Goal: Task Accomplishment & Management: Manage account settings

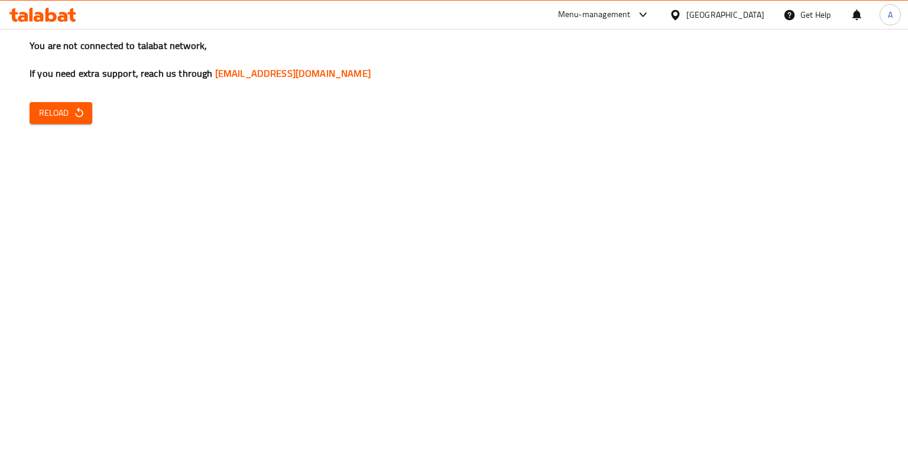
click at [121, 183] on div "You are not connected to talabat network, If you need extra support, reach us t…" at bounding box center [454, 233] width 908 height 467
click at [66, 110] on span "Reload" at bounding box center [61, 113] width 44 height 15
click at [70, 120] on span "Reload" at bounding box center [61, 113] width 44 height 15
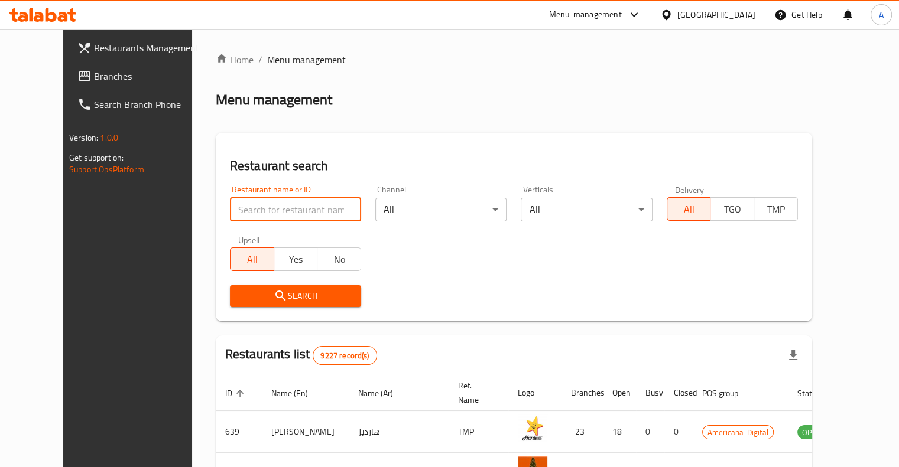
click at [230, 216] on input "search" at bounding box center [295, 210] width 131 height 24
type input "c express"
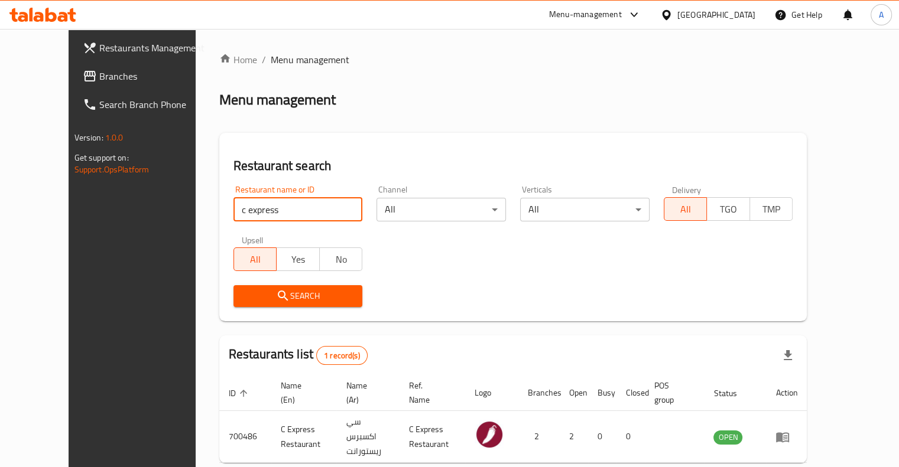
scroll to position [50, 0]
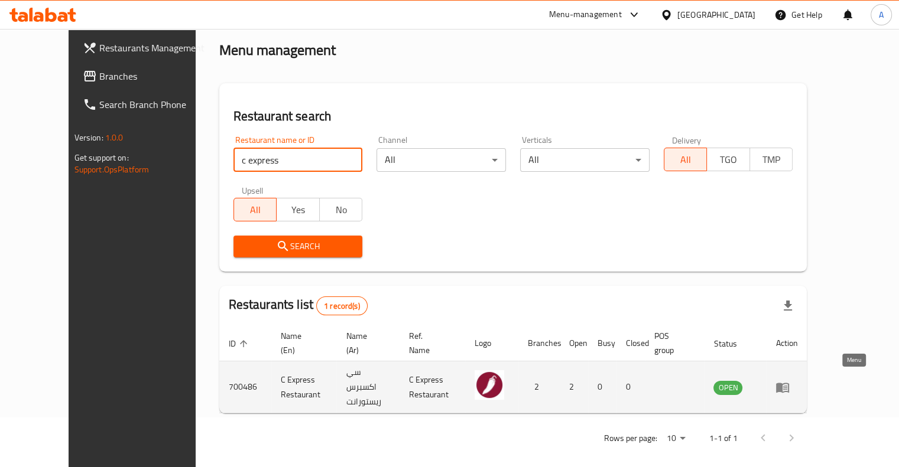
click at [789, 383] on icon "enhanced table" at bounding box center [782, 388] width 13 height 10
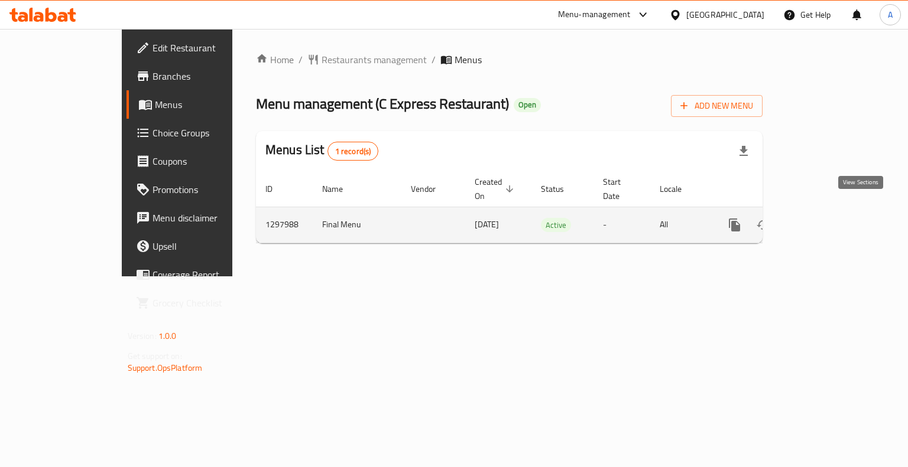
click at [825, 220] on icon "enhanced table" at bounding box center [819, 225] width 11 height 11
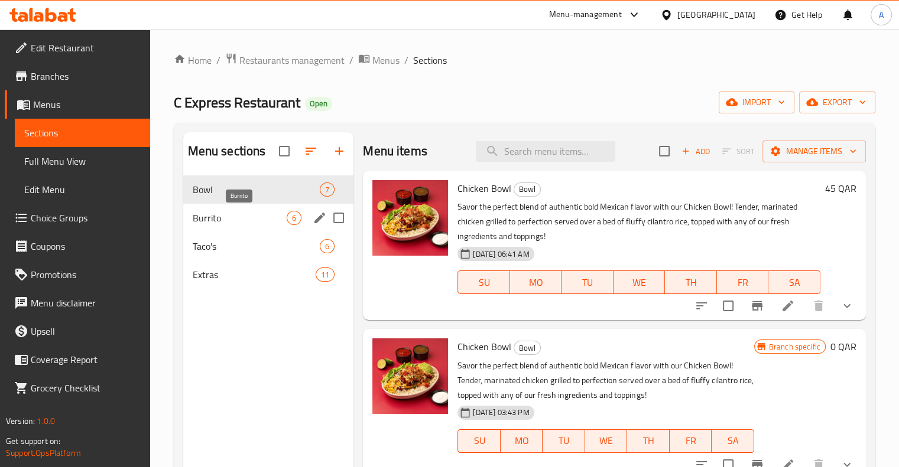
click at [229, 220] on span "Burrito" at bounding box center [240, 218] width 95 height 14
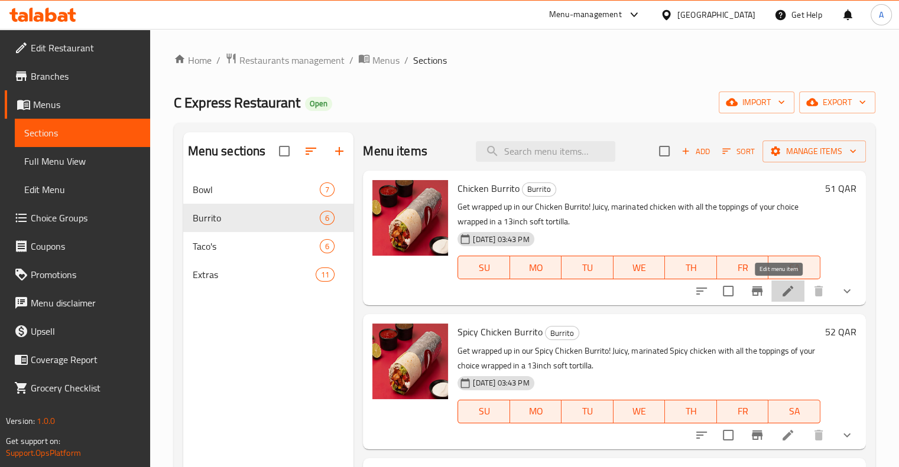
click at [781, 294] on icon at bounding box center [788, 291] width 14 height 14
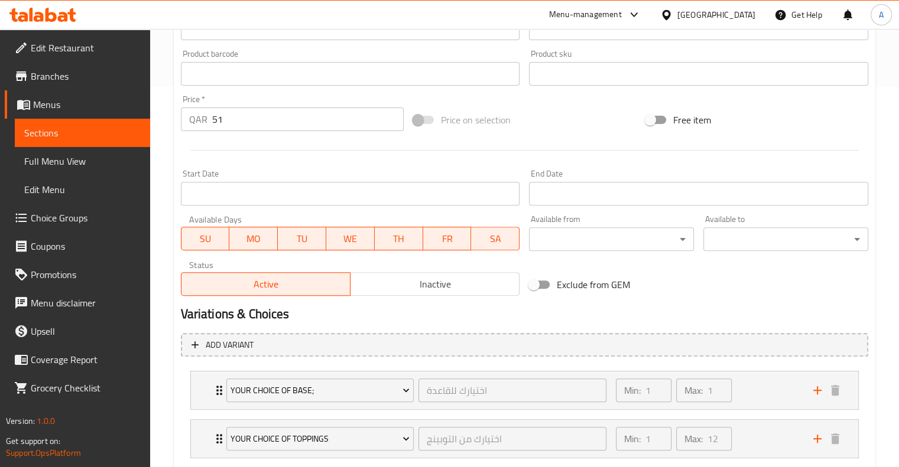
scroll to position [500, 0]
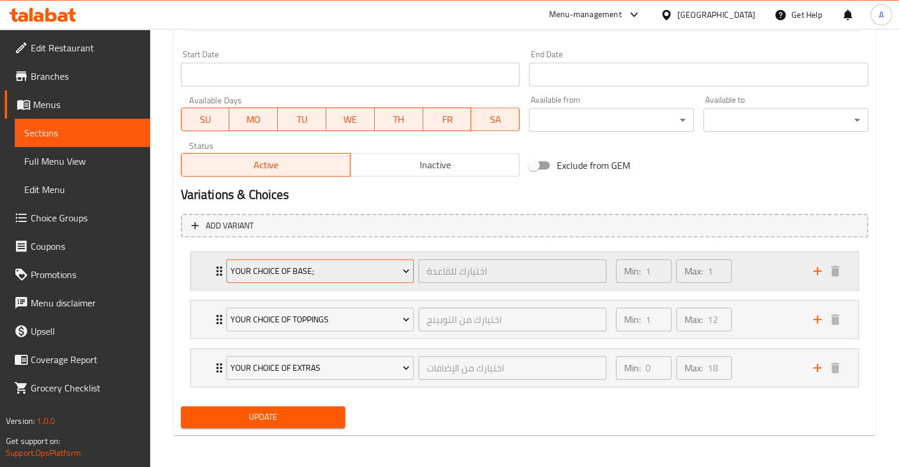
click at [405, 268] on icon "Expand" at bounding box center [406, 271] width 12 height 12
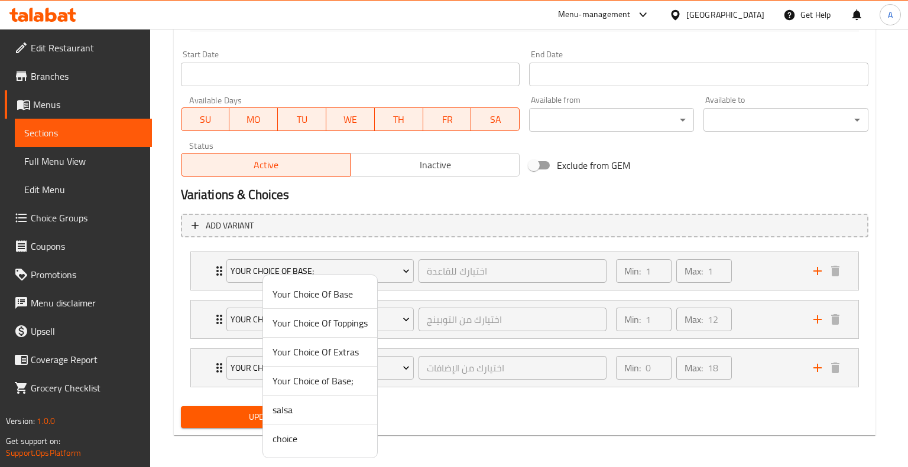
click at [548, 444] on div at bounding box center [454, 233] width 908 height 467
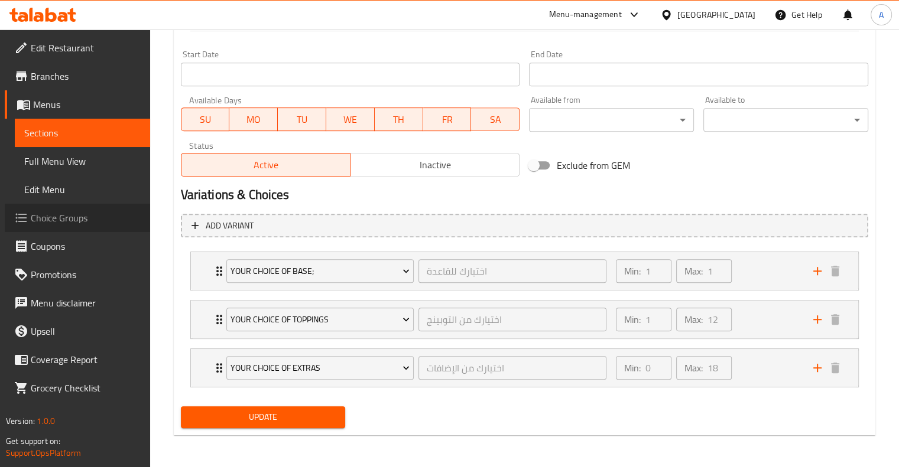
click at [82, 216] on span "Choice Groups" at bounding box center [86, 218] width 110 height 14
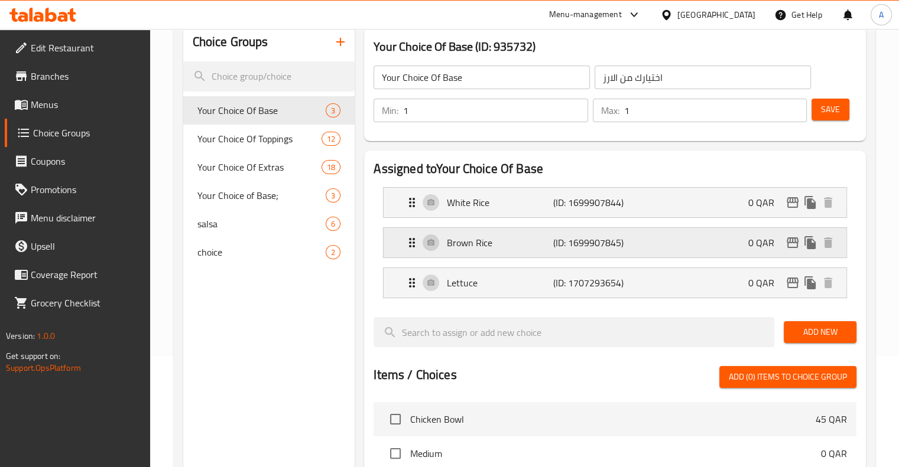
scroll to position [110, 0]
click at [71, 110] on span "Menus" at bounding box center [86, 104] width 110 height 14
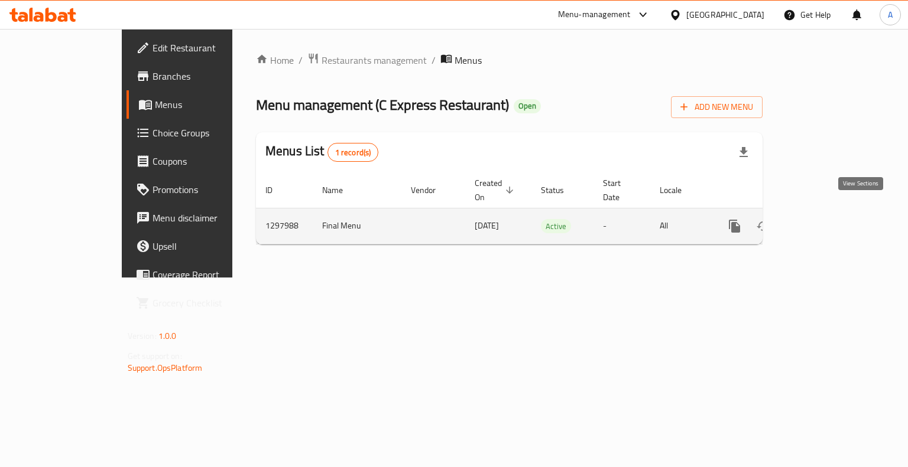
click at [834, 218] on link "enhanced table" at bounding box center [819, 226] width 28 height 28
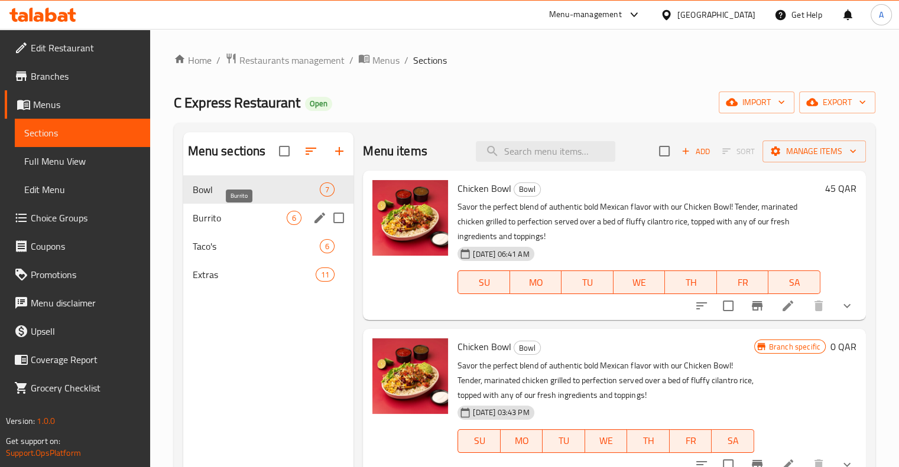
click at [213, 218] on span "Burrito" at bounding box center [240, 218] width 95 height 14
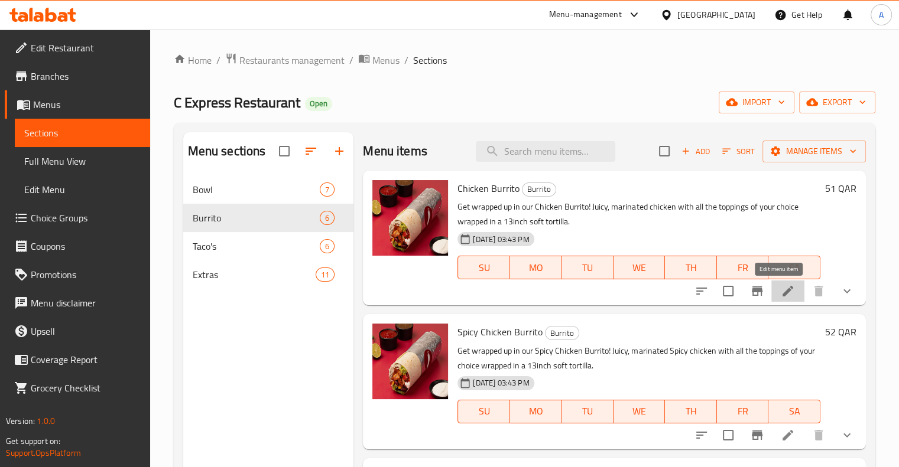
click at [781, 290] on icon at bounding box center [788, 291] width 14 height 14
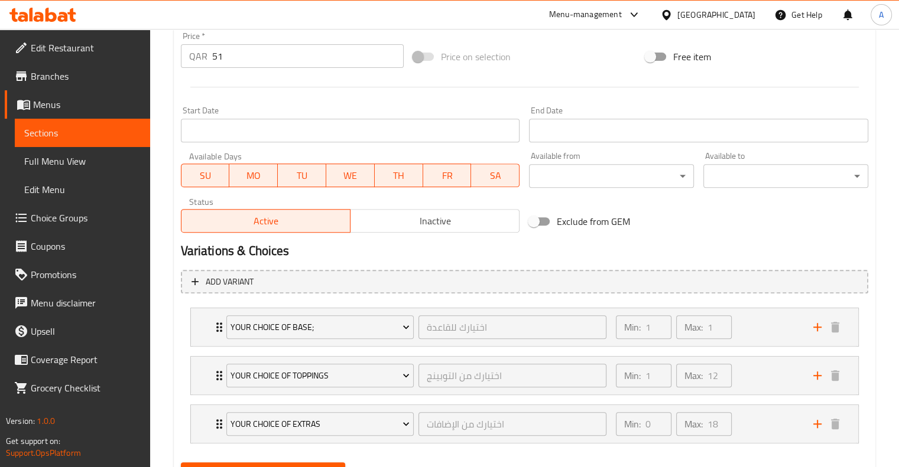
scroll to position [500, 0]
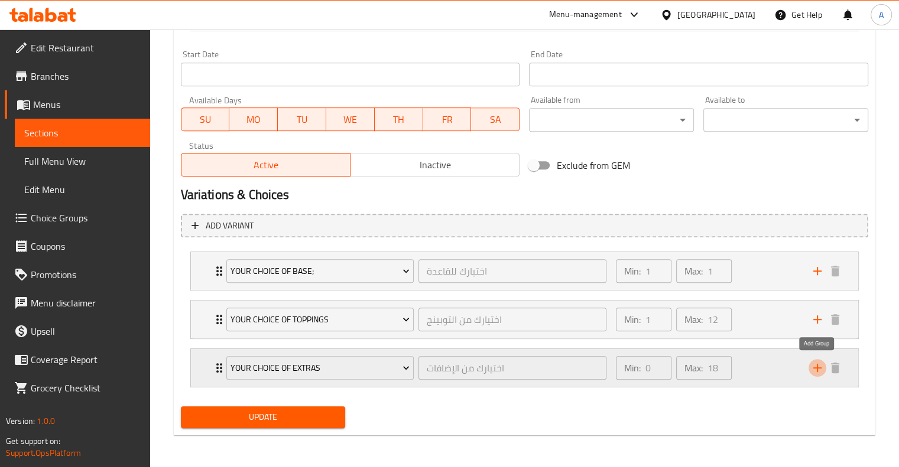
click at [817, 372] on icon "add" at bounding box center [817, 368] width 14 height 14
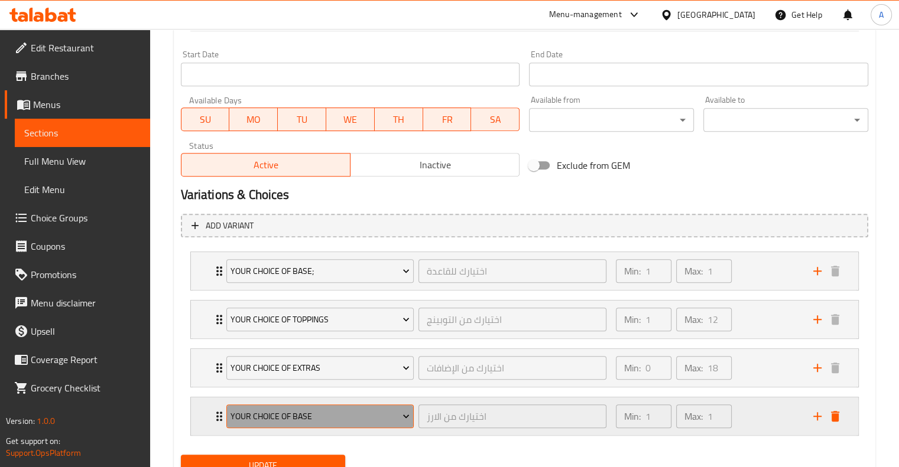
click at [298, 415] on span "Your Choice Of Base" at bounding box center [319, 416] width 179 height 15
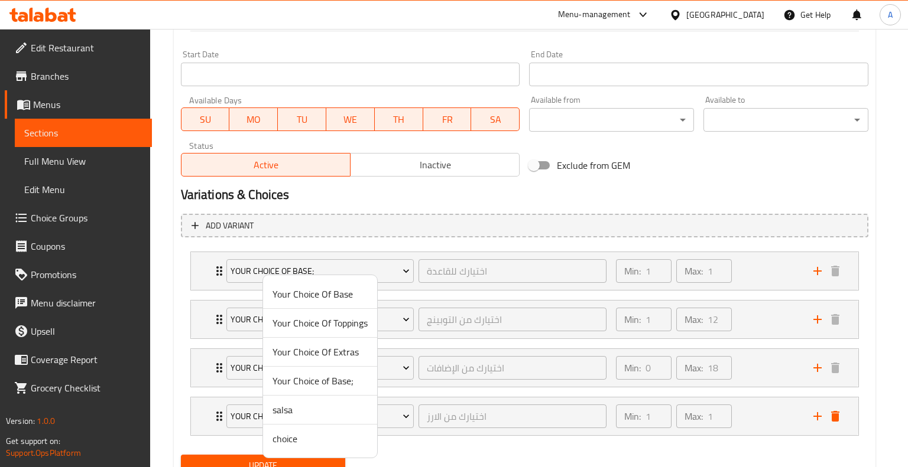
click at [319, 326] on span "Your Choice Of Toppings" at bounding box center [319, 323] width 95 height 14
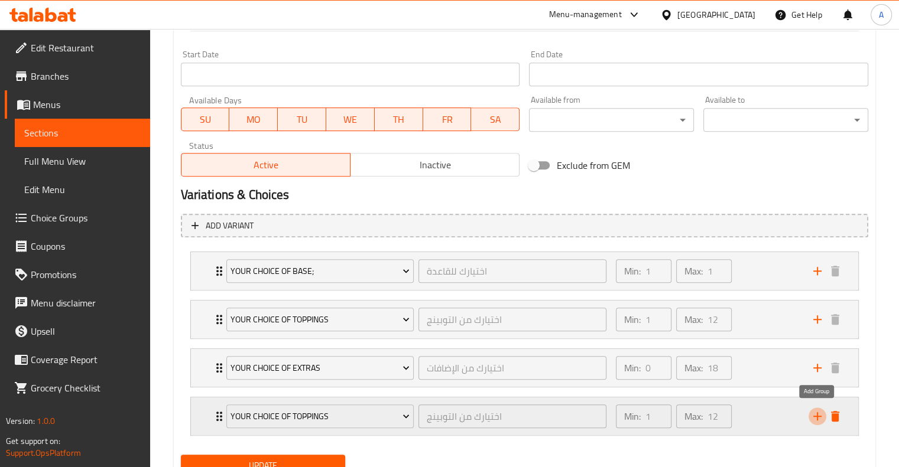
click at [815, 414] on icon "add" at bounding box center [817, 416] width 14 height 14
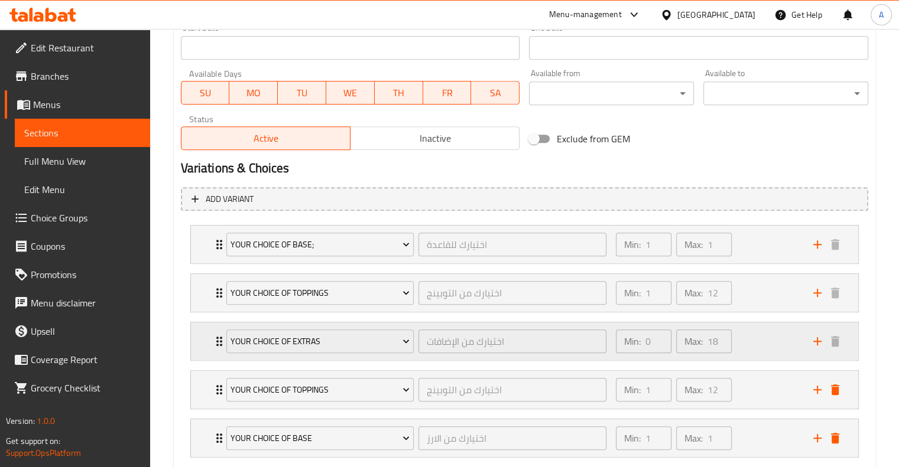
scroll to position [526, 0]
click at [288, 420] on div "Your Choice Of Base اختيارك من الارز ​" at bounding box center [416, 439] width 395 height 38
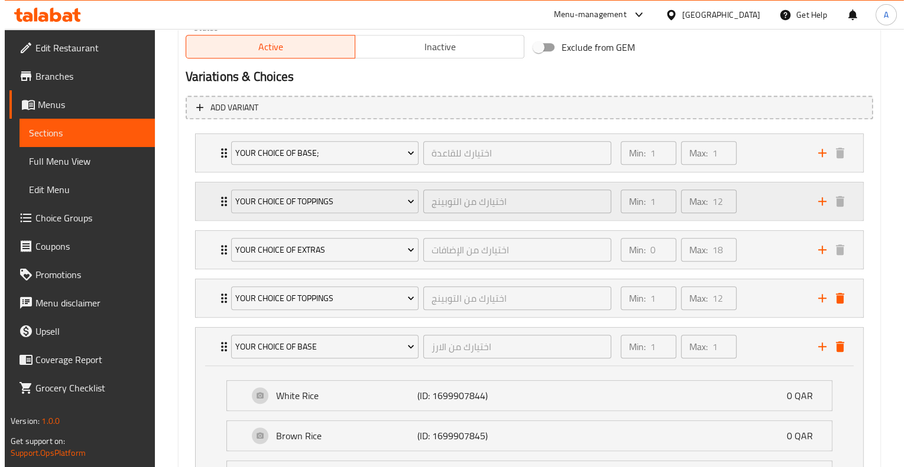
scroll to position [619, 0]
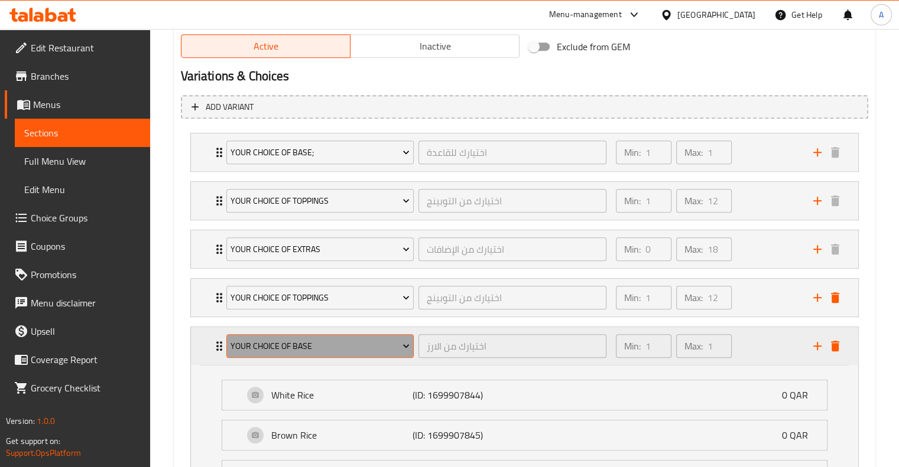
click at [336, 348] on span "Your Choice Of Base" at bounding box center [319, 346] width 179 height 15
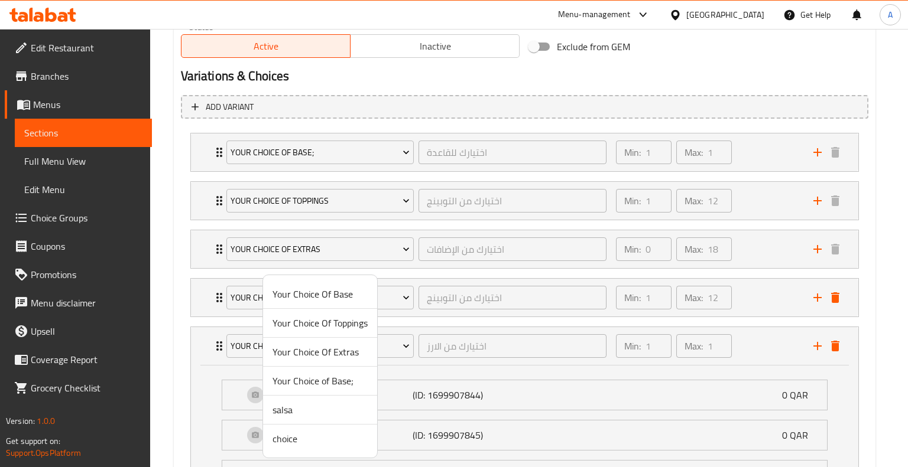
click at [306, 382] on span "Your Choice of Base;" at bounding box center [319, 381] width 95 height 14
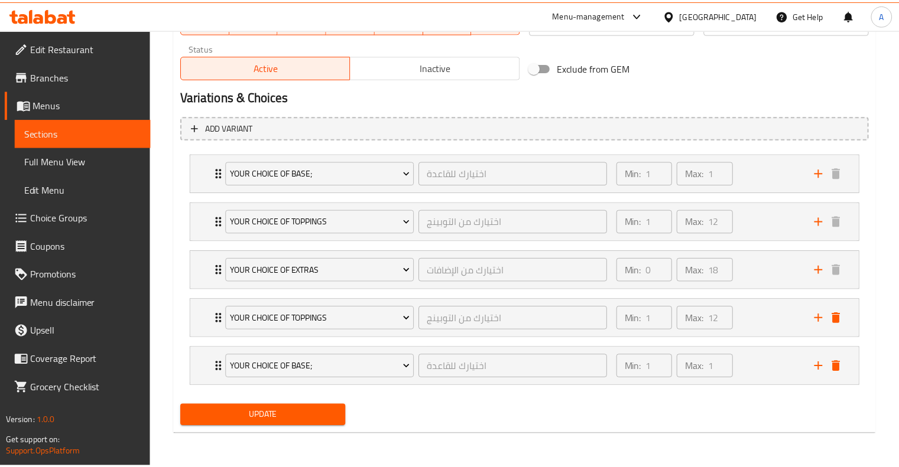
scroll to position [596, 0]
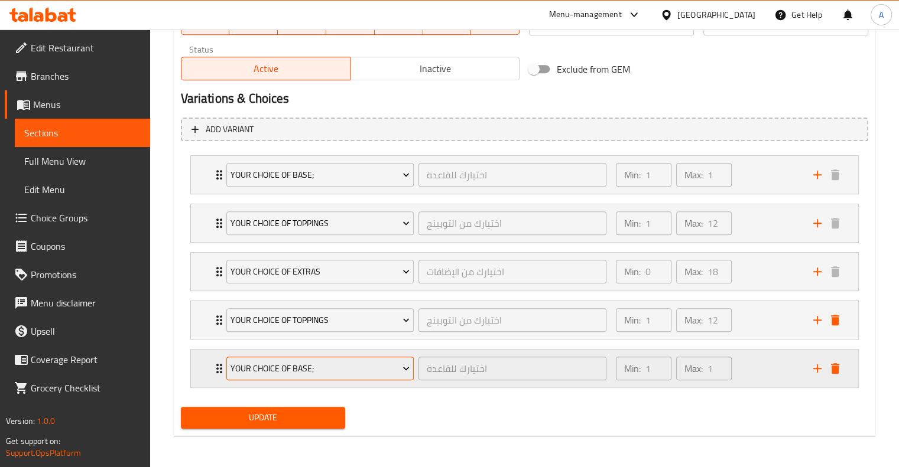
click at [308, 368] on span "Your Choice of Base;" at bounding box center [319, 369] width 179 height 15
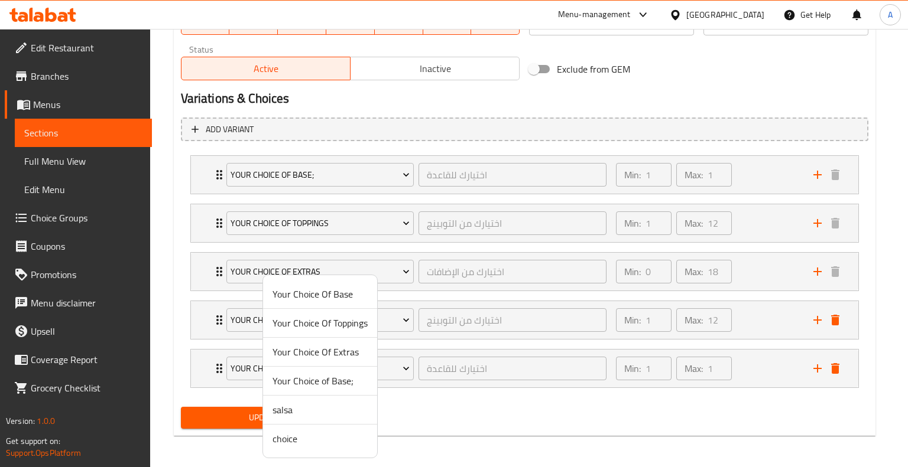
click at [310, 351] on span "Your Choice Of Extras" at bounding box center [319, 352] width 95 height 14
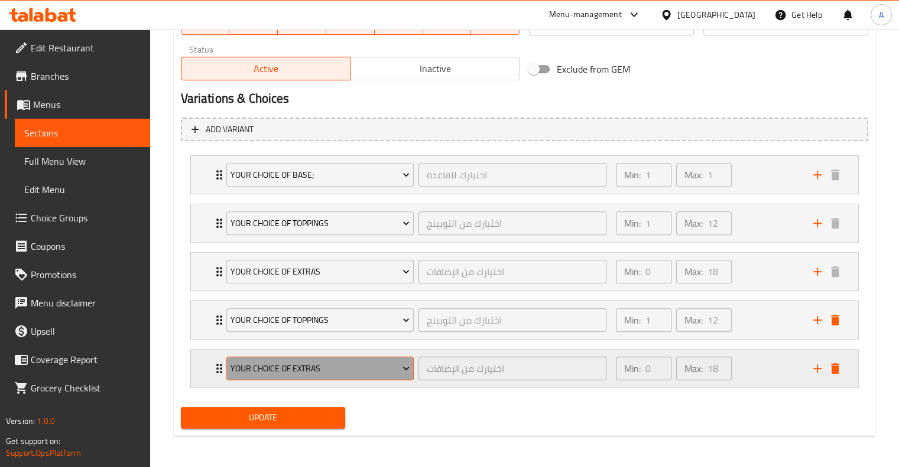
click at [401, 363] on icon "Expand" at bounding box center [406, 369] width 12 height 12
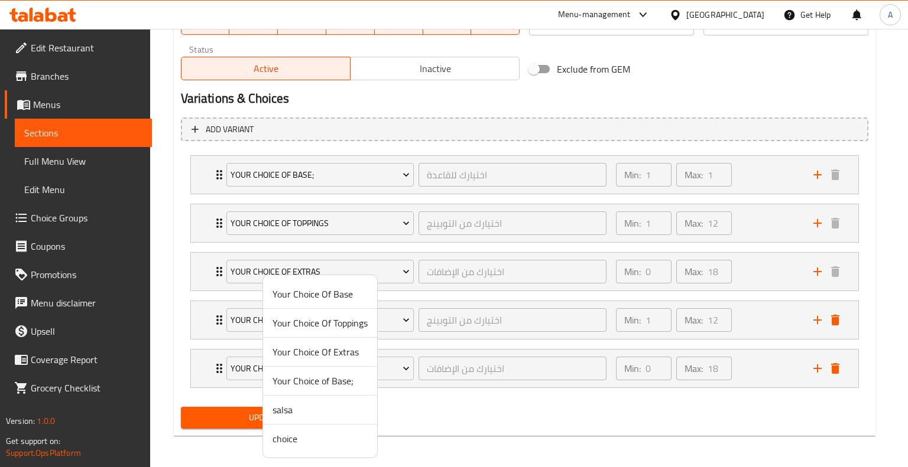
click at [416, 389] on div at bounding box center [454, 233] width 908 height 467
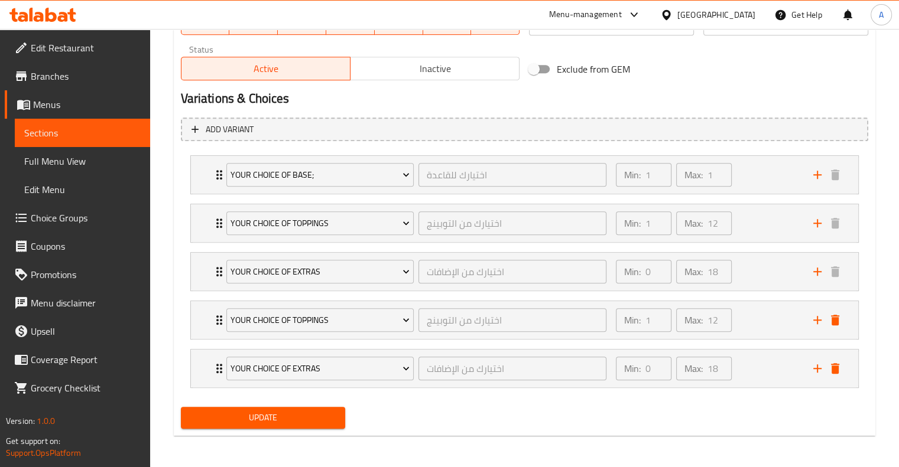
click at [266, 422] on span "Update" at bounding box center [263, 418] width 146 height 15
click at [286, 418] on span "Update" at bounding box center [263, 418] width 146 height 15
click at [255, 411] on span "Update" at bounding box center [263, 418] width 146 height 15
click at [50, 126] on span "Sections" at bounding box center [82, 133] width 116 height 14
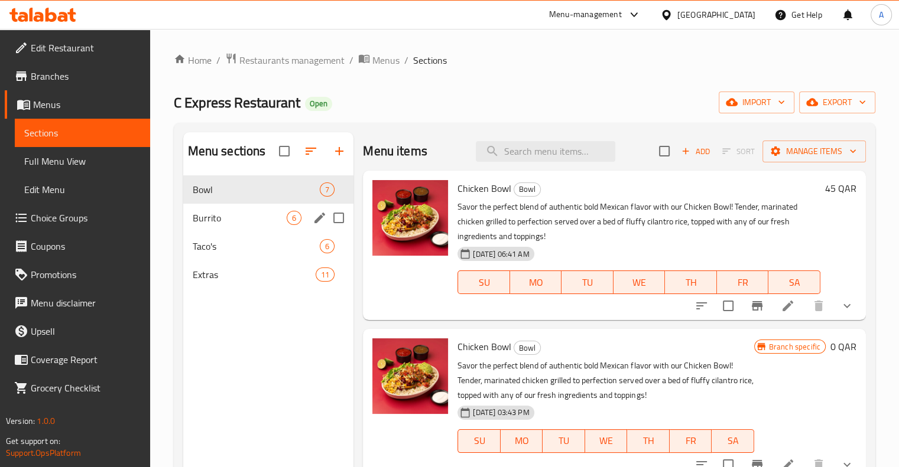
click at [258, 213] on span "Burrito" at bounding box center [240, 218] width 95 height 14
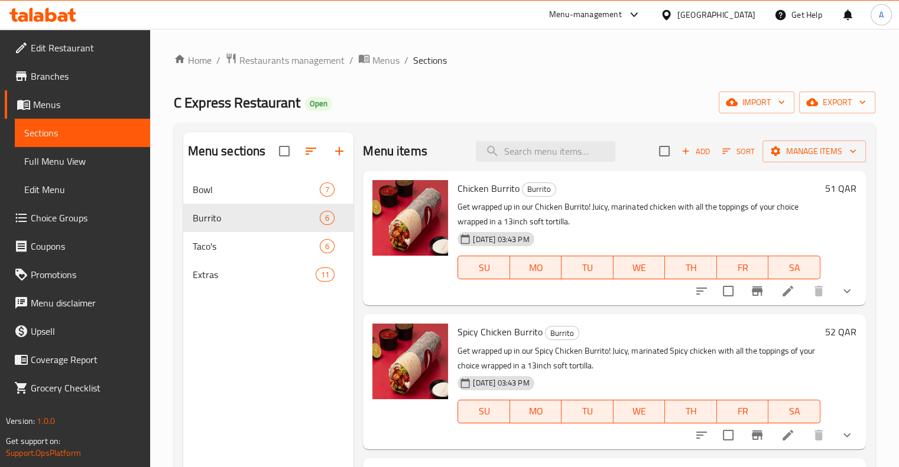
click at [781, 290] on icon at bounding box center [788, 291] width 14 height 14
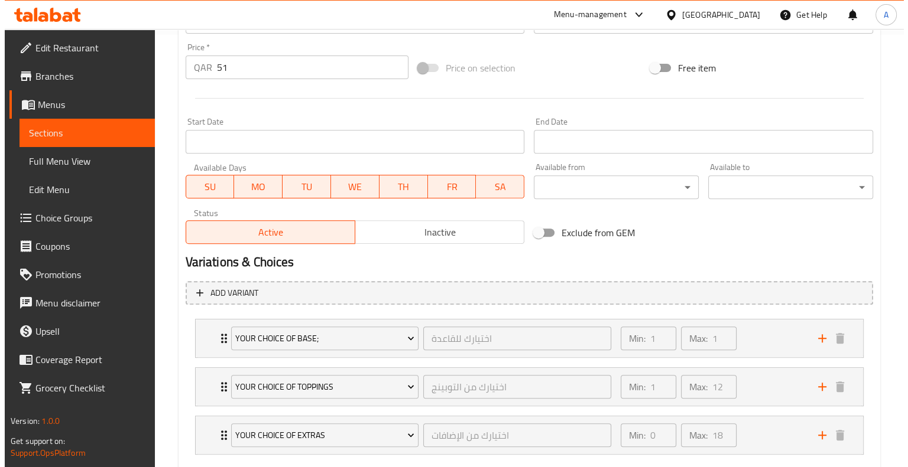
scroll to position [500, 0]
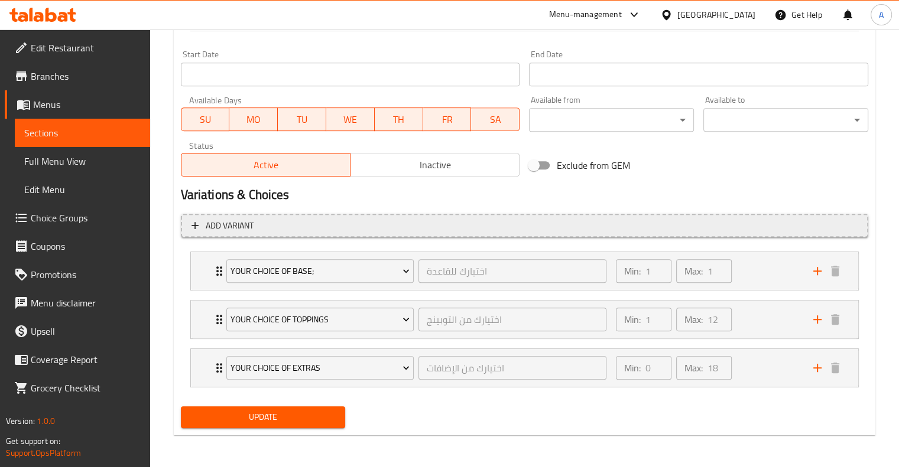
click at [201, 224] on span "Add variant" at bounding box center [524, 226] width 666 height 15
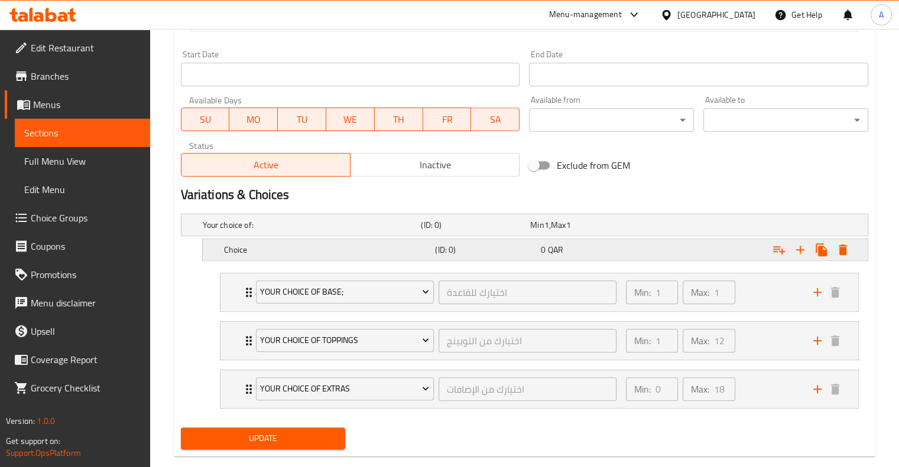
click at [847, 252] on icon "Expand" at bounding box center [843, 250] width 14 height 14
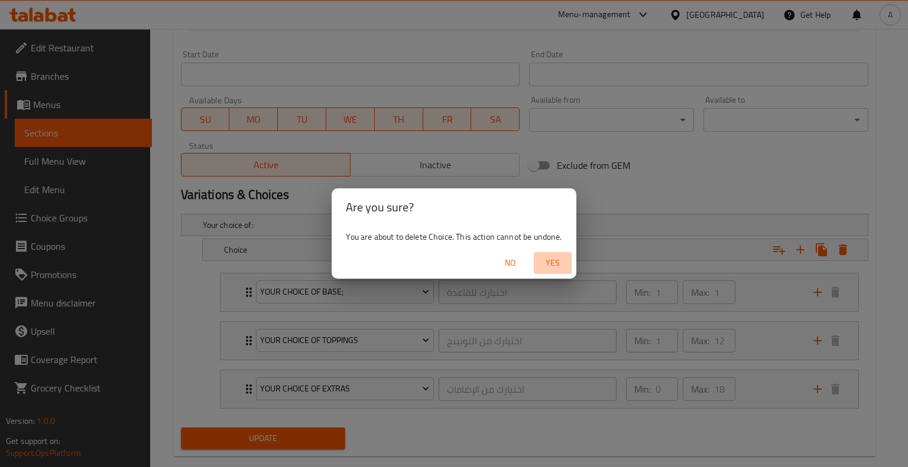
click at [552, 261] on span "Yes" at bounding box center [552, 263] width 28 height 15
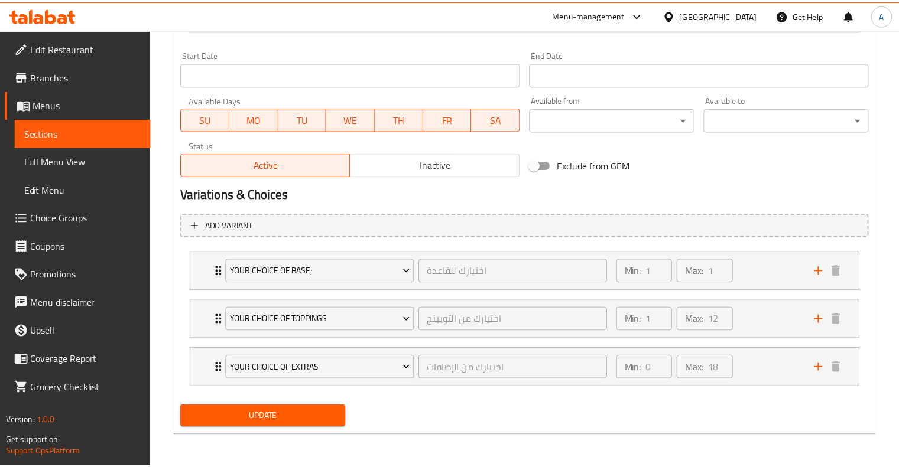
scroll to position [496, 0]
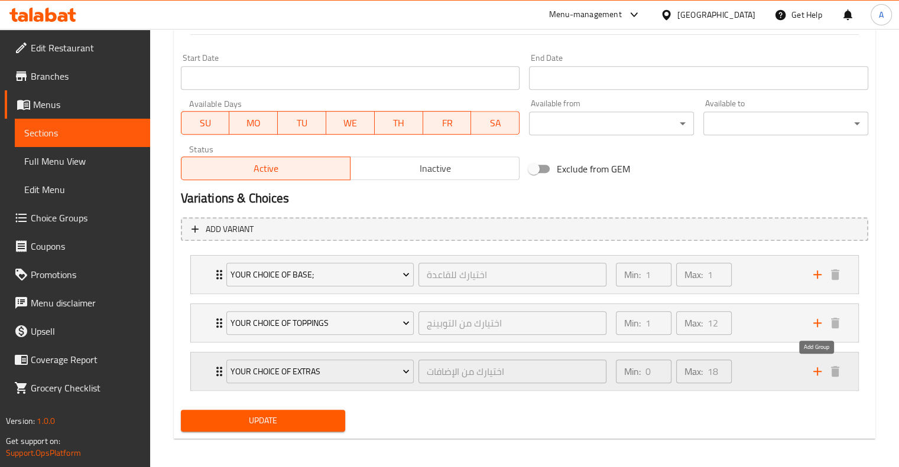
click at [815, 372] on icon "add" at bounding box center [817, 372] width 14 height 14
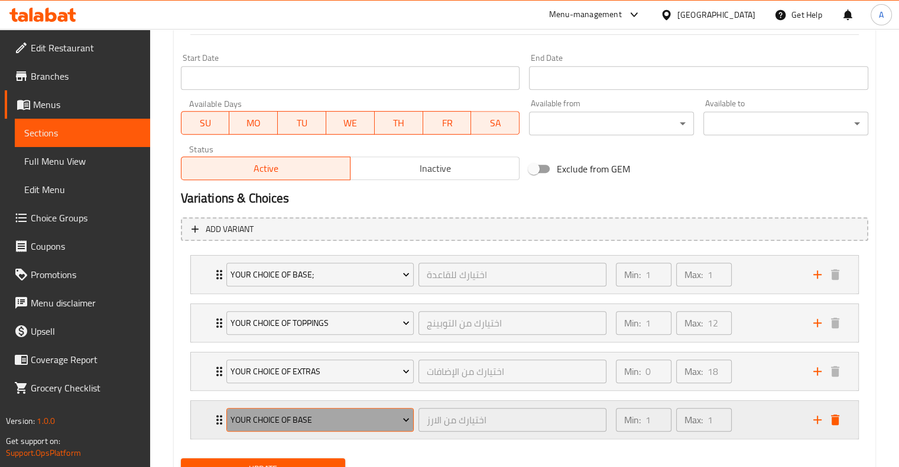
click at [363, 416] on span "Your Choice Of Base" at bounding box center [319, 420] width 179 height 15
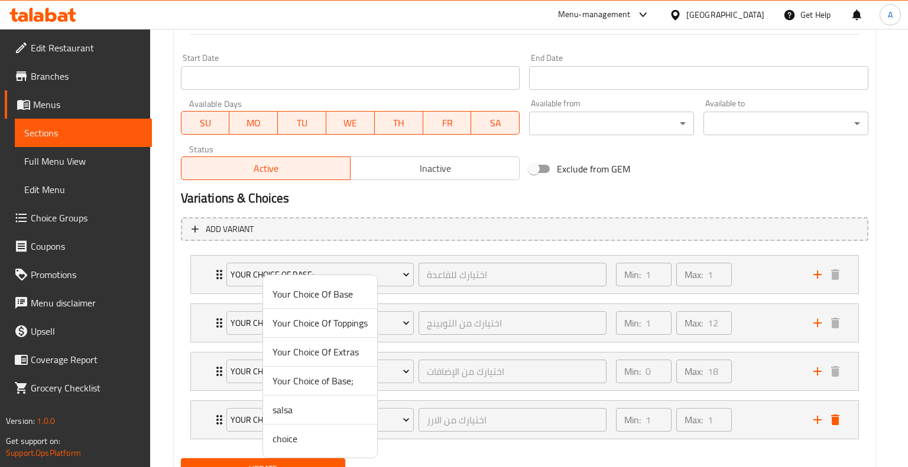
click at [342, 326] on span "Your Choice Of Toppings" at bounding box center [319, 323] width 95 height 14
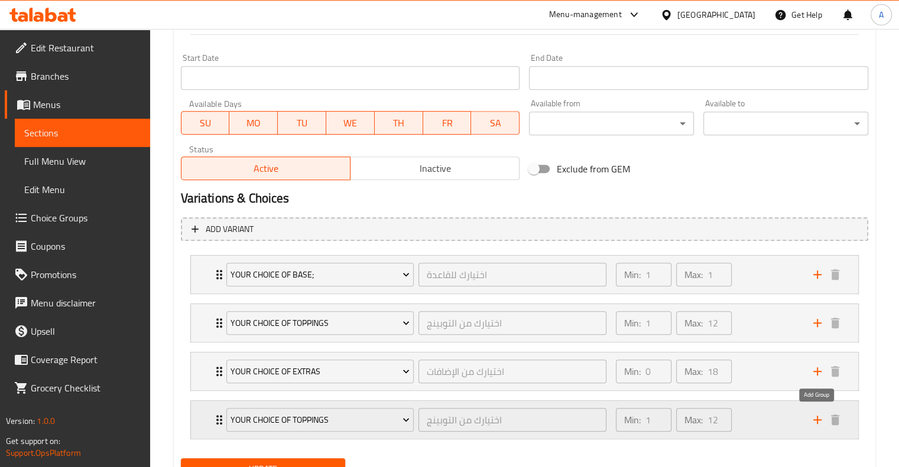
click at [818, 414] on icon "add" at bounding box center [817, 420] width 14 height 14
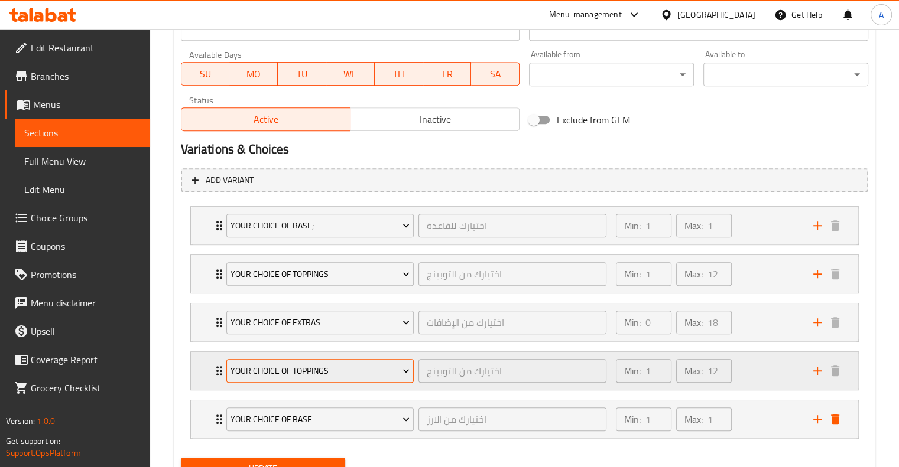
scroll to position [552, 0]
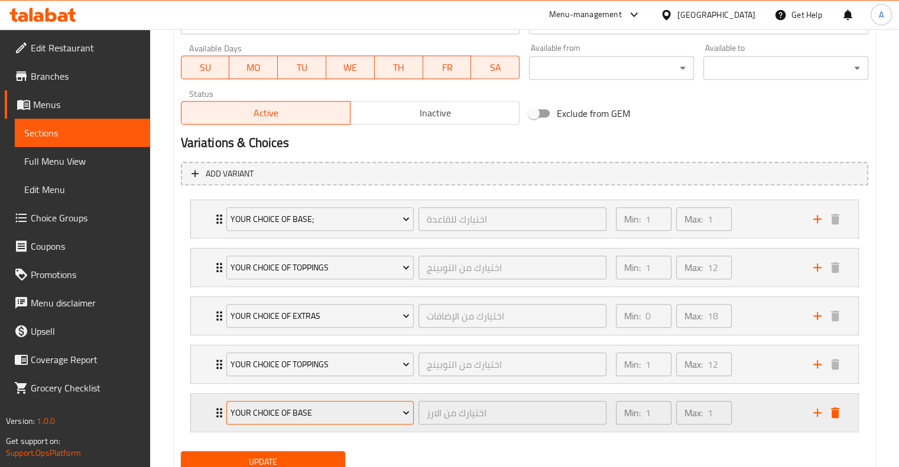
click at [333, 414] on span "Your Choice Of Base" at bounding box center [319, 413] width 179 height 15
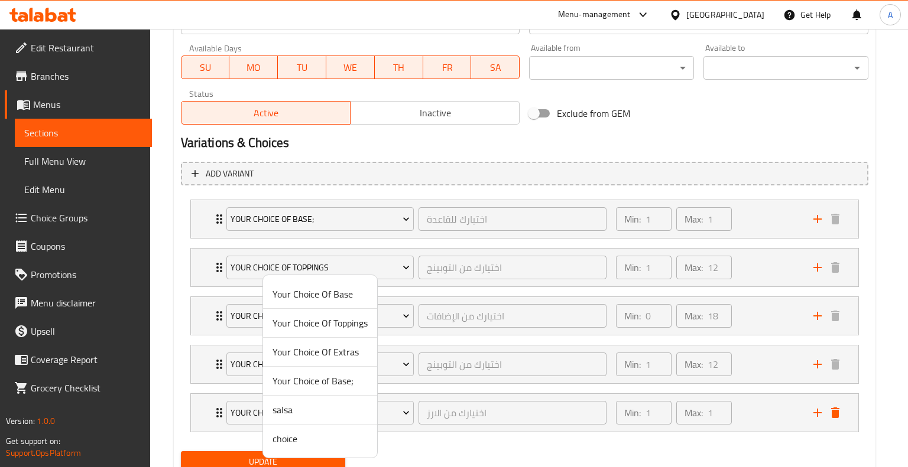
click at [305, 351] on span "Your Choice Of Extras" at bounding box center [319, 352] width 95 height 14
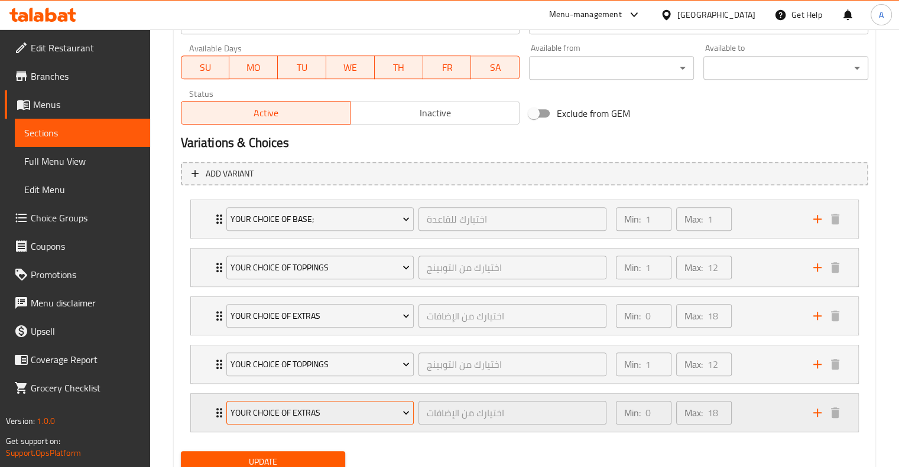
scroll to position [596, 0]
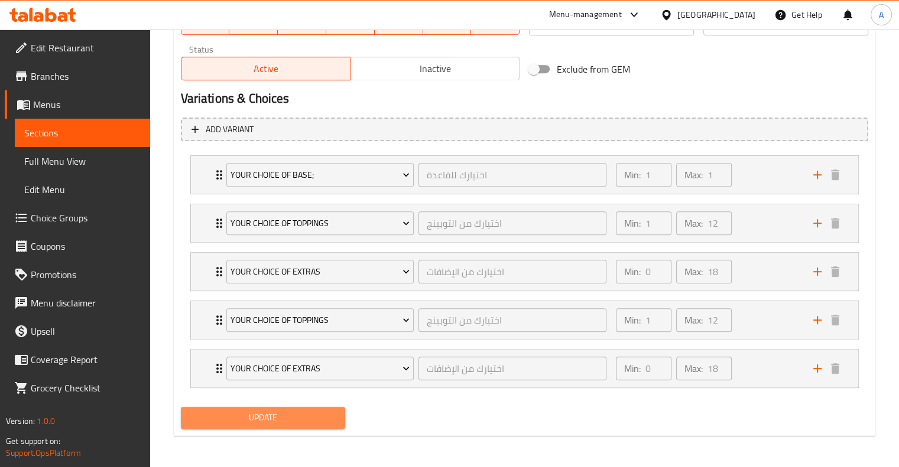
click at [265, 411] on span "Update" at bounding box center [263, 418] width 146 height 15
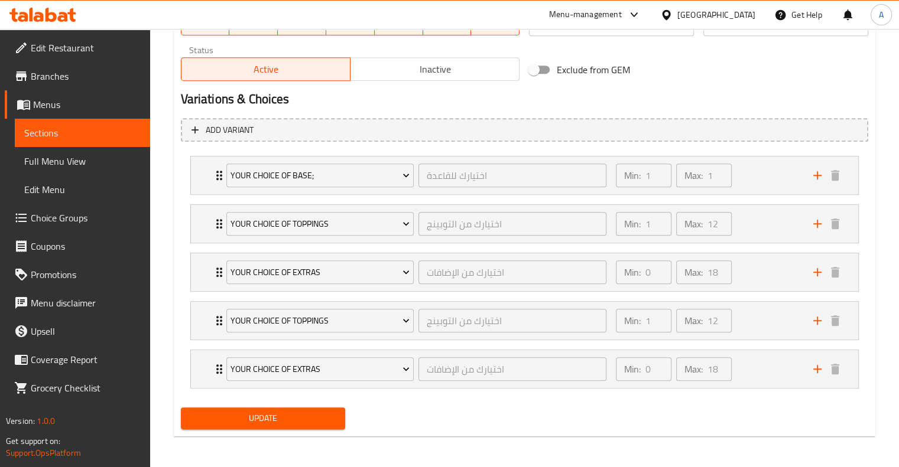
click at [236, 416] on span "Update" at bounding box center [263, 418] width 146 height 15
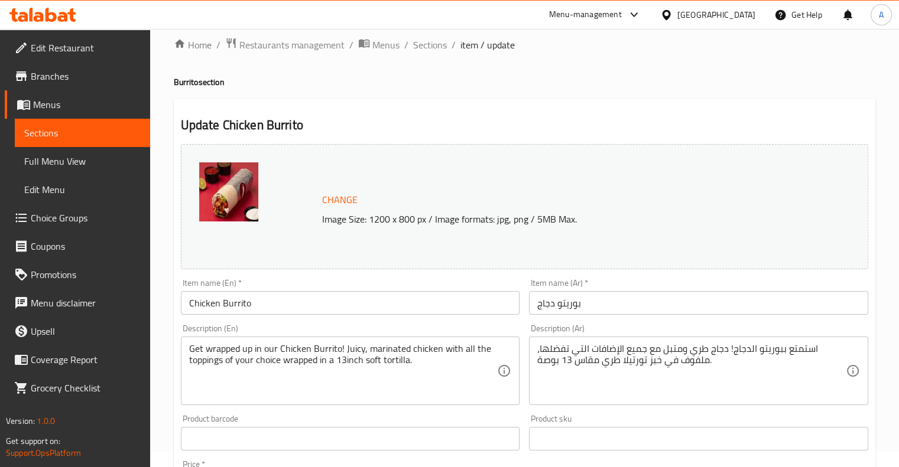
scroll to position [8, 0]
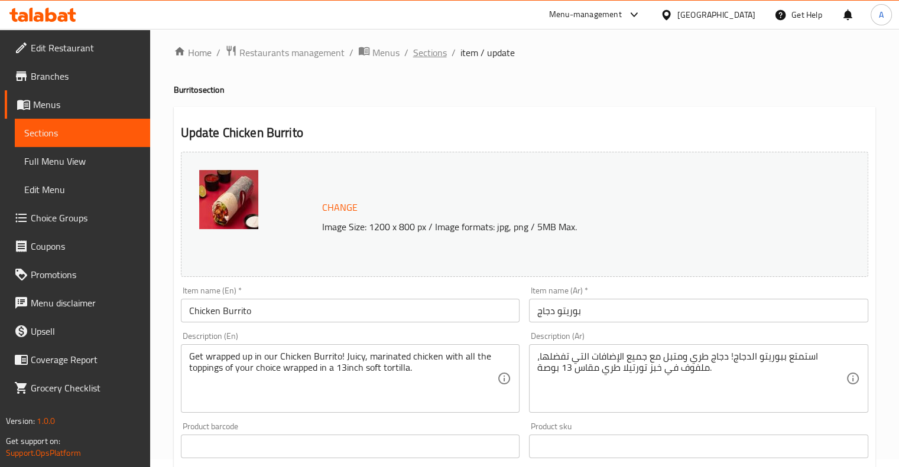
click at [435, 54] on span "Sections" at bounding box center [430, 52] width 34 height 14
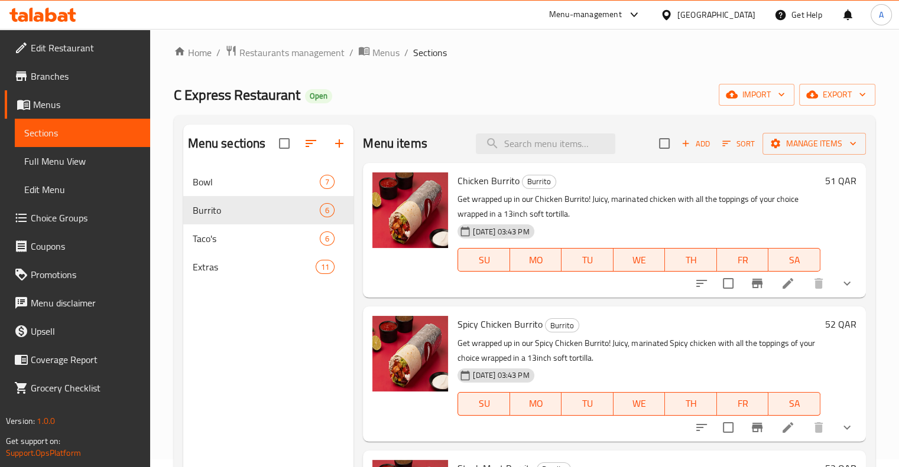
click at [781, 289] on icon at bounding box center [788, 284] width 14 height 14
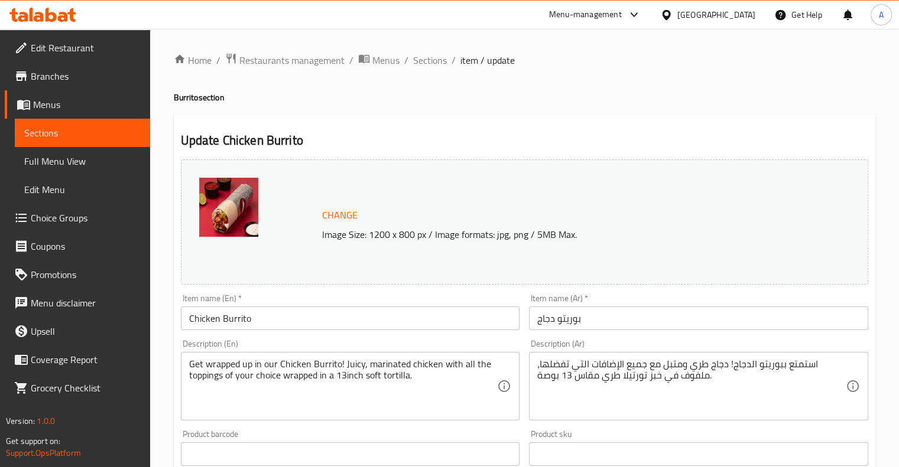
scroll to position [500, 0]
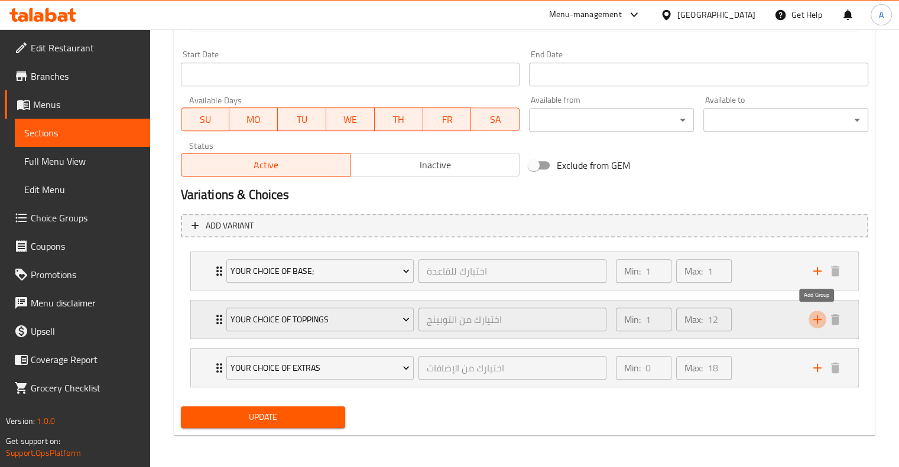
click at [815, 321] on icon "add" at bounding box center [817, 320] width 14 height 14
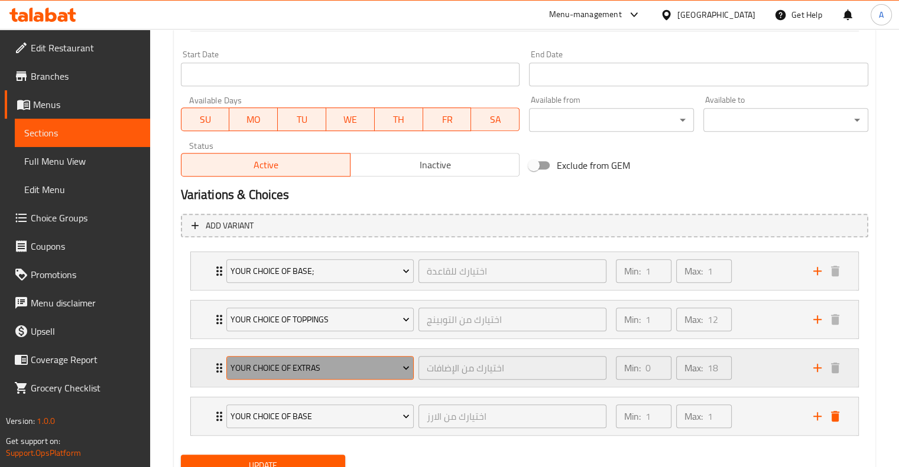
click at [349, 369] on span "Your Choice Of Extras" at bounding box center [319, 368] width 179 height 15
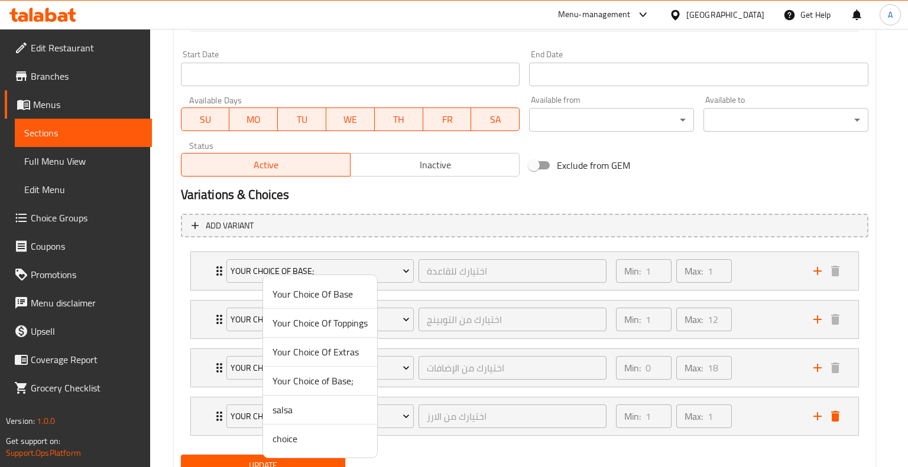
click at [326, 326] on span "Your Choice Of Toppings" at bounding box center [319, 323] width 95 height 14
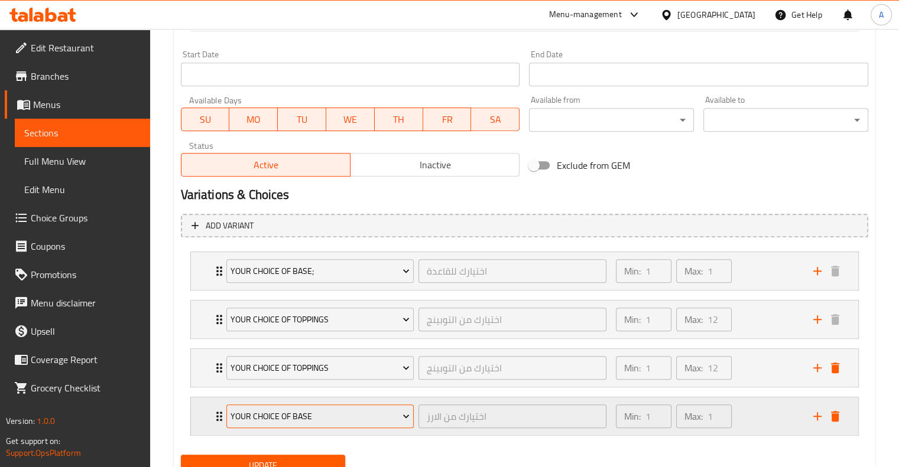
click at [383, 414] on span "Your Choice Of Base" at bounding box center [319, 416] width 179 height 15
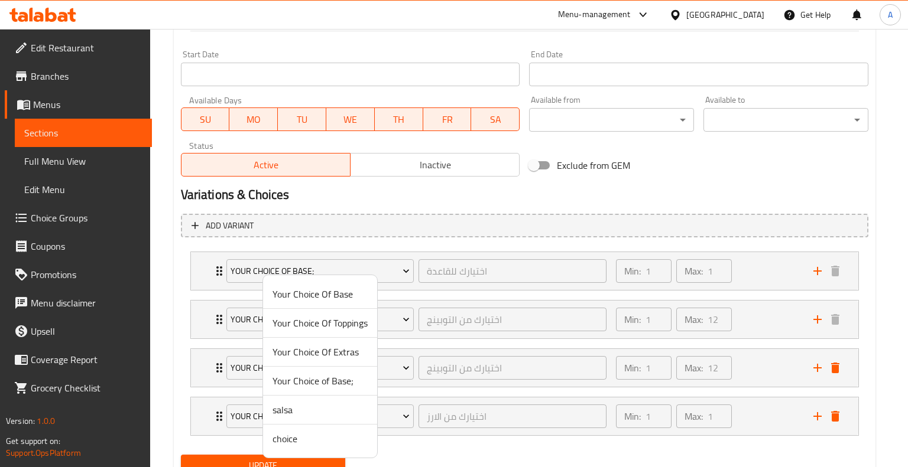
click at [340, 349] on span "Your Choice Of Extras" at bounding box center [319, 352] width 95 height 14
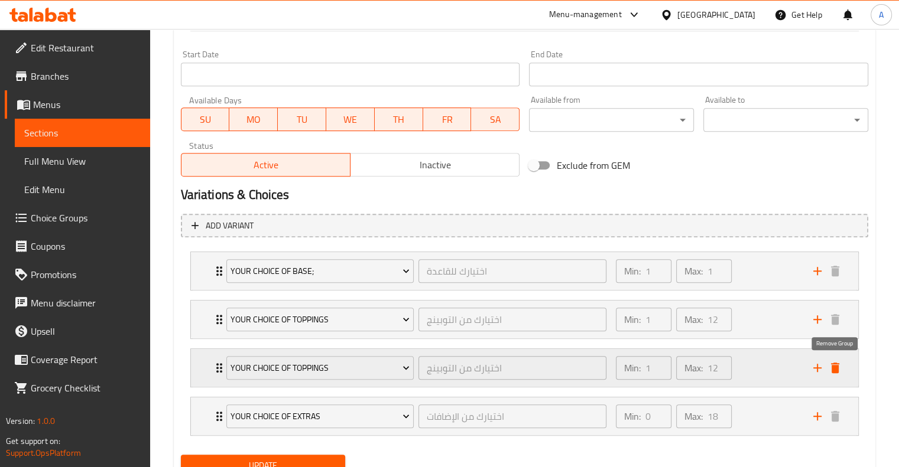
click at [833, 373] on icon "delete" at bounding box center [835, 368] width 14 height 14
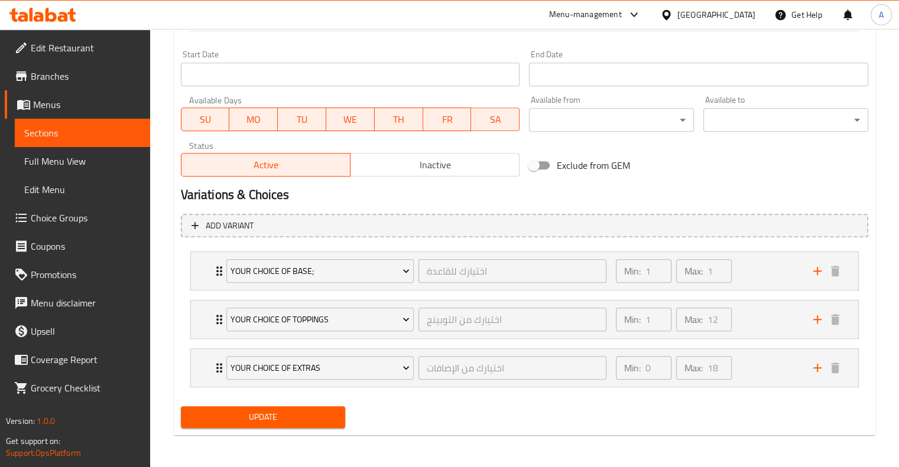
click at [265, 411] on span "Update" at bounding box center [263, 417] width 146 height 15
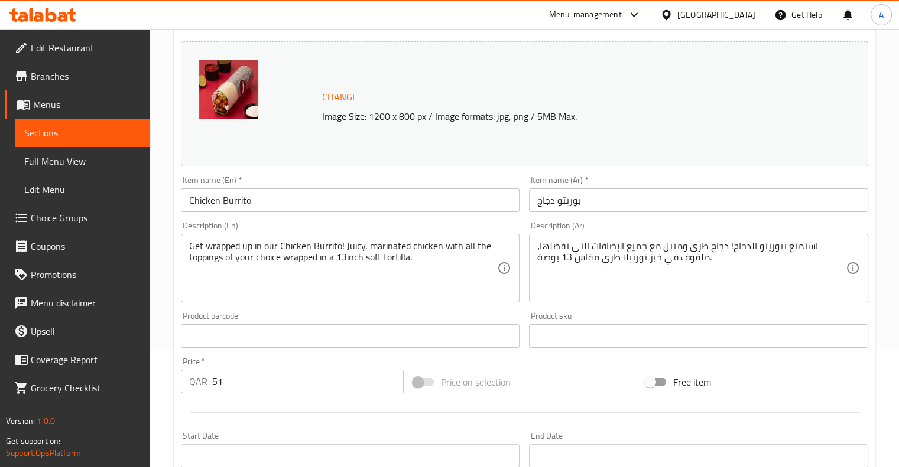
scroll to position [0, 0]
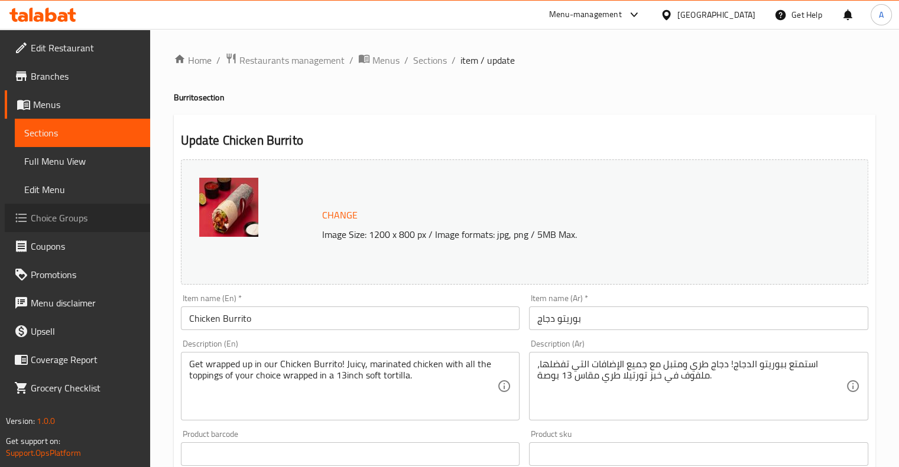
click at [79, 225] on span "Choice Groups" at bounding box center [86, 218] width 110 height 14
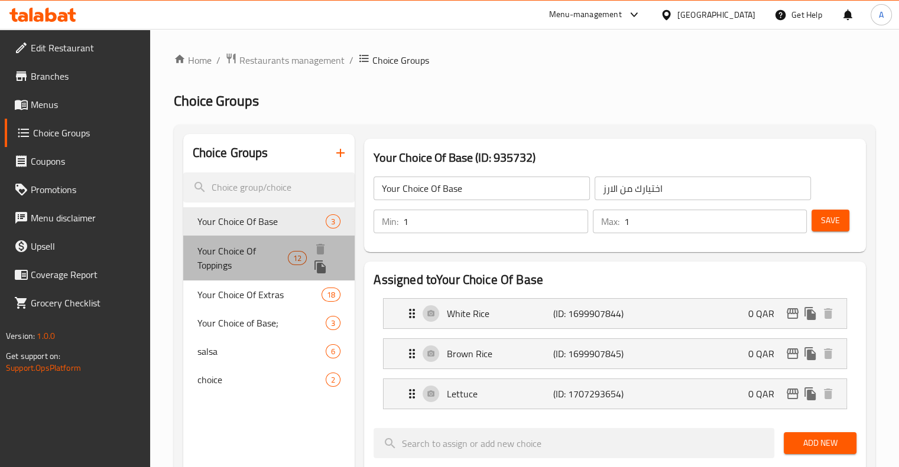
click at [232, 256] on span "Your Choice Of Toppings" at bounding box center [242, 258] width 90 height 28
type input "Your Choice Of Toppings"
type input "اختيارك من التوبينج"
type input "12"
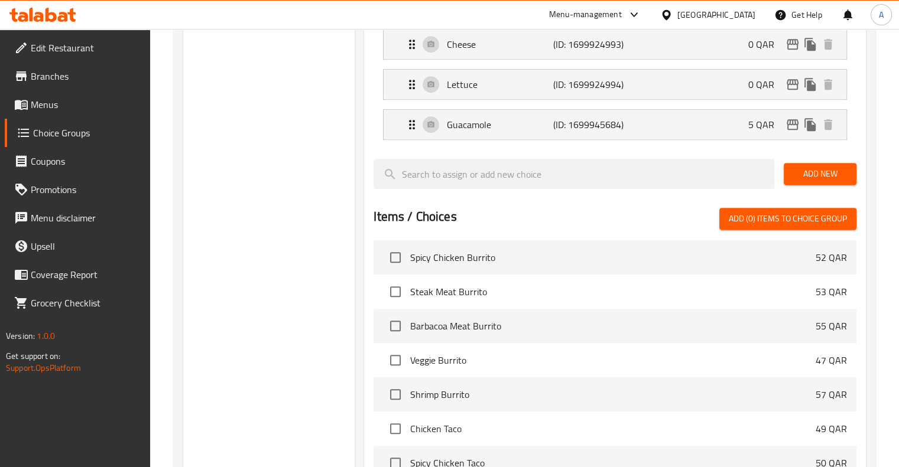
scroll to position [820, 0]
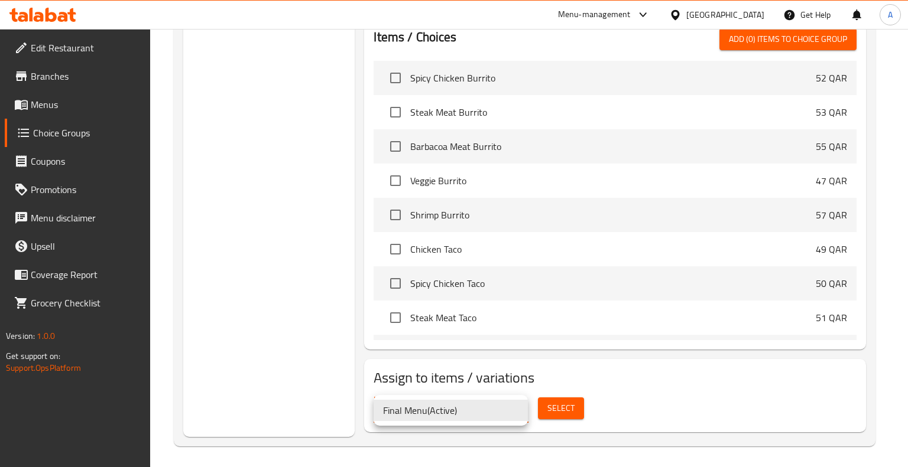
click at [631, 393] on div at bounding box center [454, 233] width 908 height 467
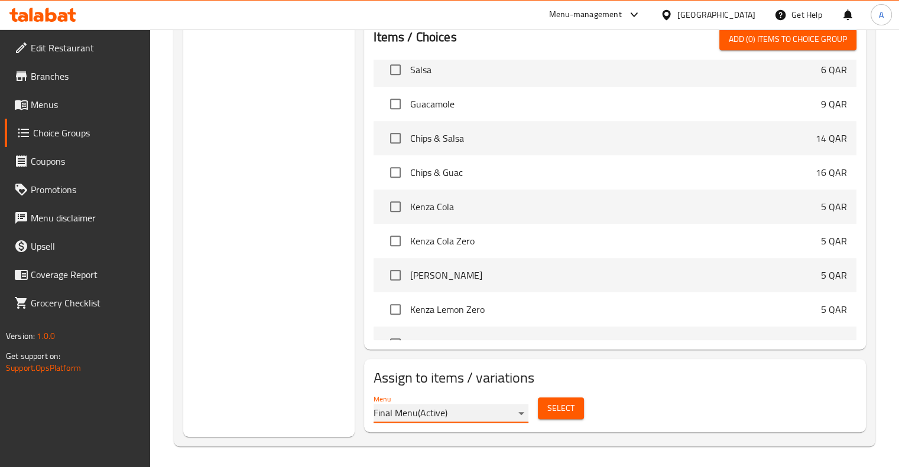
scroll to position [2471, 0]
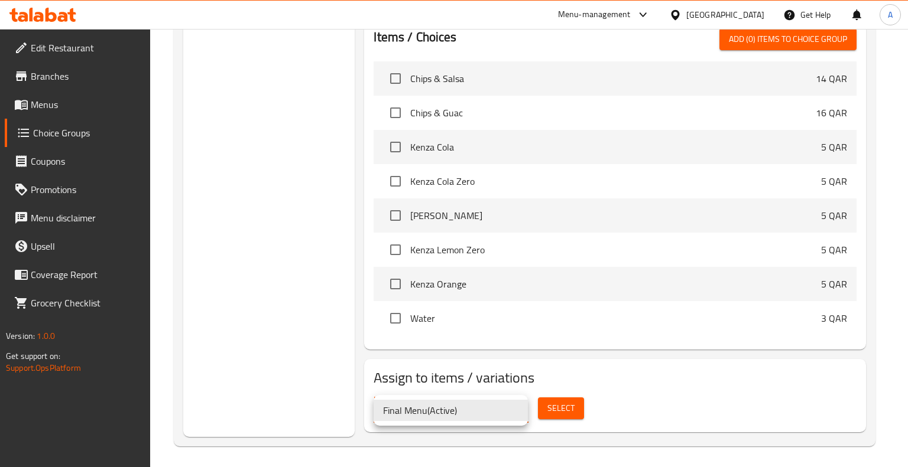
click at [647, 412] on div at bounding box center [454, 233] width 908 height 467
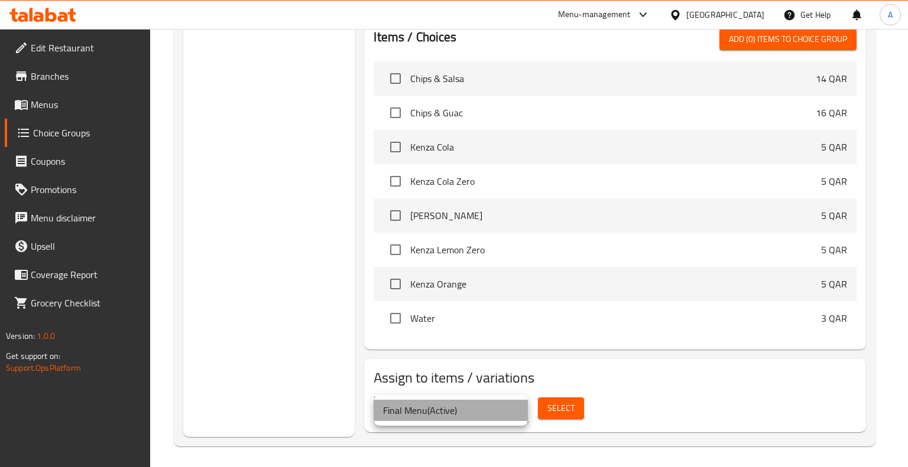
click at [476, 413] on li "Final Menu ( Active )" at bounding box center [450, 410] width 154 height 21
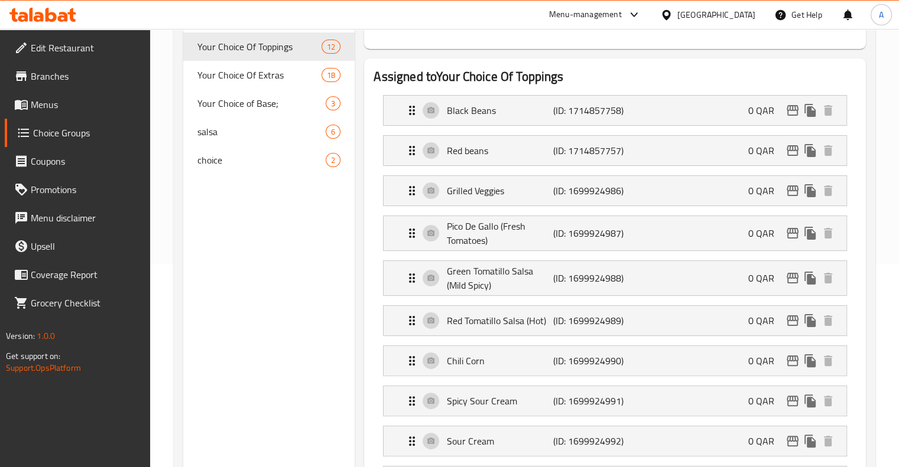
scroll to position [473, 0]
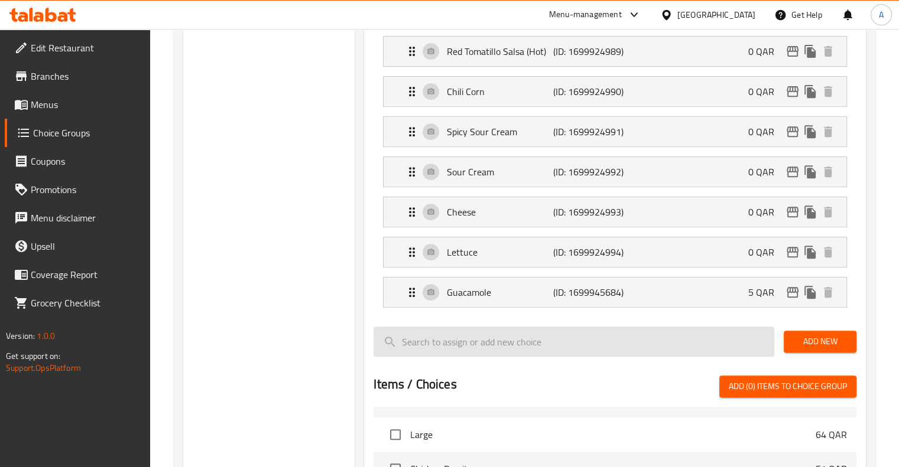
click at [476, 338] on input "search" at bounding box center [573, 342] width 401 height 30
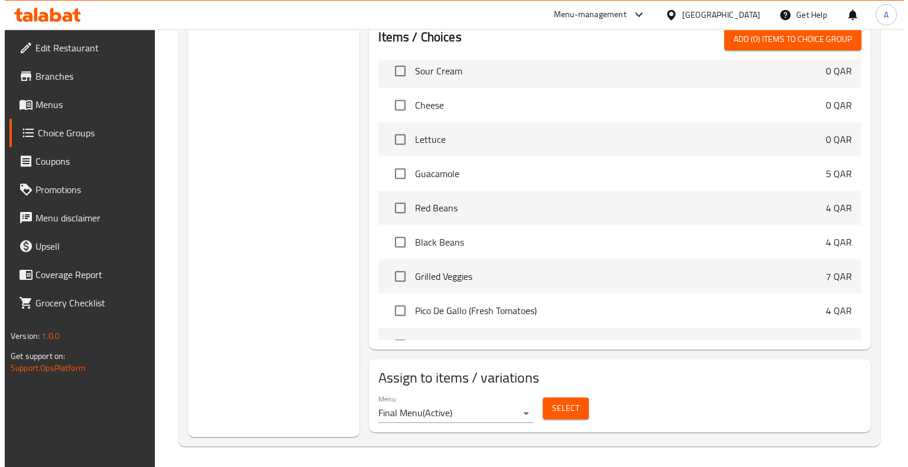
scroll to position [665, 0]
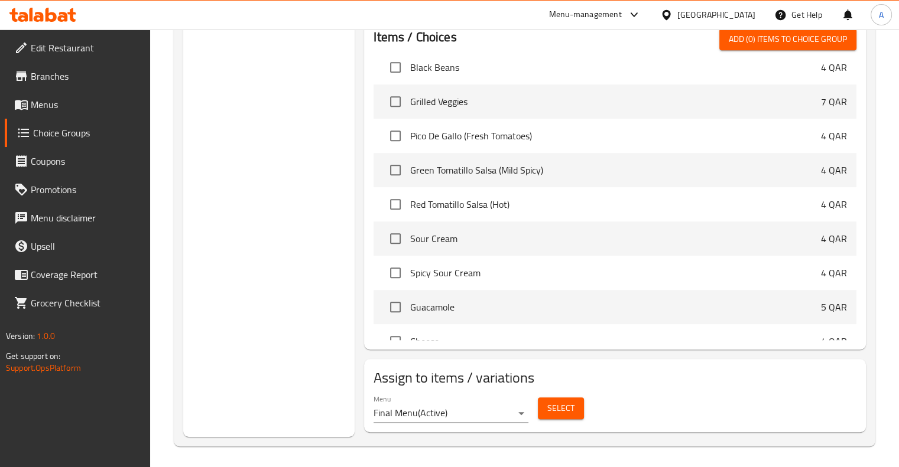
click at [438, 399] on div "Menu Final Menu ( Active )" at bounding box center [450, 409] width 155 height 28
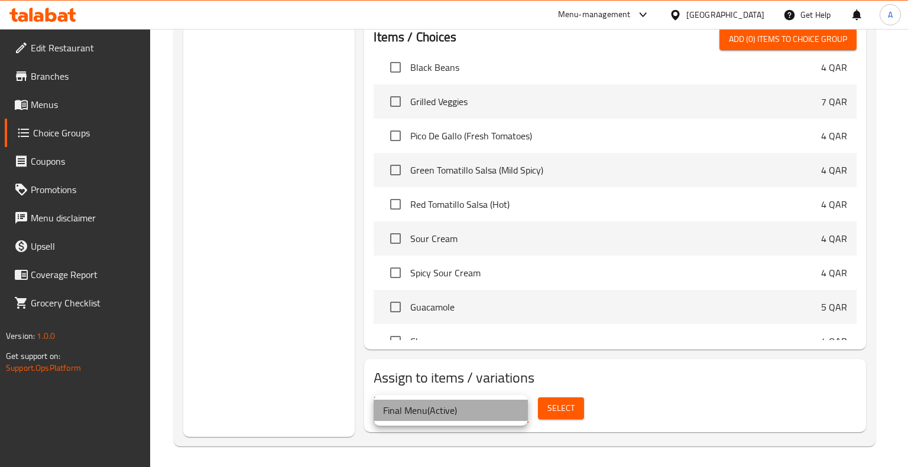
click at [456, 408] on li "Final Menu ( Active )" at bounding box center [450, 410] width 154 height 21
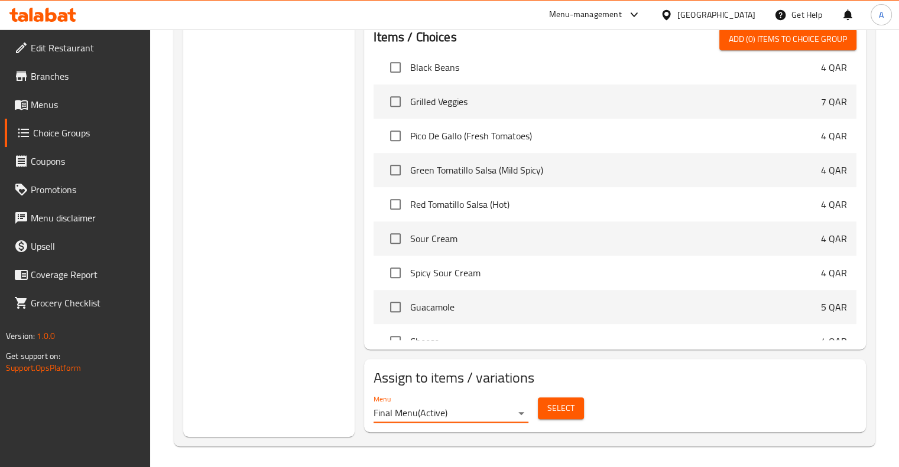
click at [560, 404] on span "Select" at bounding box center [560, 408] width 27 height 15
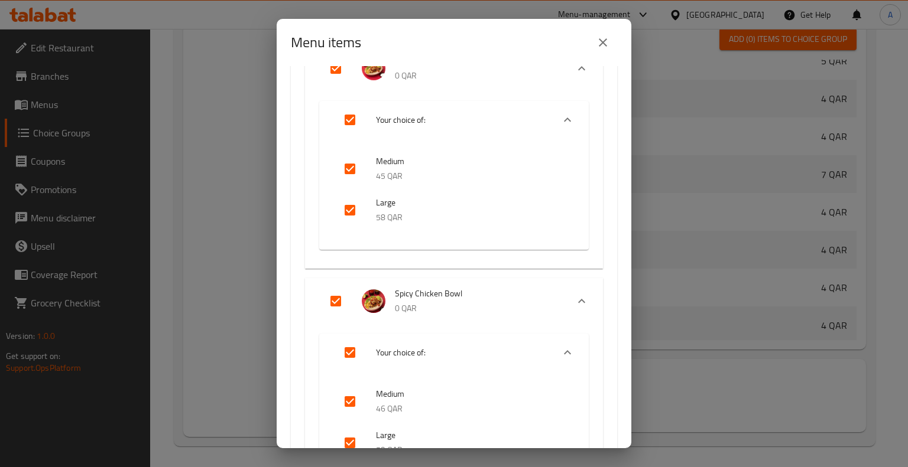
scroll to position [0, 0]
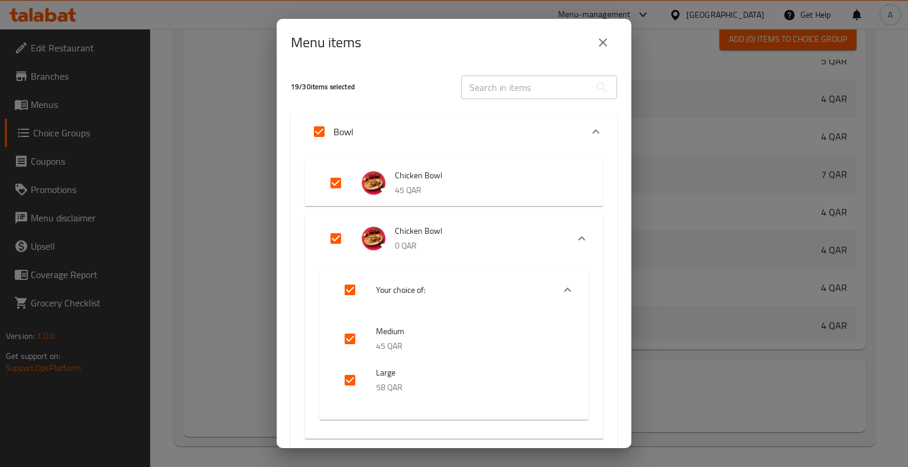
click at [589, 135] on icon "Expand" at bounding box center [596, 132] width 14 height 14
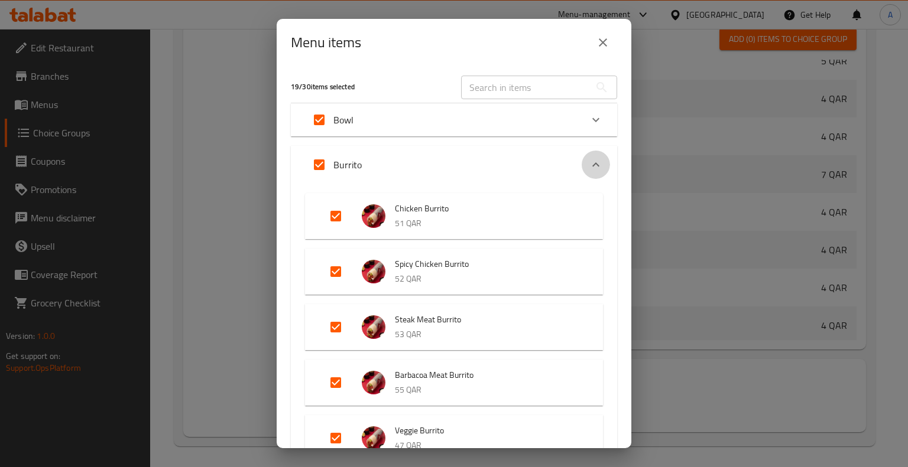
click at [589, 162] on icon "Expand" at bounding box center [596, 165] width 14 height 14
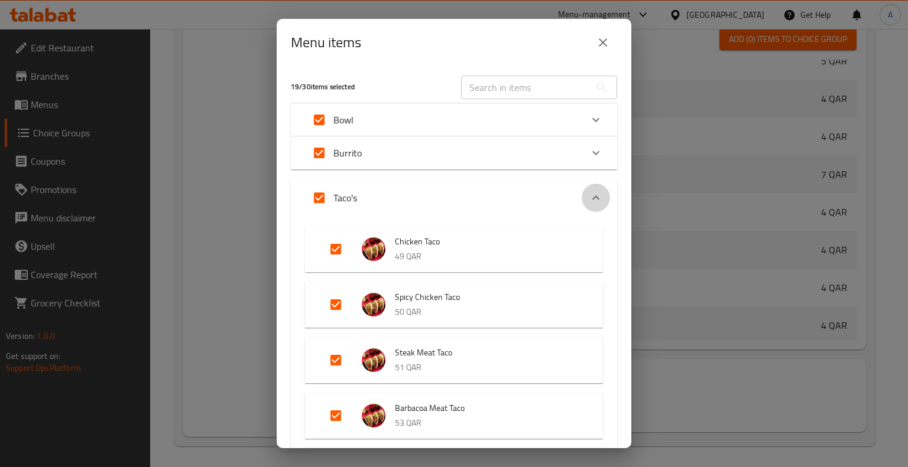
click at [589, 193] on icon "Expand" at bounding box center [596, 198] width 14 height 14
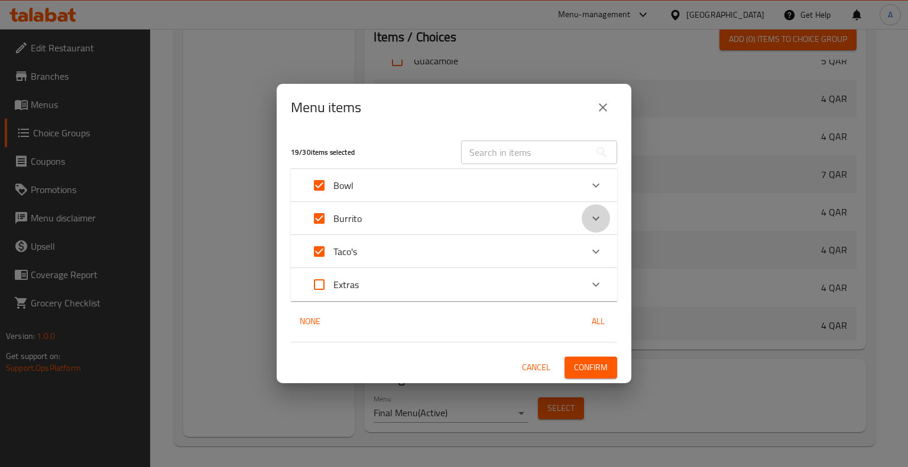
click at [597, 223] on icon "Expand" at bounding box center [596, 219] width 14 height 14
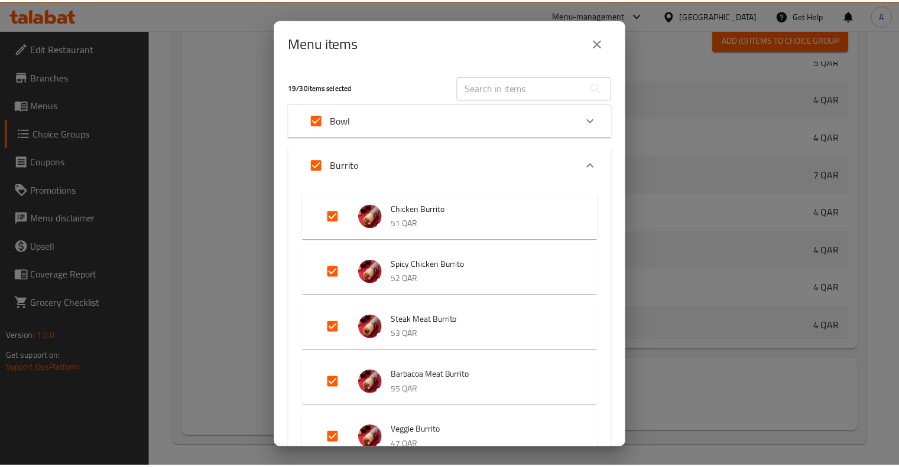
scroll to position [245, 0]
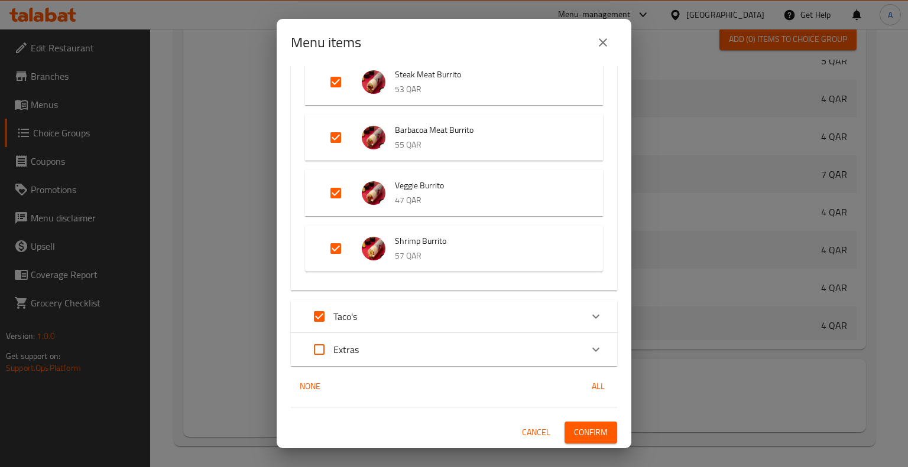
click at [529, 441] on button "Cancel" at bounding box center [536, 433] width 38 height 22
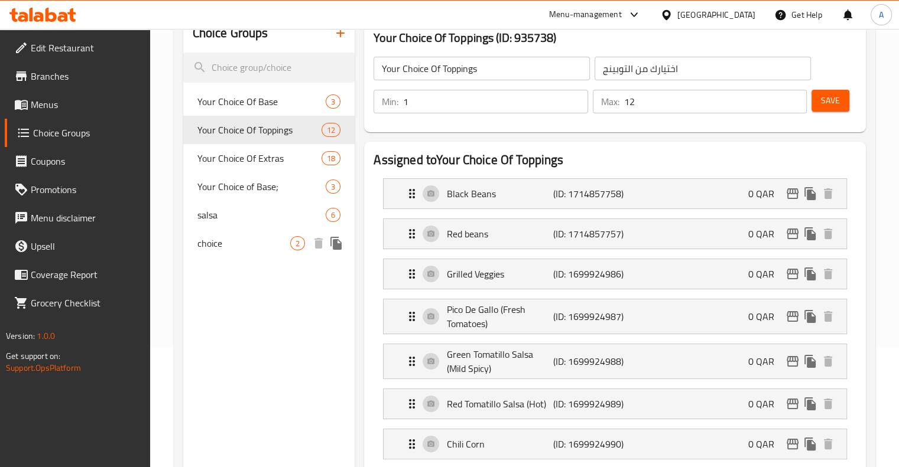
scroll to position [0, 0]
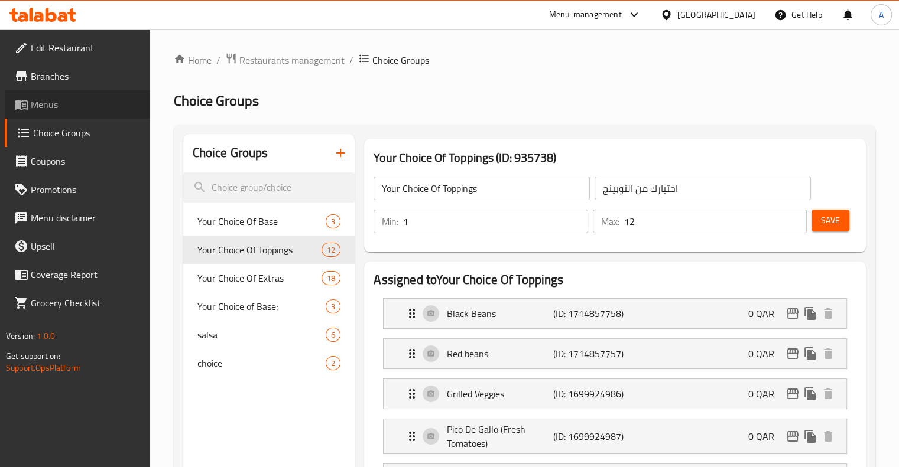
click at [74, 107] on span "Menus" at bounding box center [86, 104] width 110 height 14
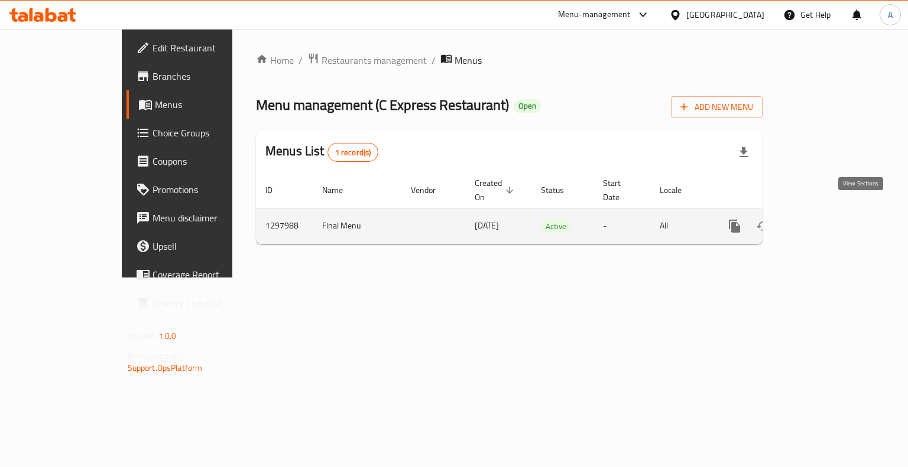
click at [827, 219] on icon "enhanced table" at bounding box center [819, 226] width 14 height 14
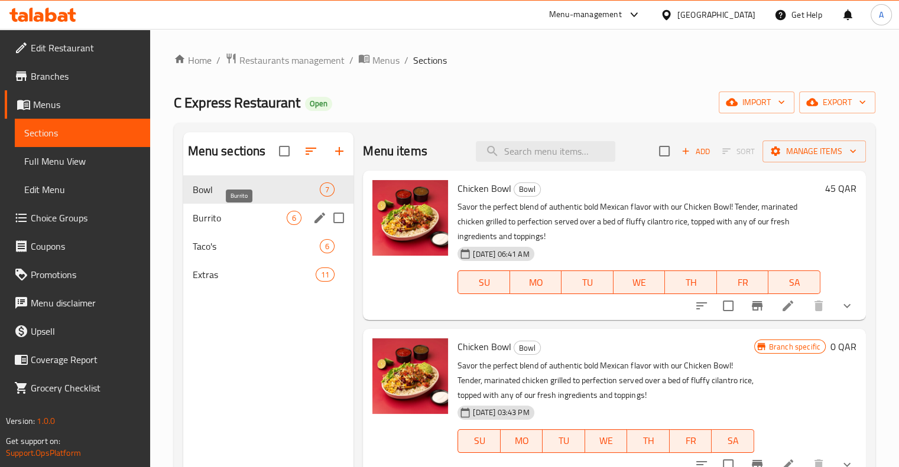
click at [248, 220] on span "Burrito" at bounding box center [240, 218] width 95 height 14
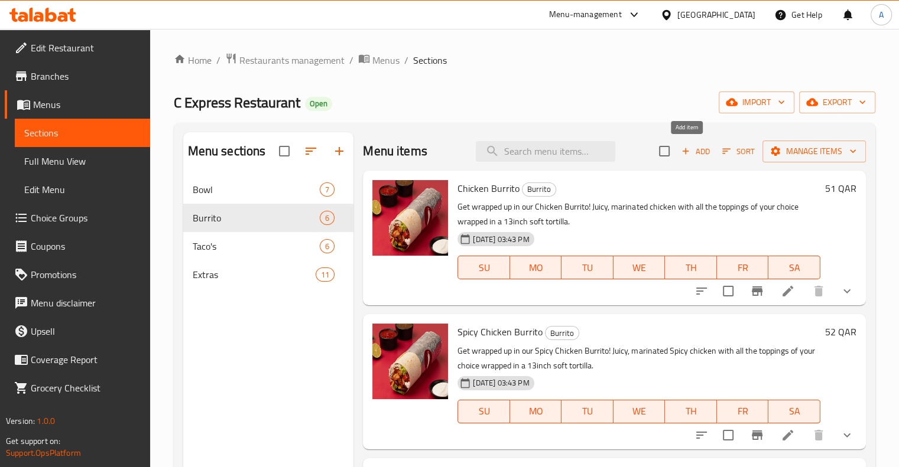
click at [685, 149] on span "Add" at bounding box center [696, 152] width 32 height 14
click at [827, 150] on span "Manage items" at bounding box center [814, 151] width 84 height 15
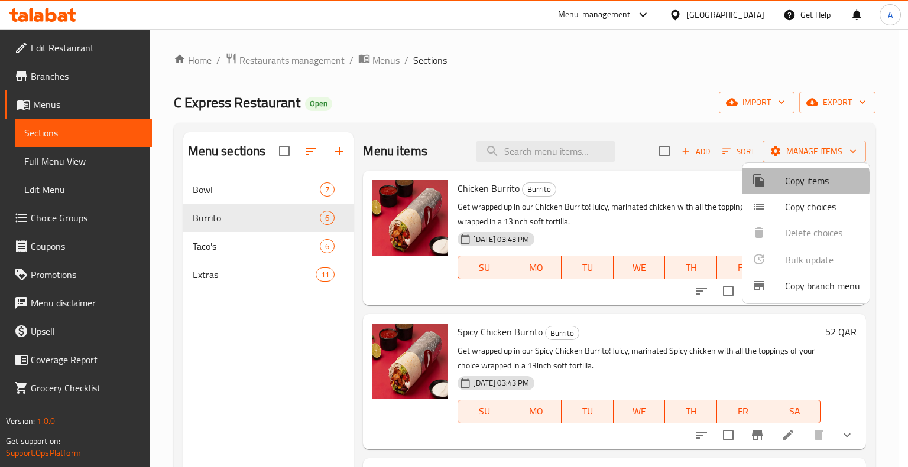
click at [794, 182] on span "Copy items" at bounding box center [822, 181] width 75 height 14
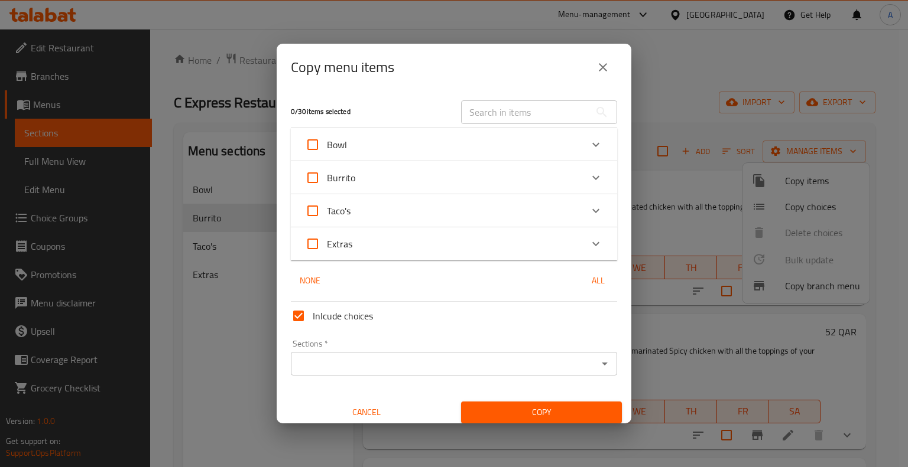
click at [419, 175] on div "Burrito" at bounding box center [443, 178] width 277 height 28
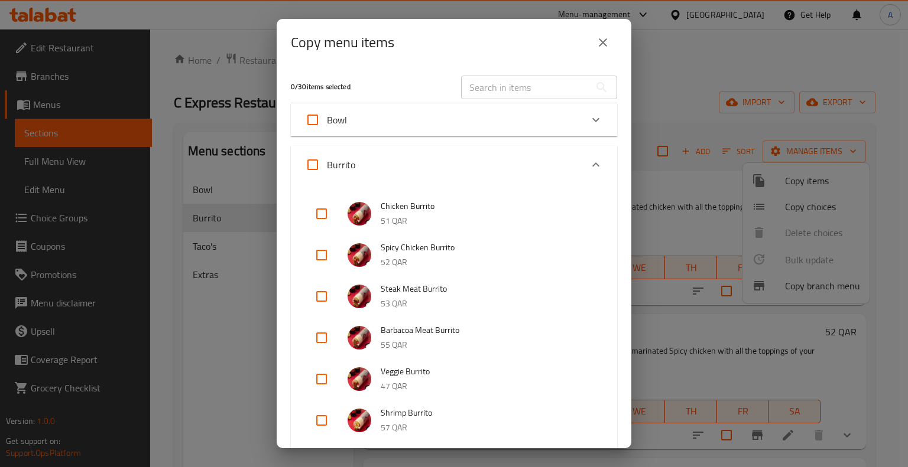
click at [327, 219] on input "checkbox" at bounding box center [321, 214] width 28 height 28
checkbox input "true"
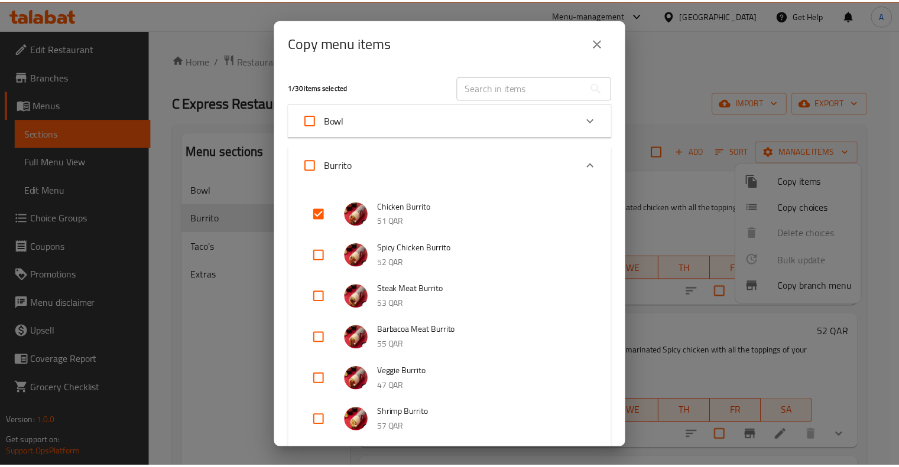
scroll to position [258, 0]
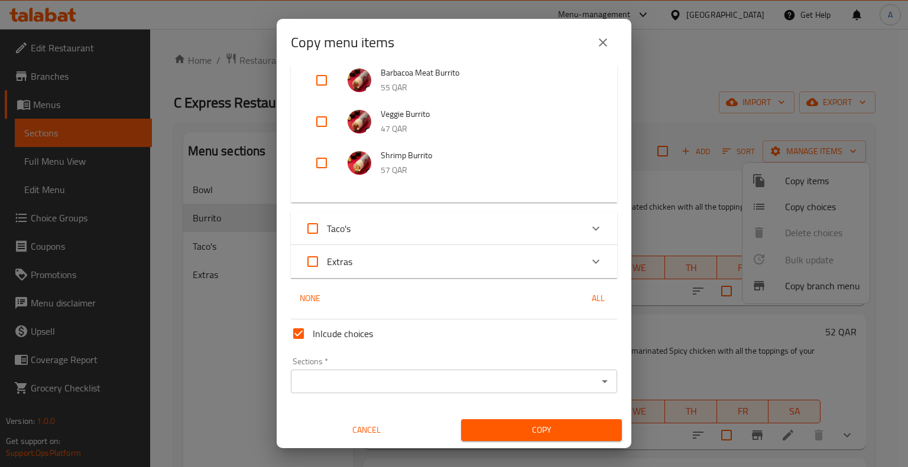
click at [376, 375] on input "Sections   *" at bounding box center [444, 381] width 300 height 17
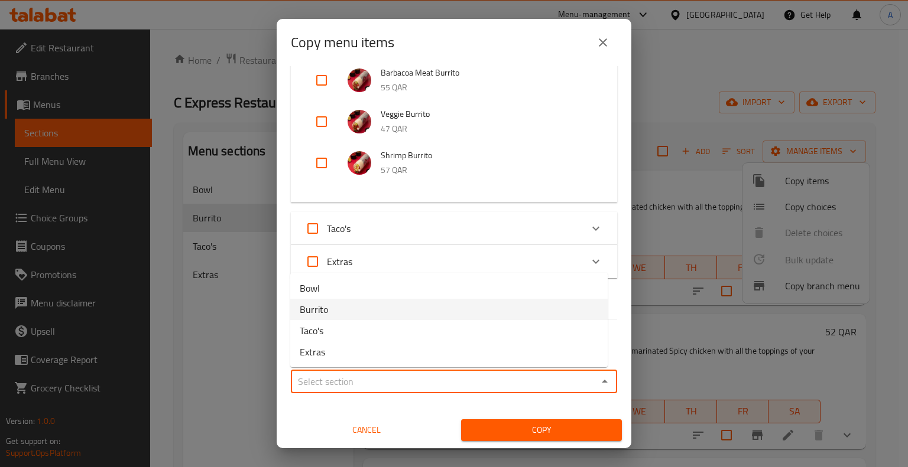
click at [336, 309] on li "Burrito" at bounding box center [448, 309] width 317 height 21
type input "Burrito"
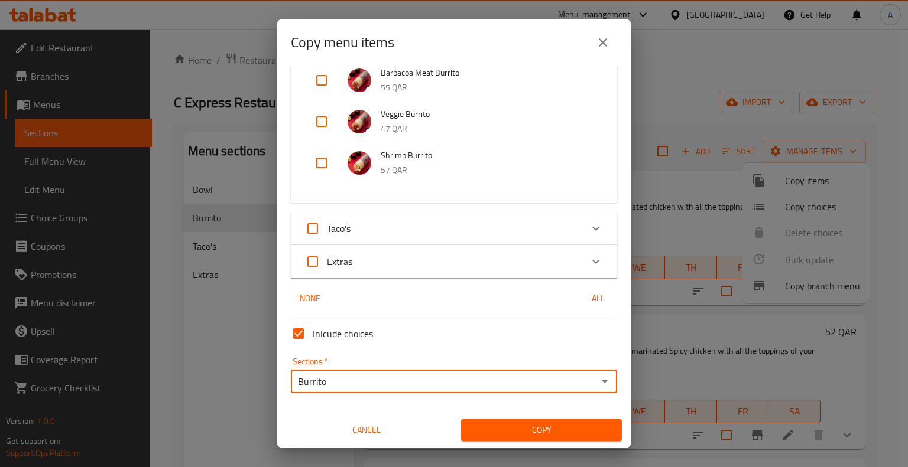
click at [541, 429] on span "Copy" at bounding box center [541, 430] width 142 height 15
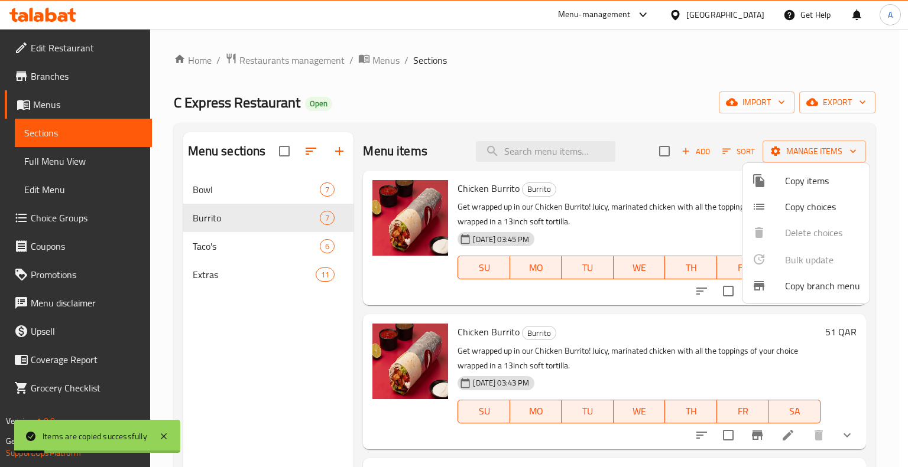
click at [529, 87] on div at bounding box center [454, 233] width 908 height 467
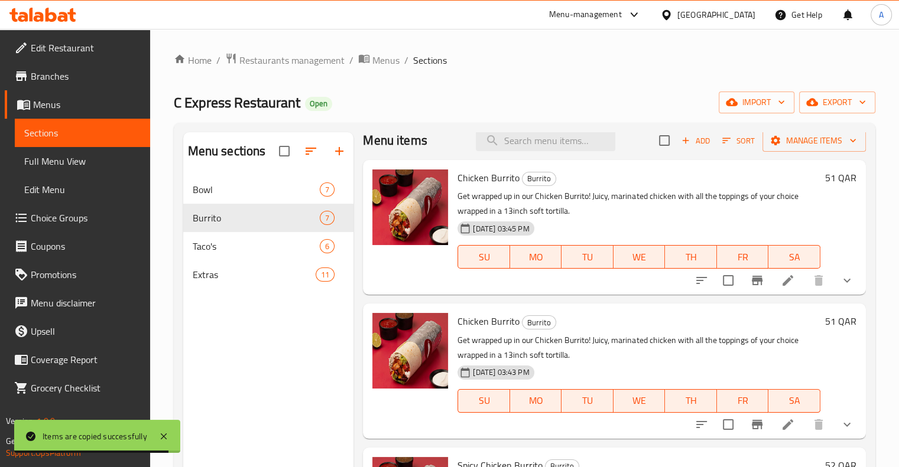
scroll to position [2, 0]
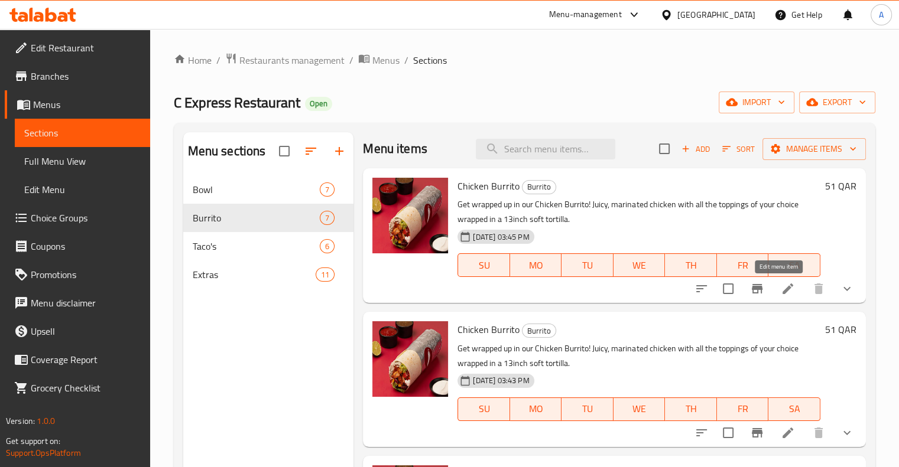
click at [782, 291] on icon at bounding box center [787, 289] width 11 height 11
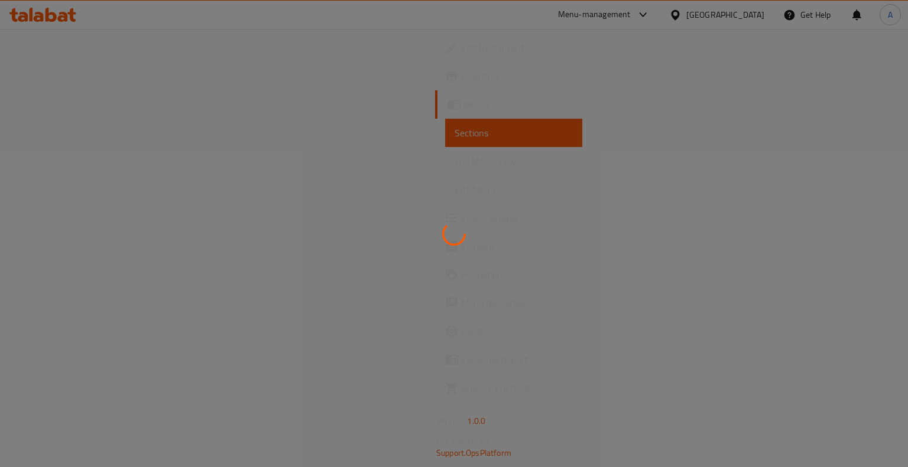
click at [441, 288] on div at bounding box center [454, 233] width 908 height 467
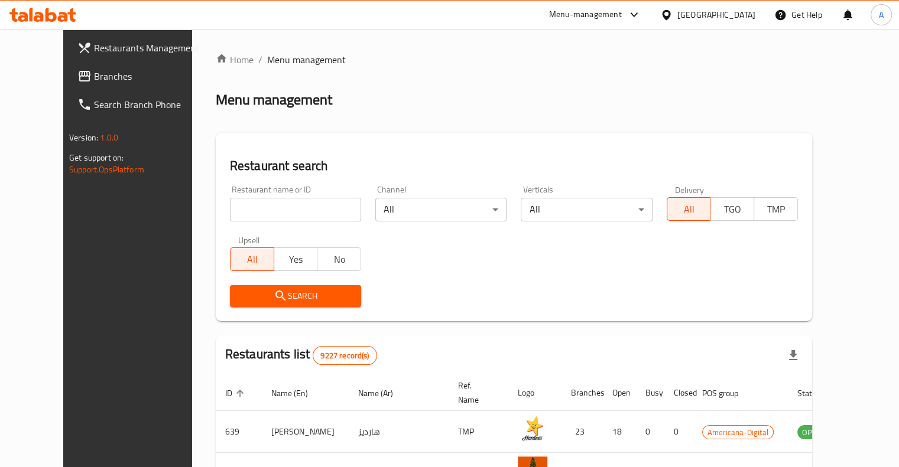
click at [308, 203] on input "search" at bounding box center [295, 210] width 131 height 24
type input "b"
type input "c express"
click at [277, 302] on span "Search" at bounding box center [295, 296] width 112 height 15
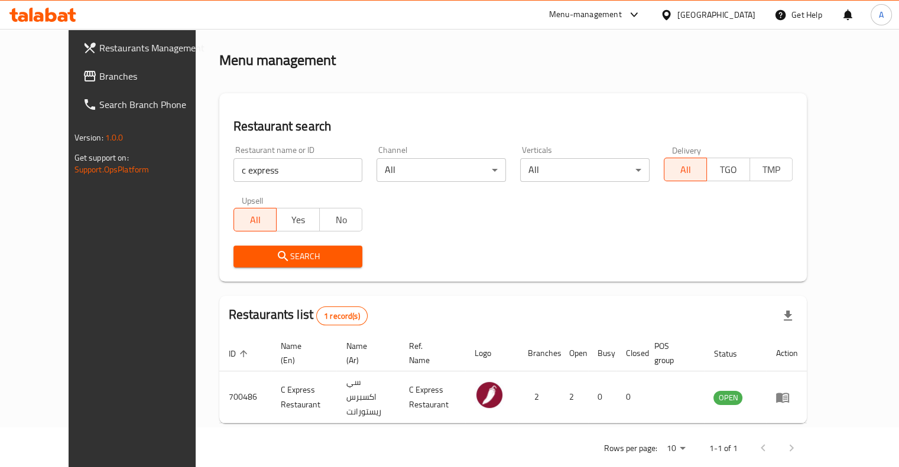
scroll to position [35, 0]
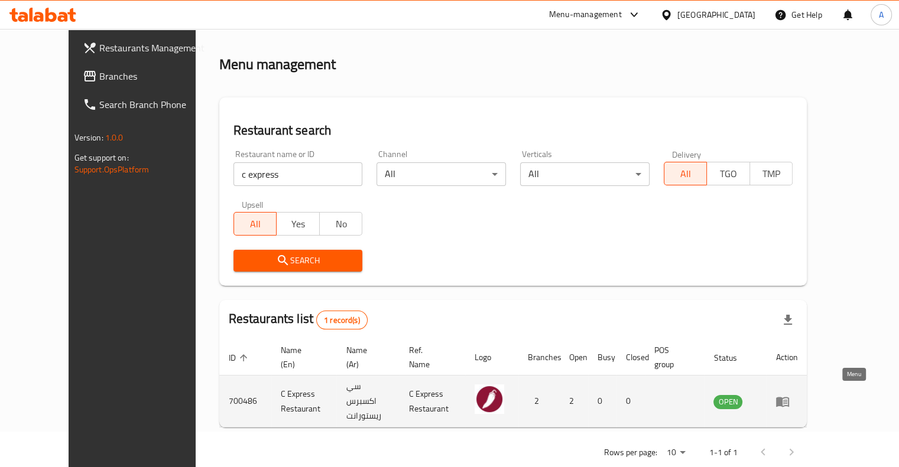
click at [789, 395] on icon "enhanced table" at bounding box center [782, 402] width 14 height 14
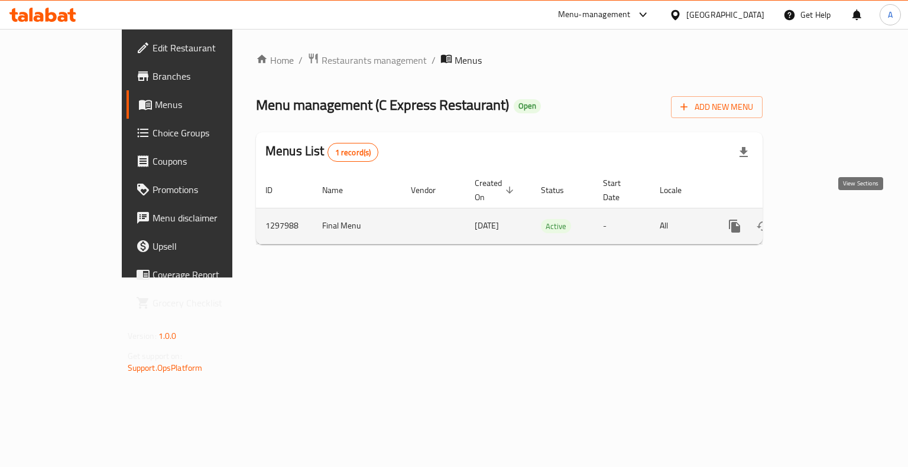
click at [834, 216] on link "enhanced table" at bounding box center [819, 226] width 28 height 28
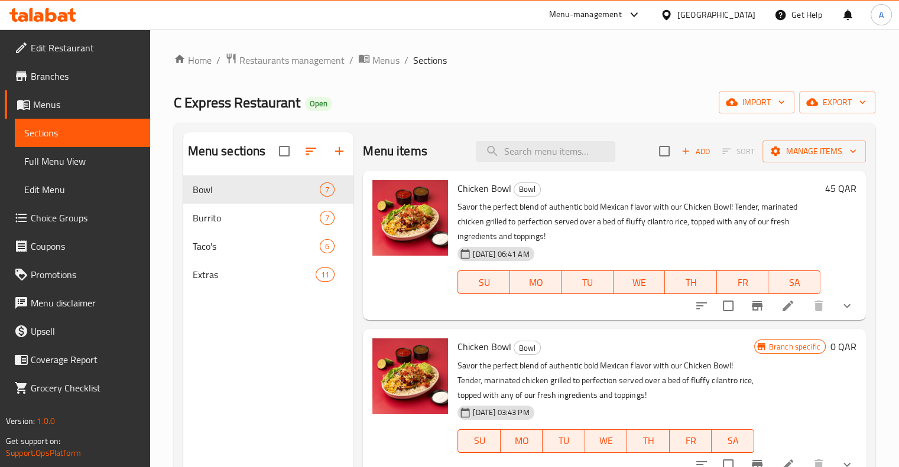
scroll to position [12, 0]
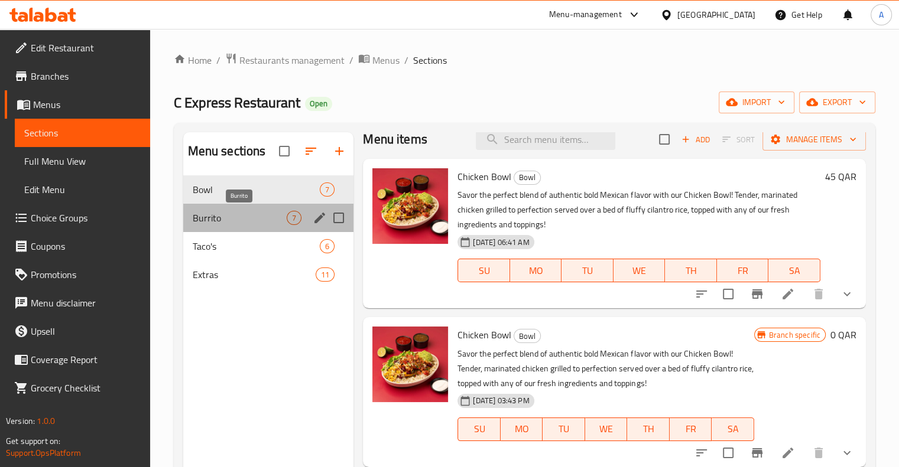
click at [284, 224] on span "Burrito" at bounding box center [240, 218] width 95 height 14
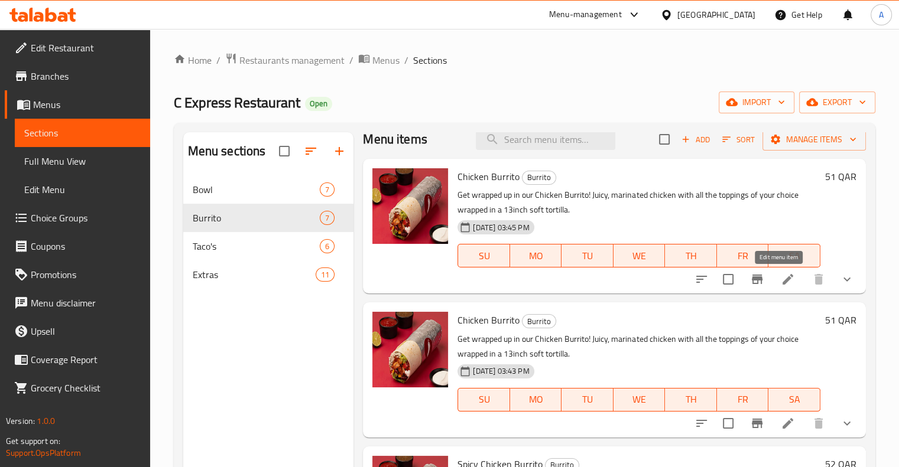
click at [785, 278] on icon at bounding box center [788, 279] width 14 height 14
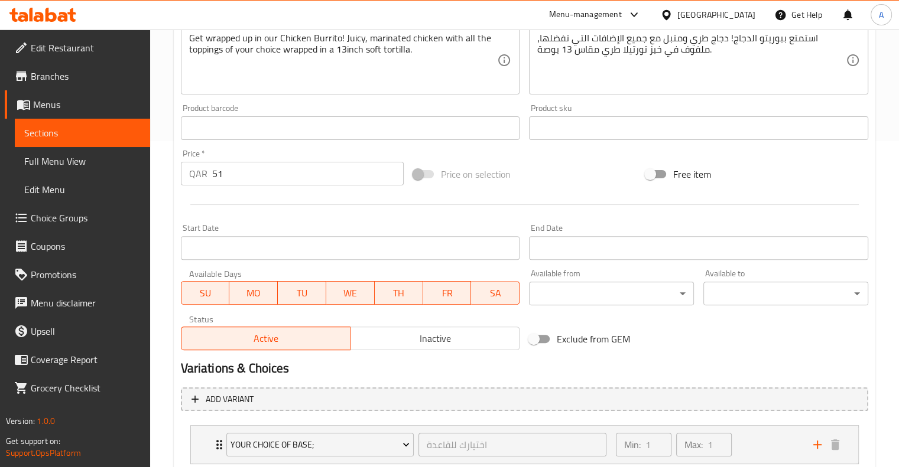
scroll to position [337, 0]
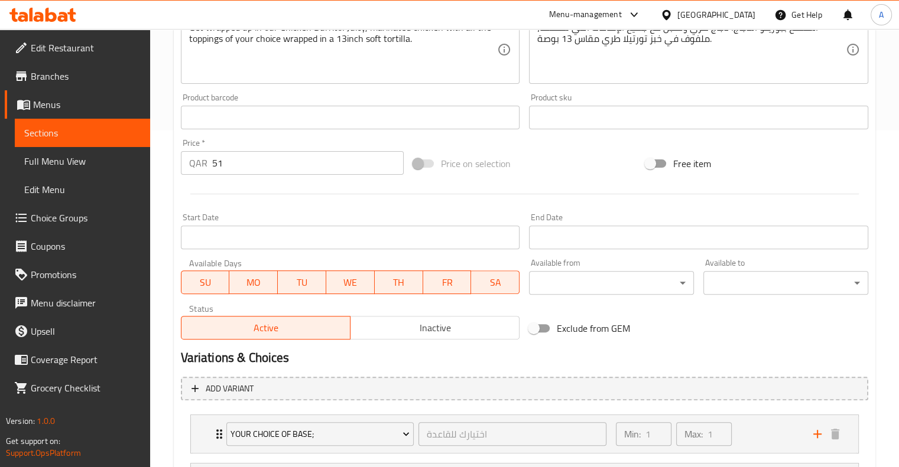
click at [402, 316] on div "Active Inactive" at bounding box center [350, 321] width 339 height 35
click at [401, 327] on span "Inactive" at bounding box center [435, 328] width 160 height 17
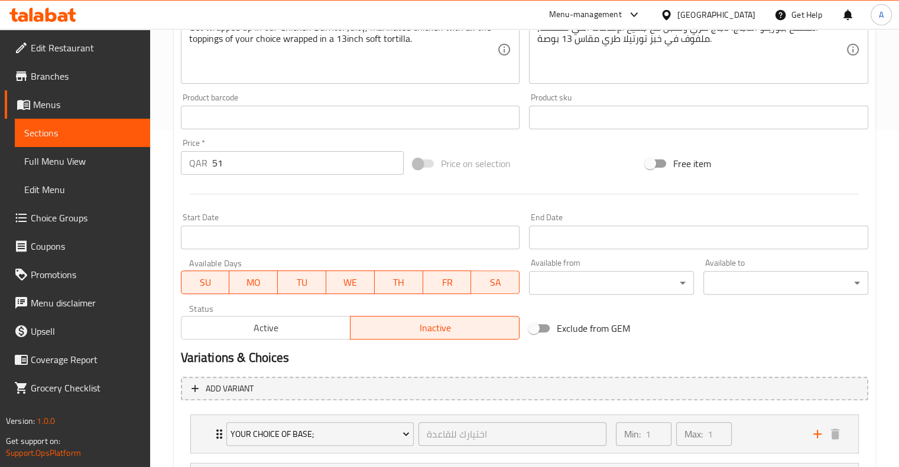
scroll to position [500, 0]
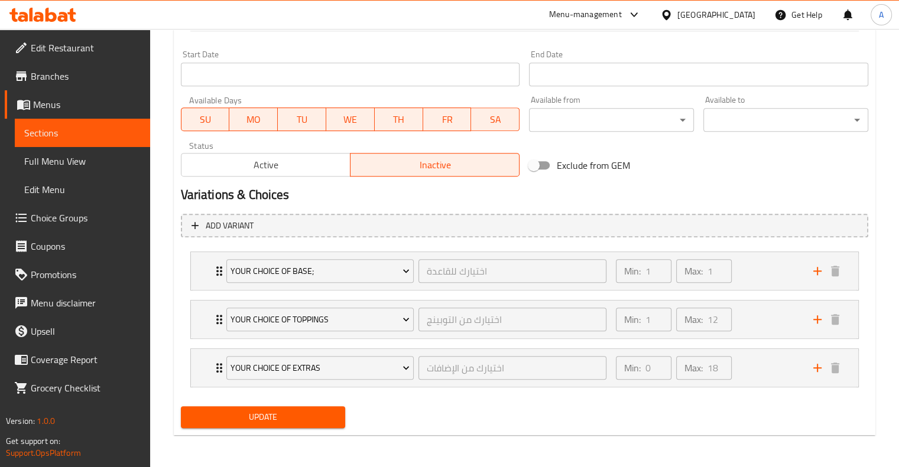
click at [274, 413] on span "Update" at bounding box center [263, 417] width 146 height 15
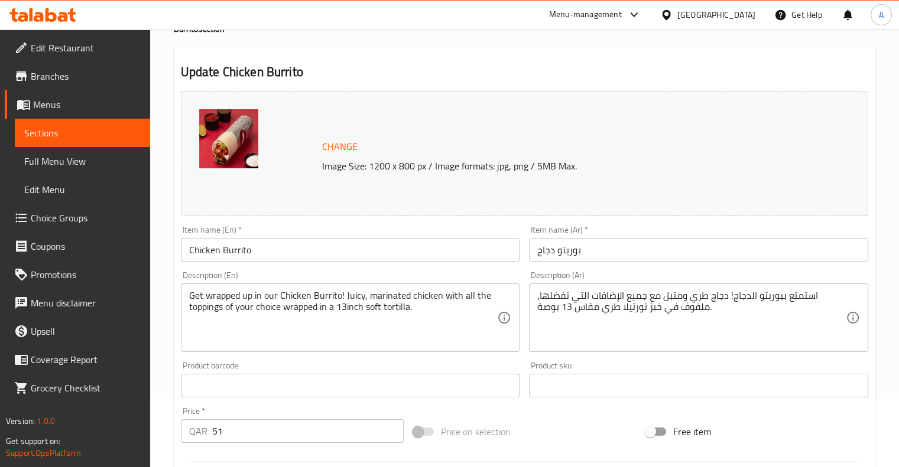
scroll to position [0, 0]
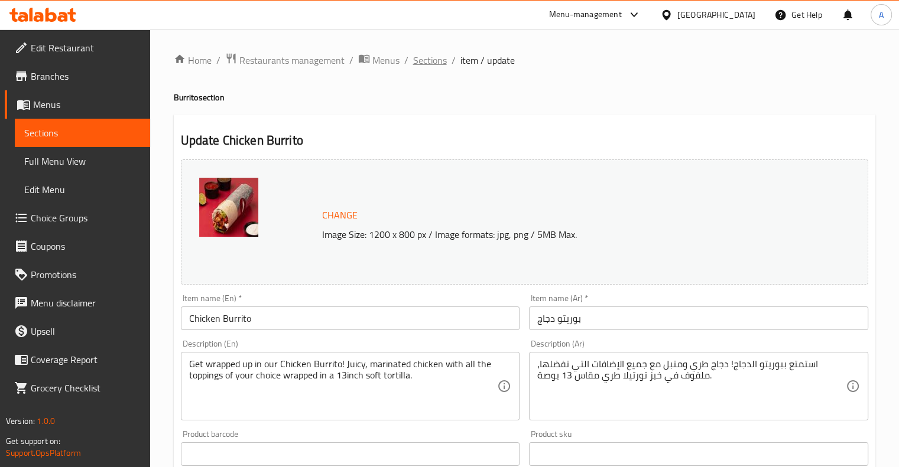
click at [427, 63] on span "Sections" at bounding box center [430, 60] width 34 height 14
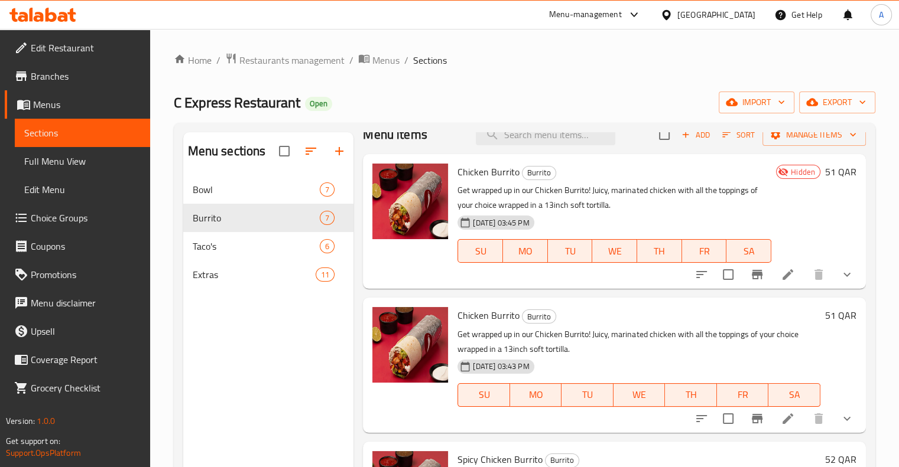
scroll to position [16, 0]
click at [694, 278] on icon "sort-choices" at bounding box center [701, 275] width 14 height 14
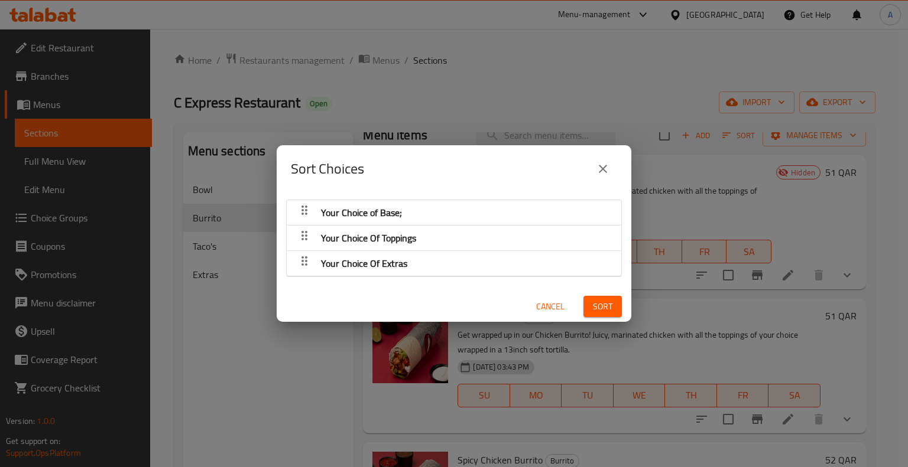
click at [600, 173] on icon "close" at bounding box center [603, 169] width 14 height 14
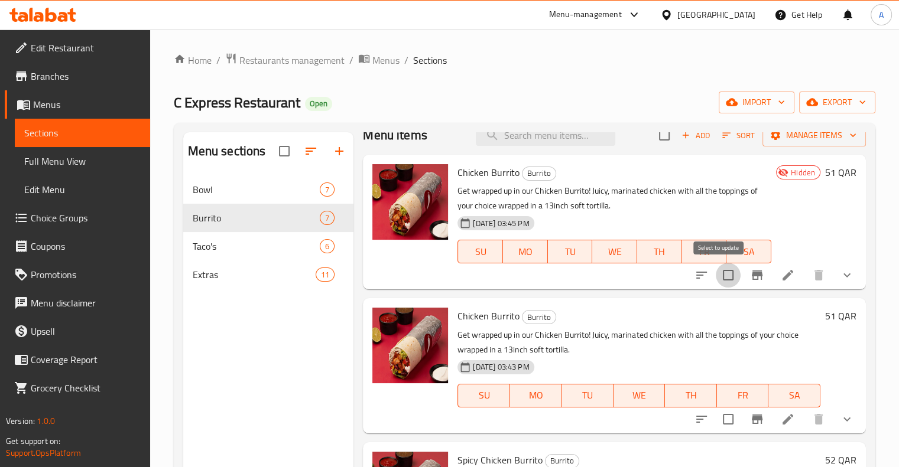
click at [718, 276] on input "checkbox" at bounding box center [728, 275] width 25 height 25
click at [720, 276] on input "checkbox" at bounding box center [728, 275] width 25 height 25
checkbox input "false"
click at [750, 281] on icon "Branch-specific-item" at bounding box center [757, 275] width 14 height 14
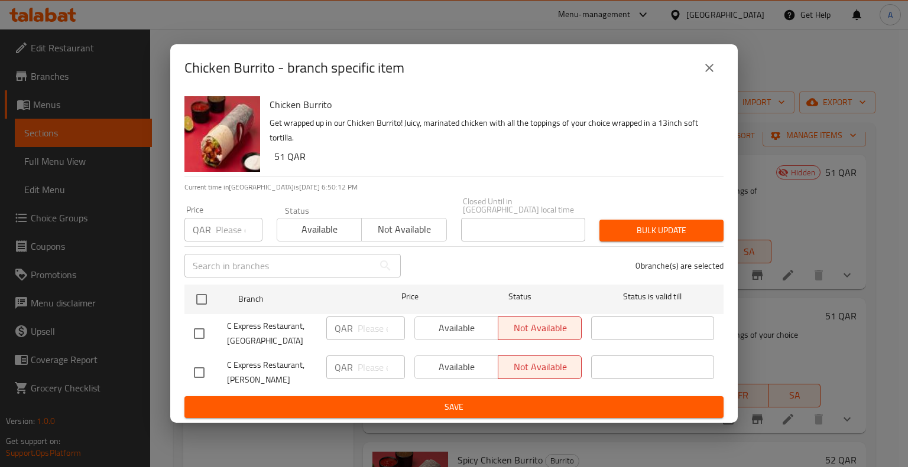
click at [710, 75] on icon "close" at bounding box center [709, 68] width 14 height 14
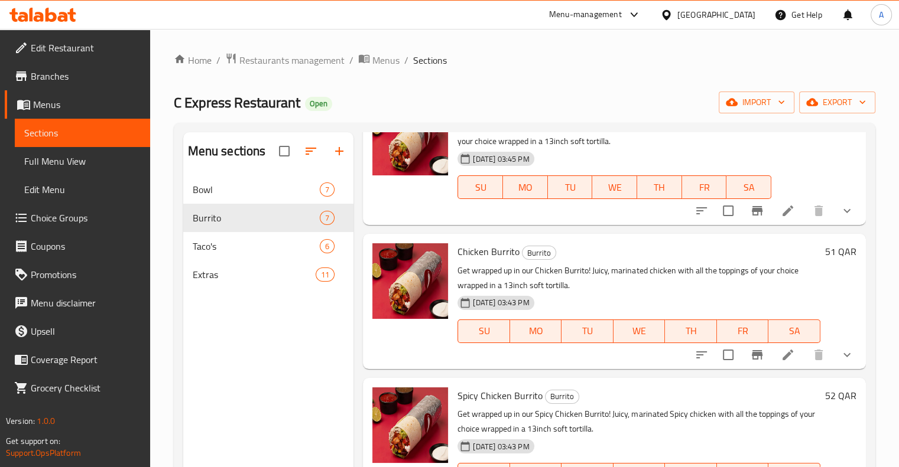
scroll to position [80, 0]
click at [781, 354] on icon at bounding box center [788, 355] width 14 height 14
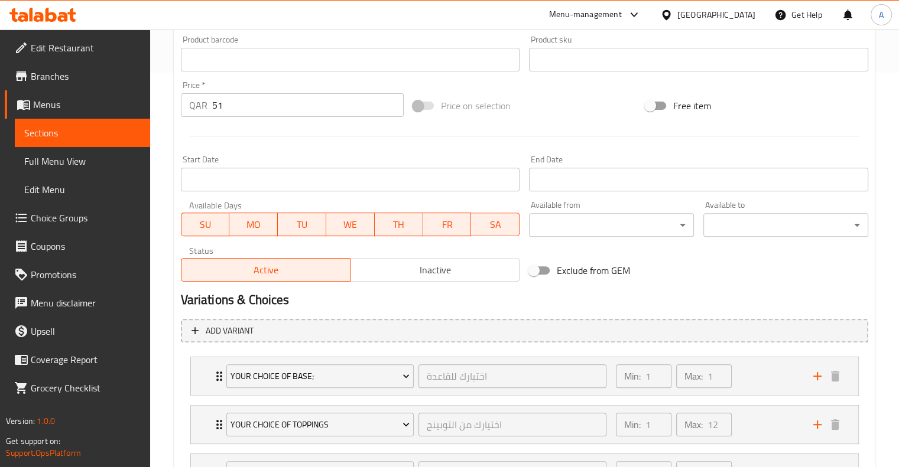
scroll to position [500, 0]
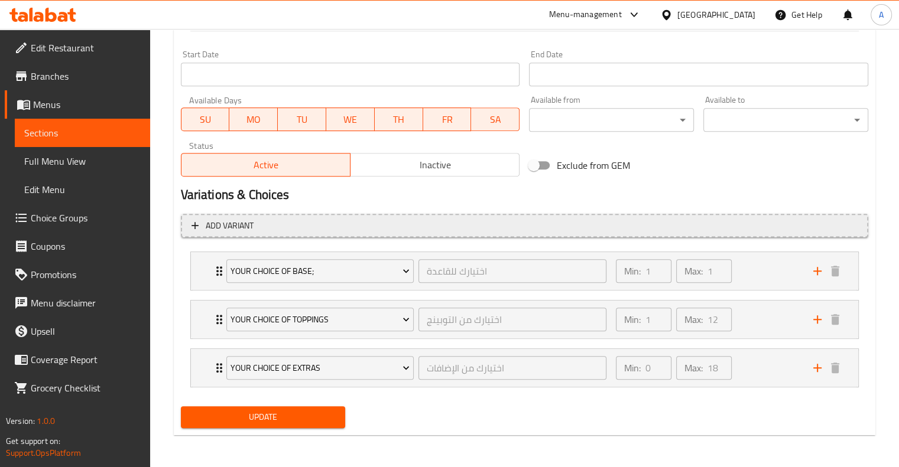
click at [290, 221] on span "Add variant" at bounding box center [524, 226] width 666 height 15
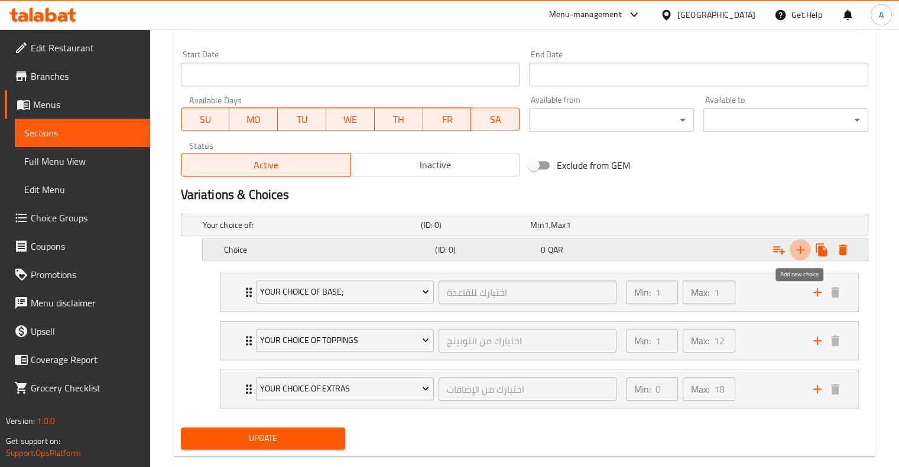
click at [798, 249] on icon "Expand" at bounding box center [800, 250] width 8 height 8
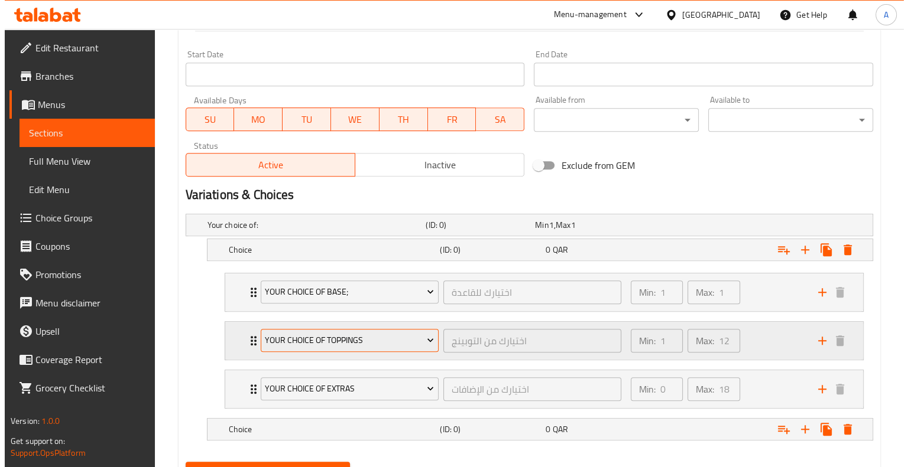
scroll to position [555, 0]
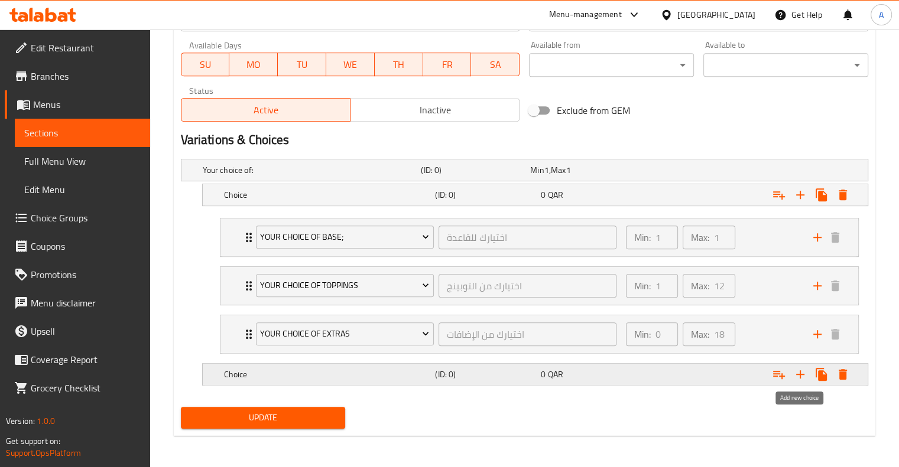
click at [797, 372] on icon "Expand" at bounding box center [800, 374] width 8 height 8
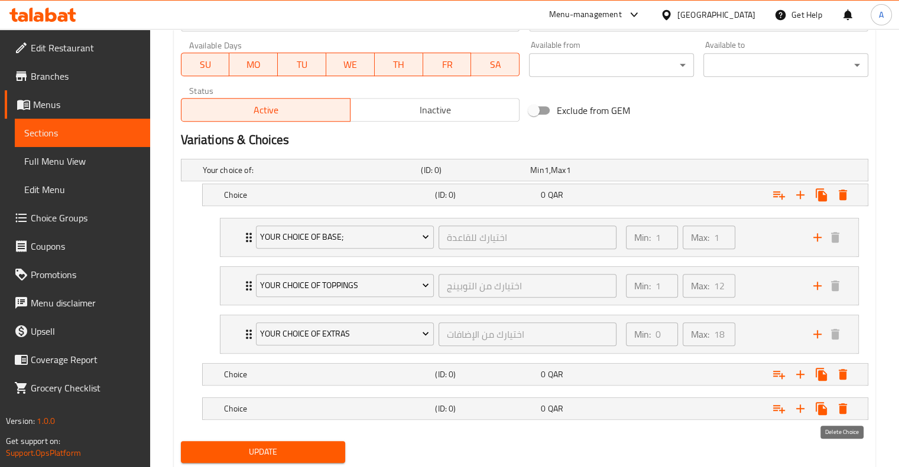
drag, startPoint x: 841, startPoint y: 405, endPoint x: 643, endPoint y: 437, distance: 200.5
click at [643, 437] on div "Update" at bounding box center [524, 452] width 697 height 31
click at [848, 404] on icon "Expand" at bounding box center [843, 409] width 14 height 14
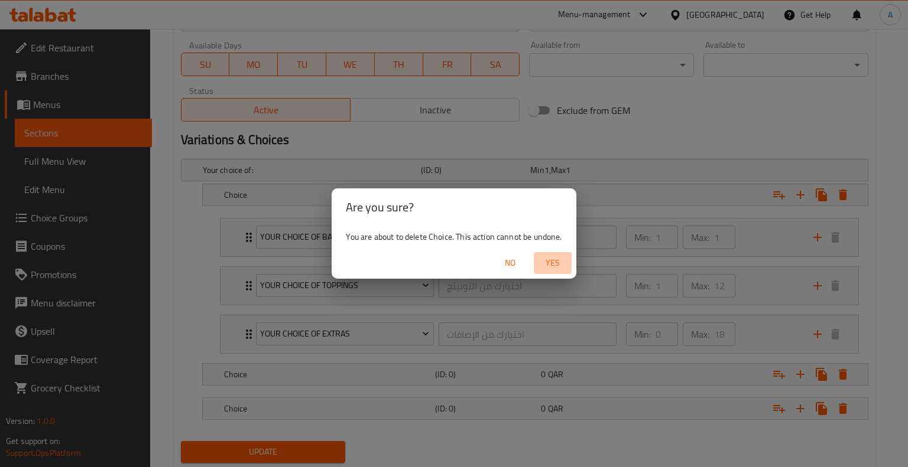
click at [544, 269] on span "Yes" at bounding box center [552, 263] width 28 height 15
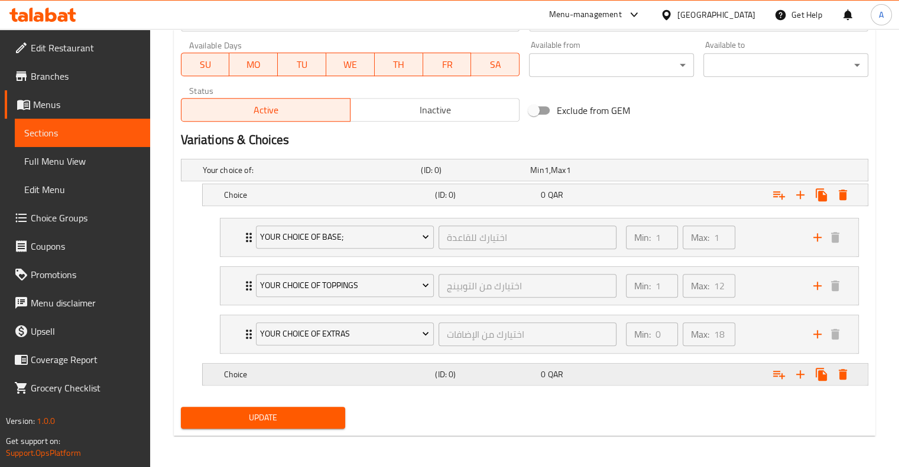
click at [844, 373] on icon "Expand" at bounding box center [842, 374] width 8 height 11
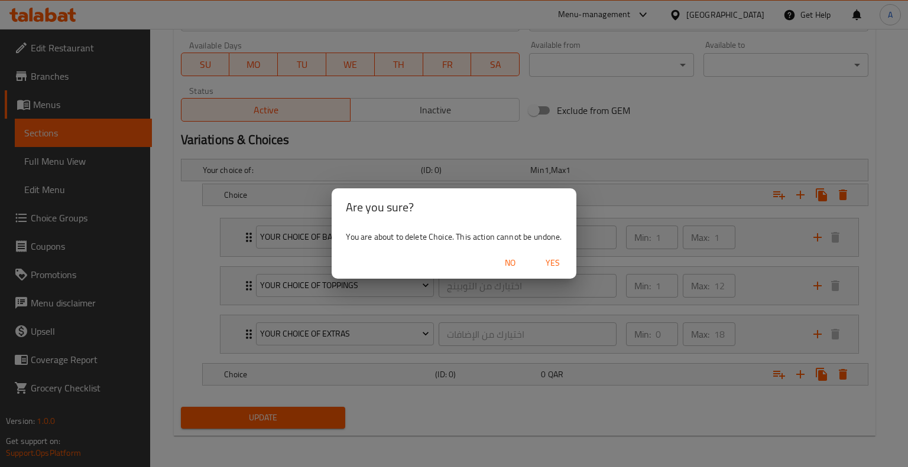
click at [555, 262] on span "Yes" at bounding box center [552, 263] width 28 height 15
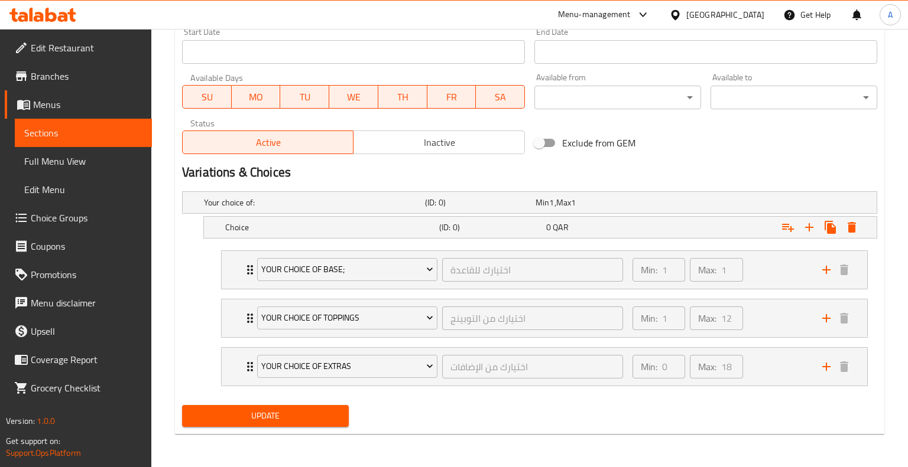
scroll to position [521, 0]
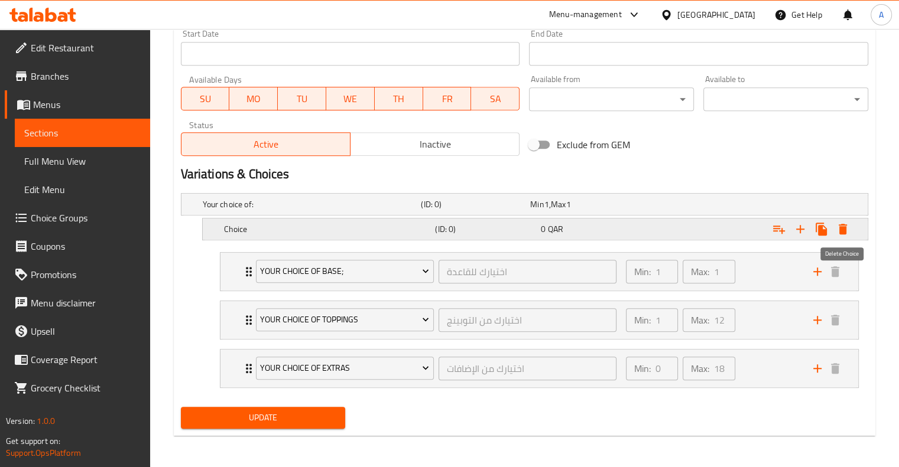
click at [843, 226] on icon "Expand" at bounding box center [842, 229] width 8 height 11
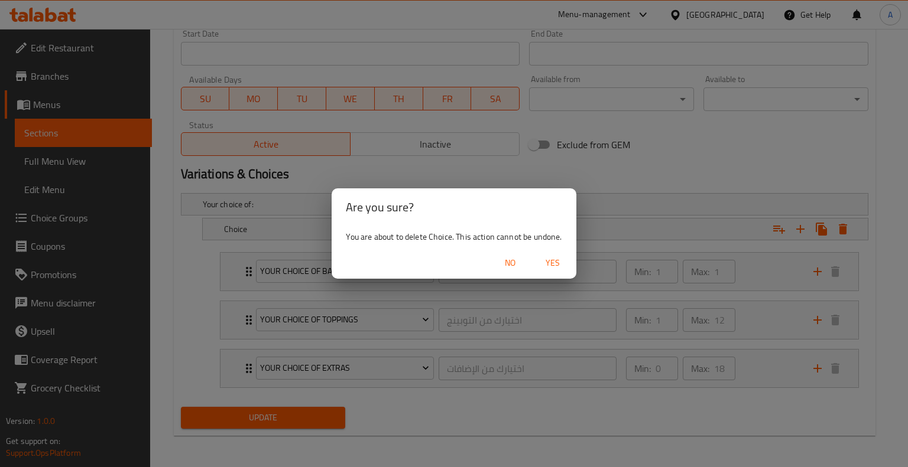
click at [555, 267] on span "Yes" at bounding box center [552, 263] width 28 height 15
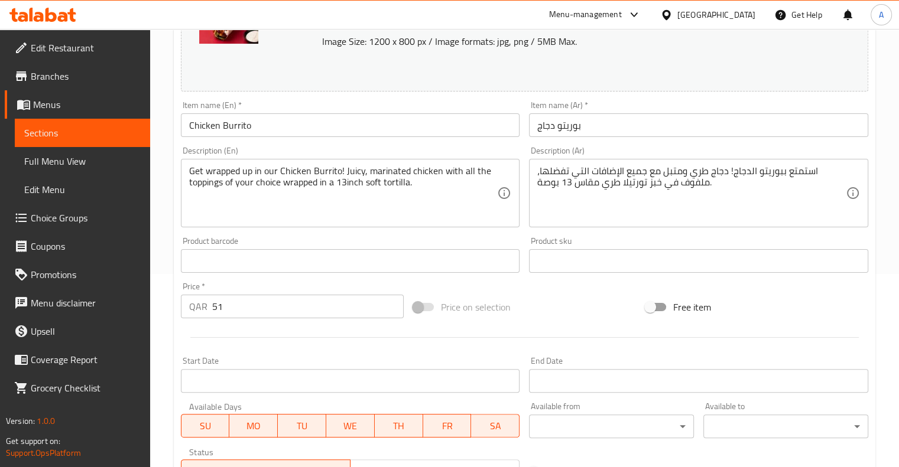
scroll to position [0, 0]
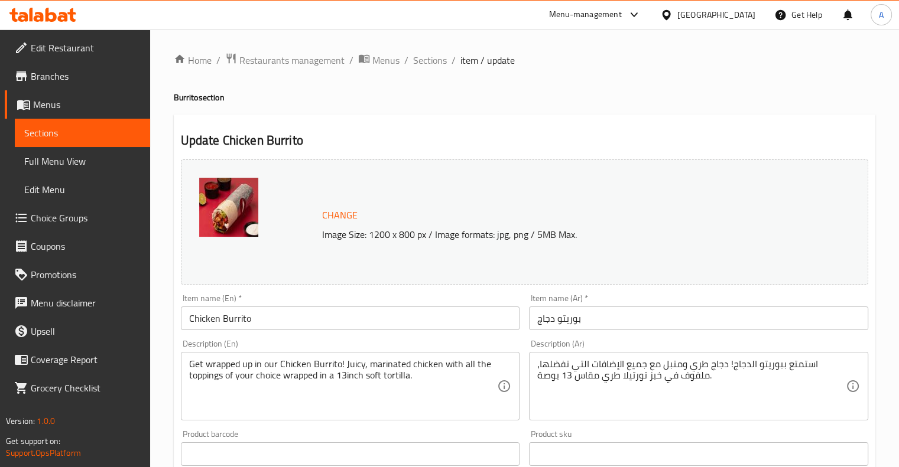
click at [241, 219] on img at bounding box center [228, 207] width 59 height 59
click at [426, 65] on span "Sections" at bounding box center [430, 60] width 34 height 14
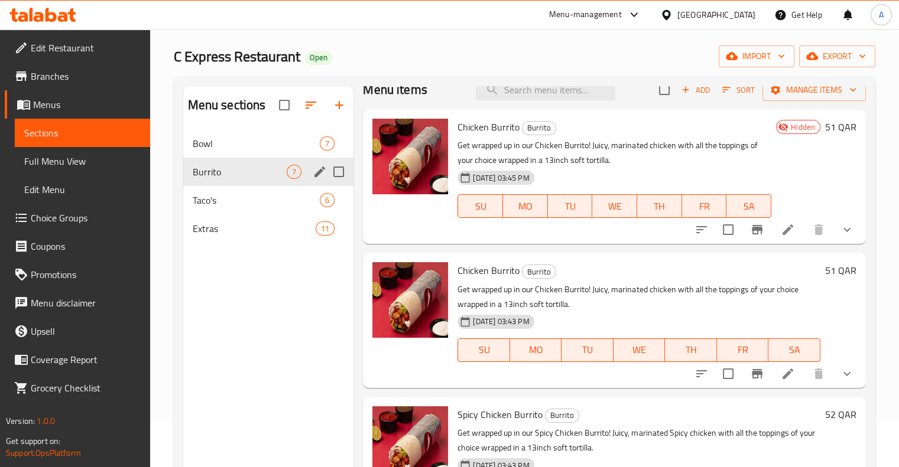
scroll to position [45, 0]
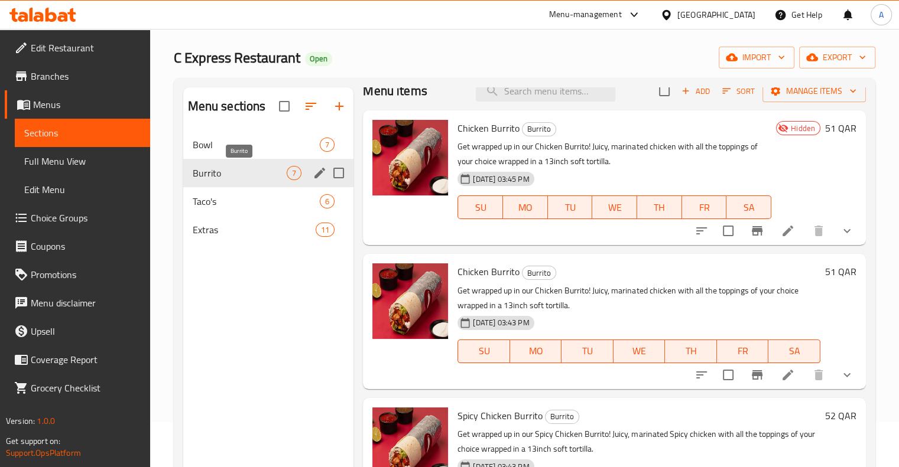
click at [247, 169] on span "Burrito" at bounding box center [240, 173] width 95 height 14
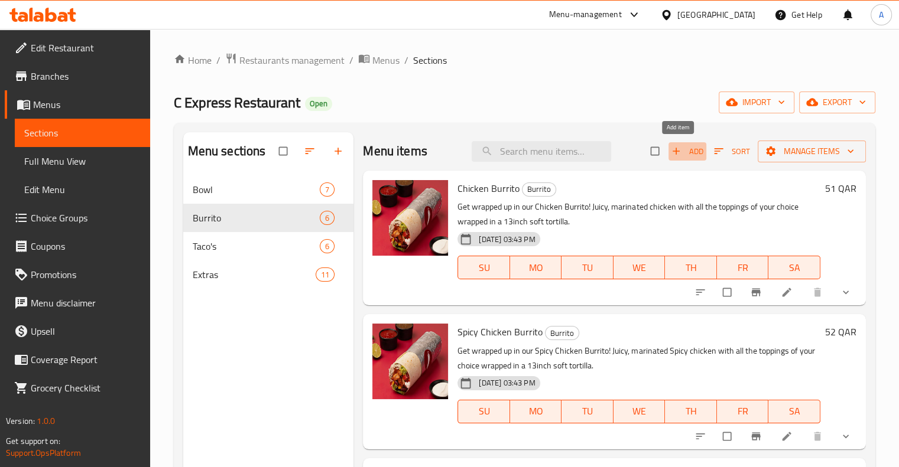
click at [671, 151] on icon "button" at bounding box center [676, 151] width 12 height 12
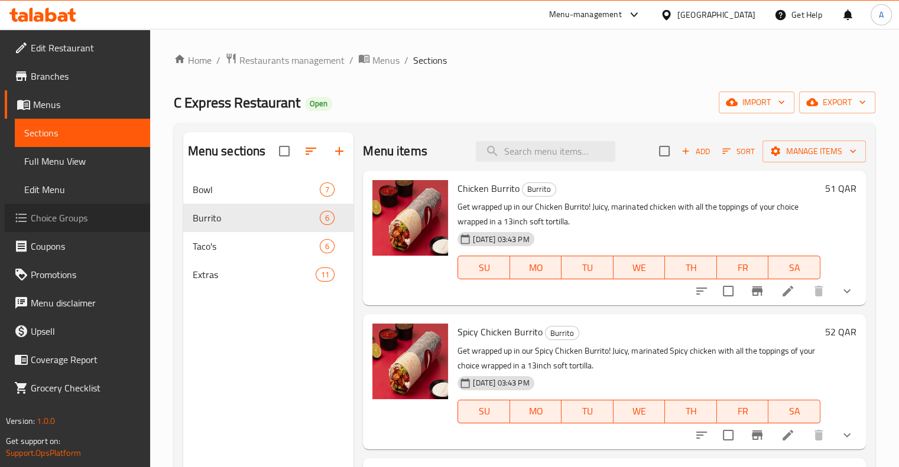
click at [64, 211] on span "Choice Groups" at bounding box center [86, 218] width 110 height 14
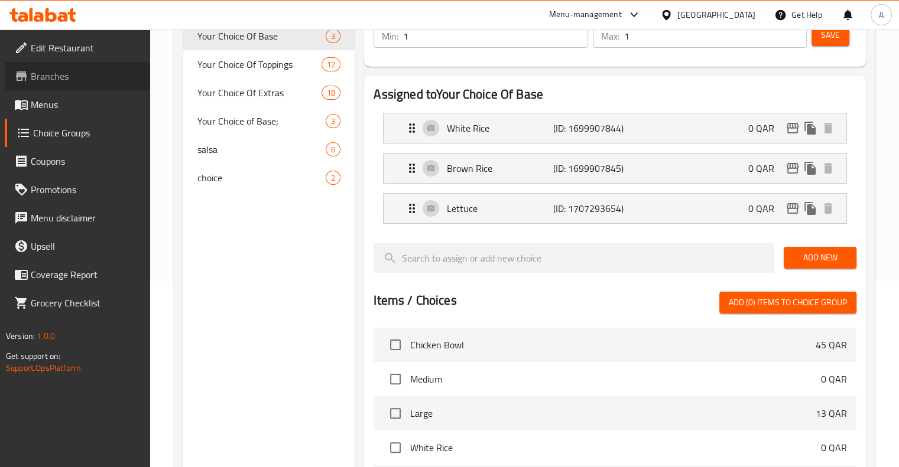
click at [50, 77] on span "Branches" at bounding box center [86, 76] width 110 height 14
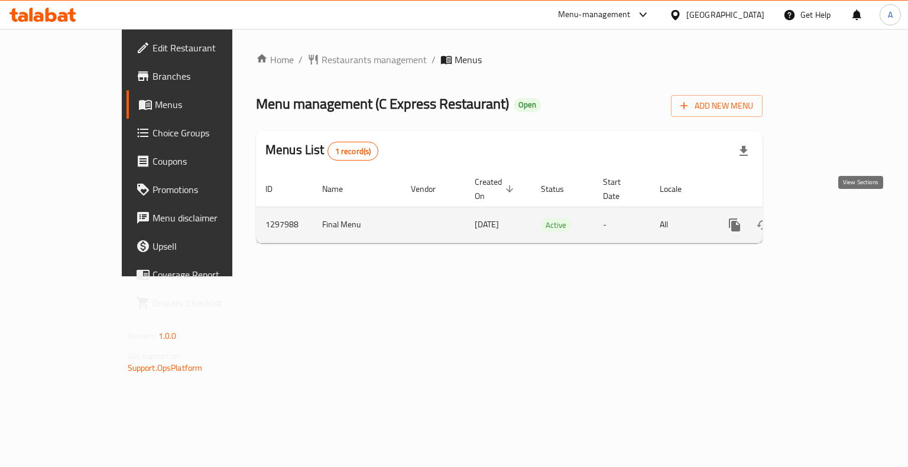
click at [834, 219] on link "enhanced table" at bounding box center [819, 225] width 28 height 28
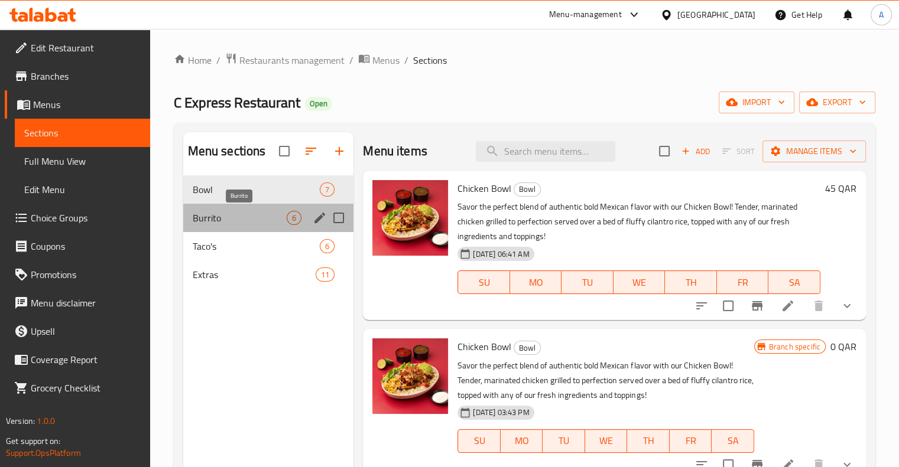
click at [217, 212] on span "Burrito" at bounding box center [240, 218] width 95 height 14
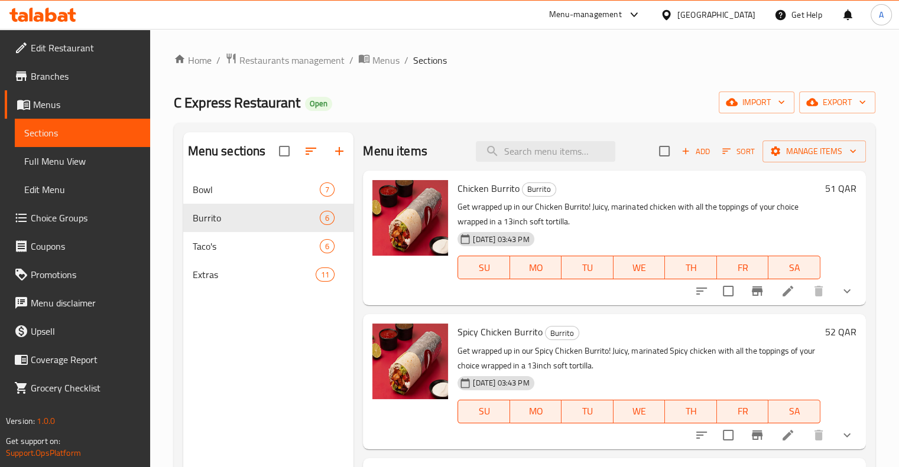
click at [781, 292] on icon at bounding box center [788, 291] width 14 height 14
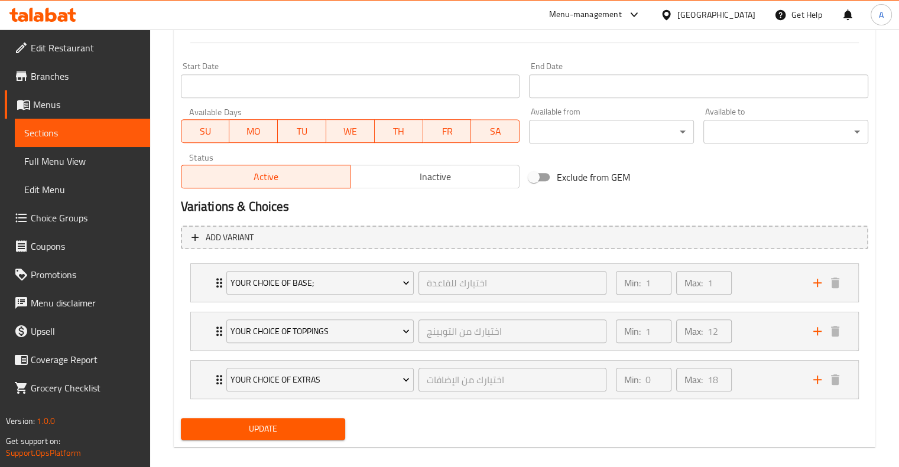
scroll to position [490, 0]
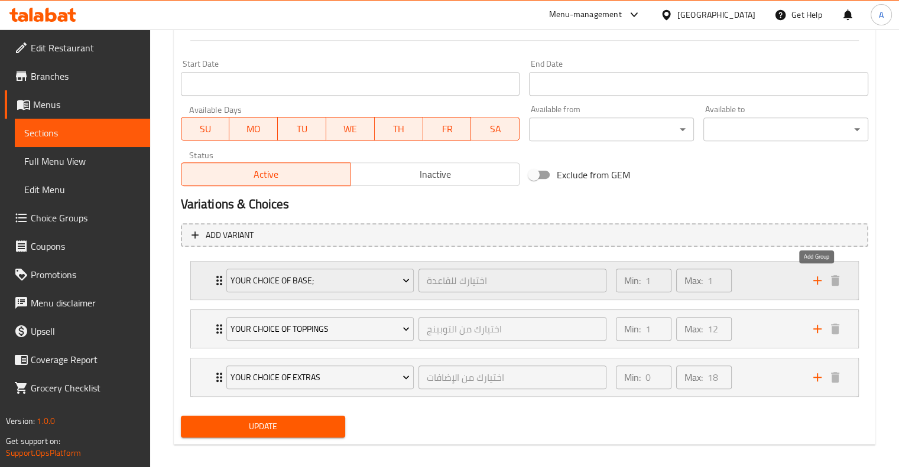
click at [821, 286] on icon "add" at bounding box center [817, 281] width 14 height 14
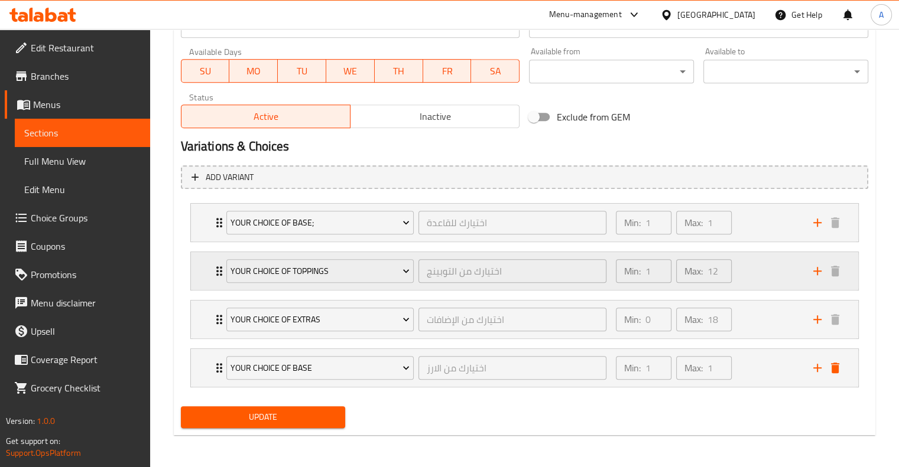
scroll to position [547, 0]
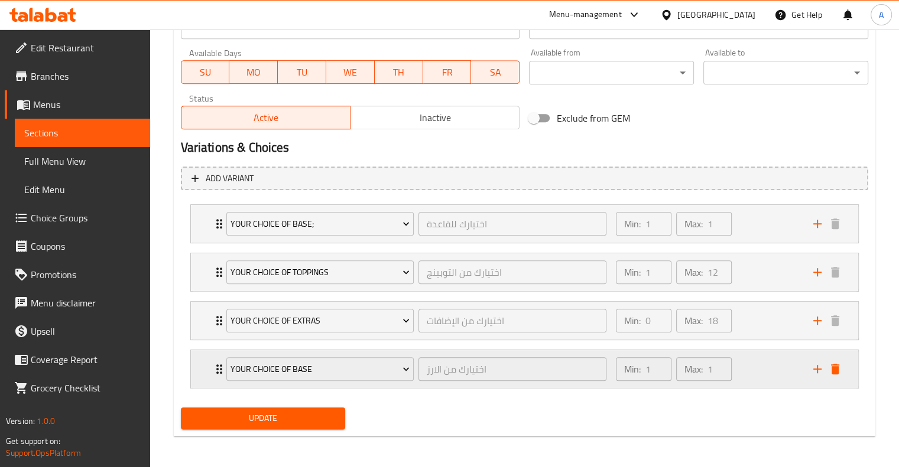
click at [816, 369] on icon "add" at bounding box center [817, 369] width 14 height 14
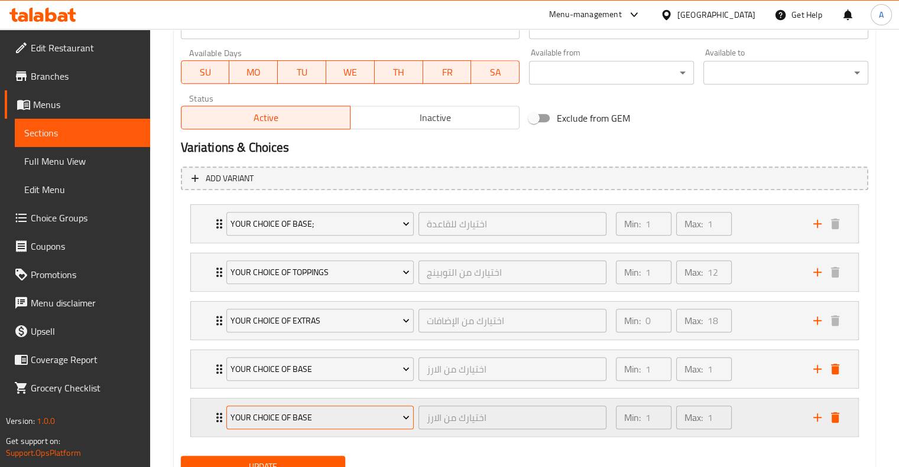
click at [297, 416] on span "Your Choice Of Base" at bounding box center [319, 418] width 179 height 15
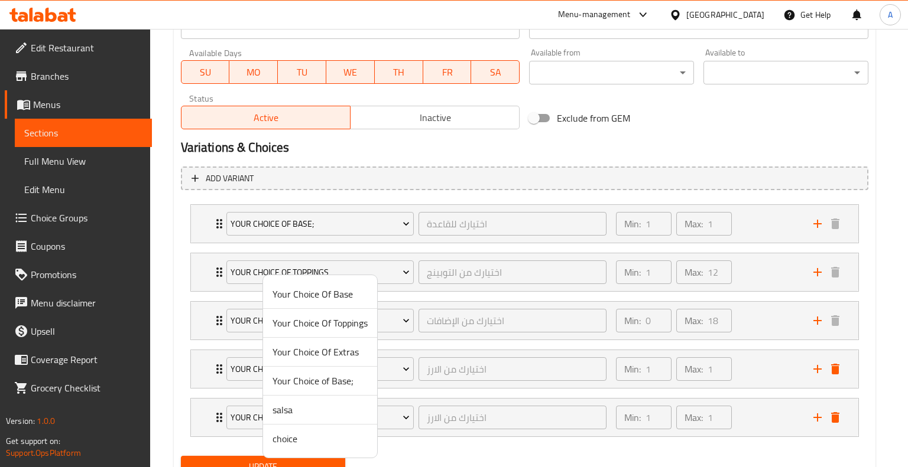
click at [298, 321] on span "Your Choice Of Toppings" at bounding box center [319, 323] width 95 height 14
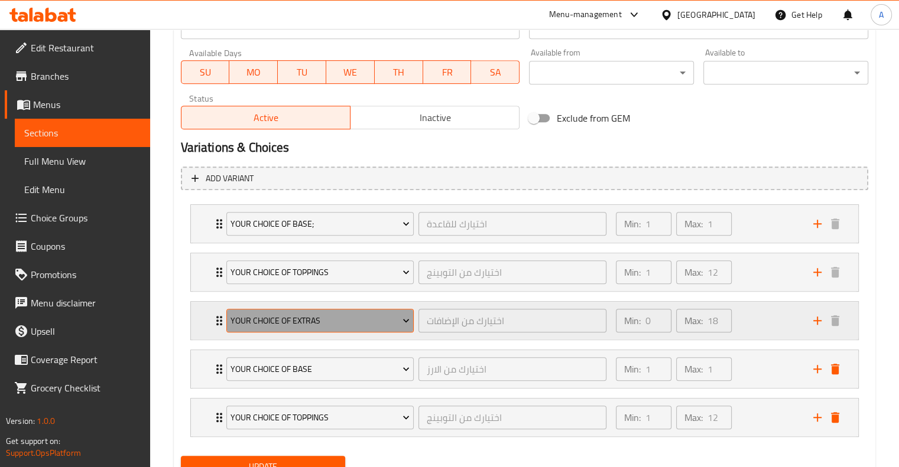
click at [298, 321] on span "Your Choice Of Extras" at bounding box center [319, 321] width 179 height 15
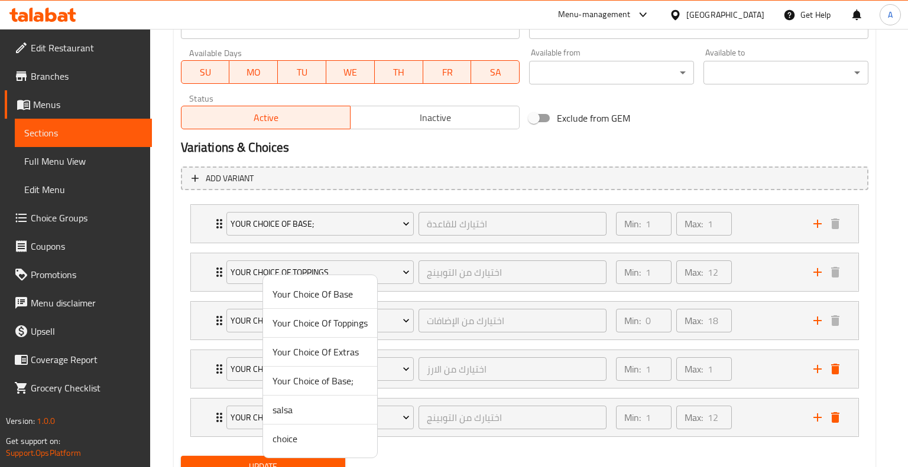
click at [565, 435] on div at bounding box center [454, 233] width 908 height 467
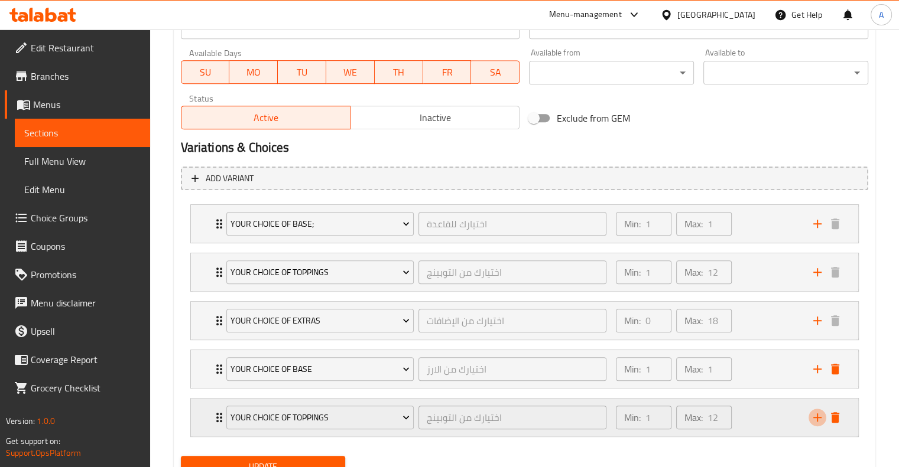
click at [815, 418] on icon "add" at bounding box center [817, 418] width 14 height 14
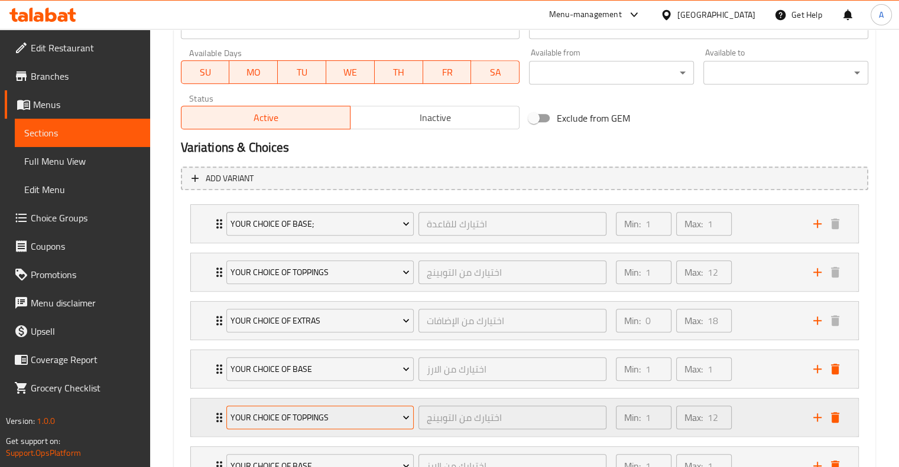
scroll to position [645, 0]
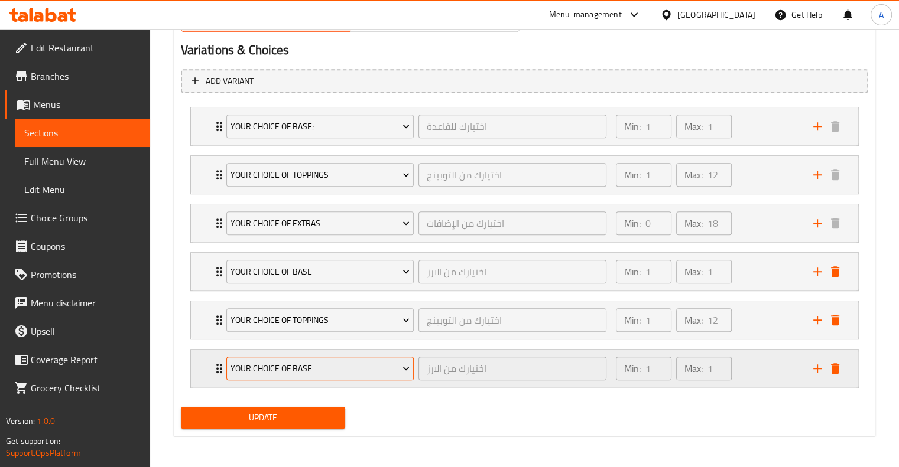
click at [353, 363] on span "Your Choice Of Base" at bounding box center [319, 369] width 179 height 15
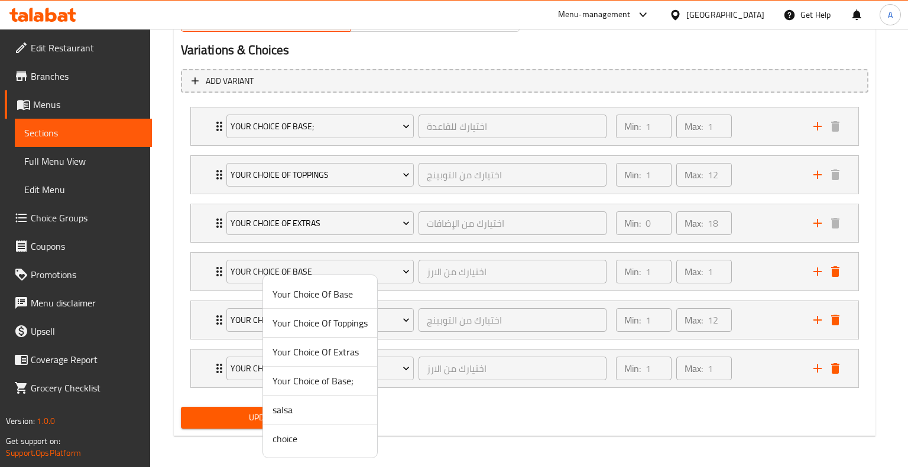
click at [316, 347] on span "Your Choice Of Extras" at bounding box center [319, 352] width 95 height 14
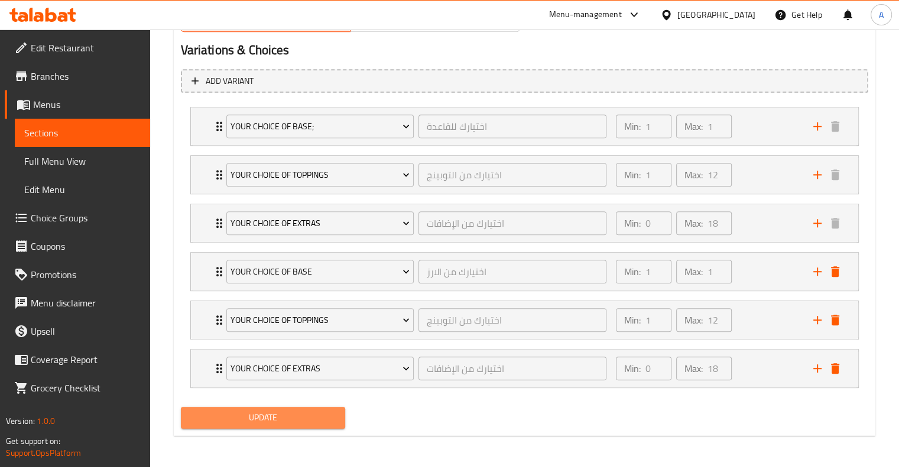
click at [310, 419] on span "Update" at bounding box center [263, 418] width 146 height 15
drag, startPoint x: 310, startPoint y: 419, endPoint x: 211, endPoint y: 431, distance: 99.5
click at [211, 431] on div "Update" at bounding box center [263, 417] width 174 height 31
click at [242, 425] on button "Update" at bounding box center [263, 418] width 165 height 22
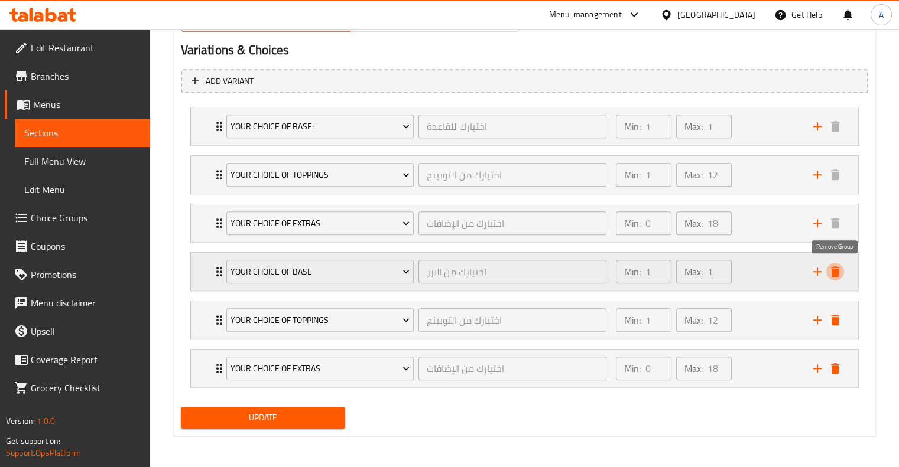
click at [834, 268] on icon "delete" at bounding box center [835, 271] width 8 height 11
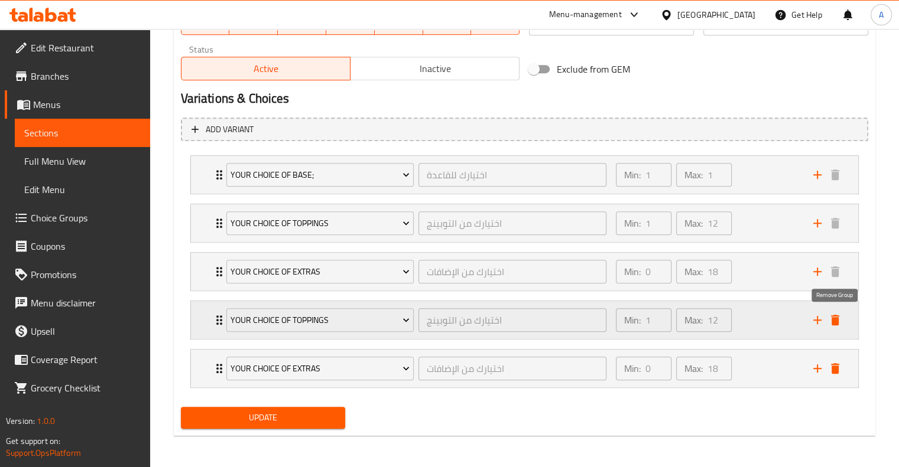
click at [829, 313] on icon "delete" at bounding box center [835, 320] width 14 height 14
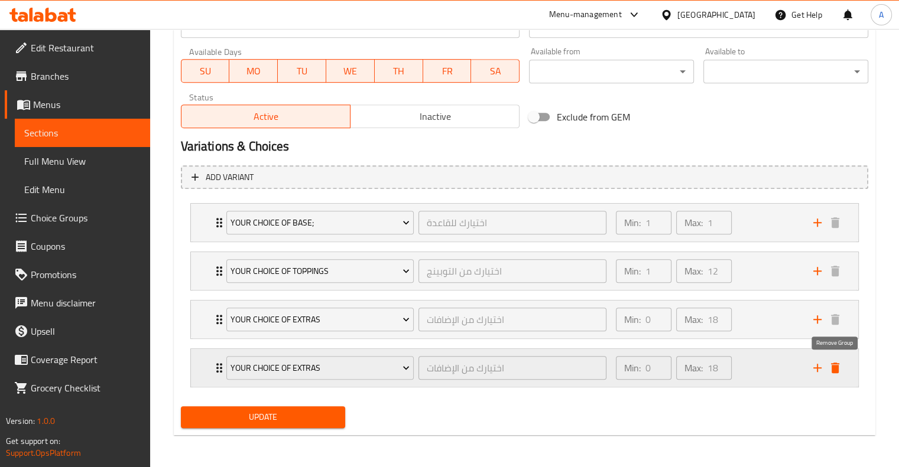
click at [840, 370] on icon "delete" at bounding box center [835, 368] width 14 height 14
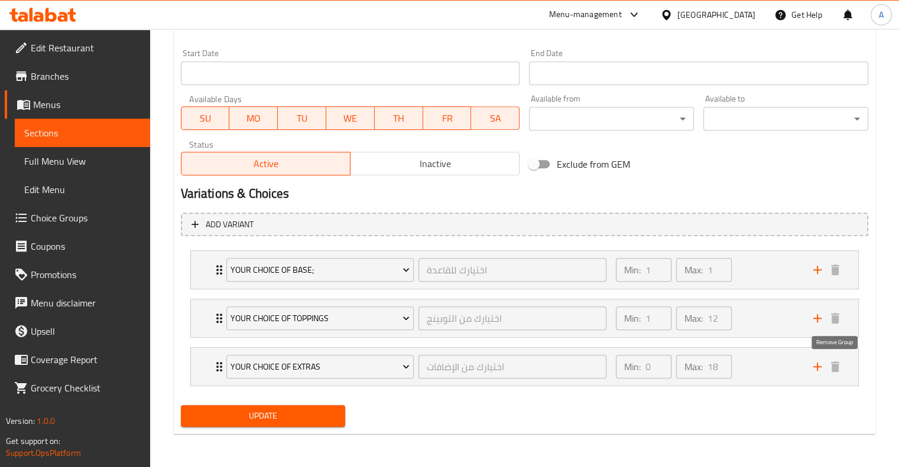
scroll to position [500, 0]
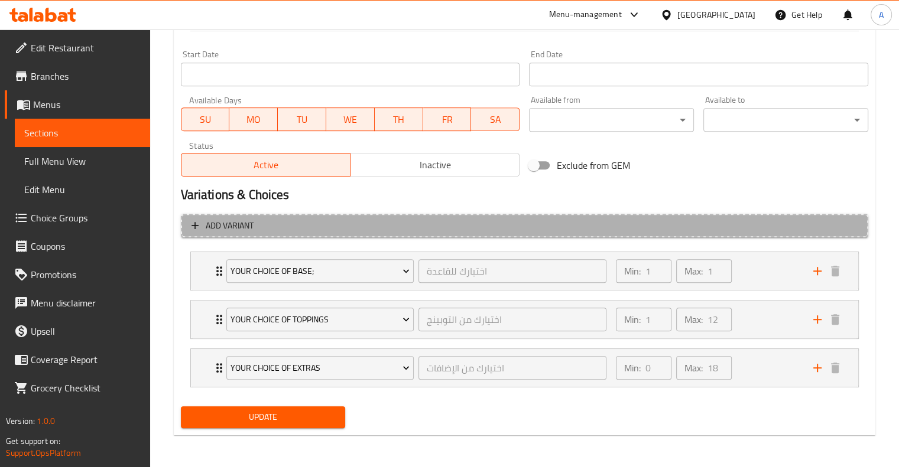
click at [201, 227] on span "Add variant" at bounding box center [524, 226] width 666 height 15
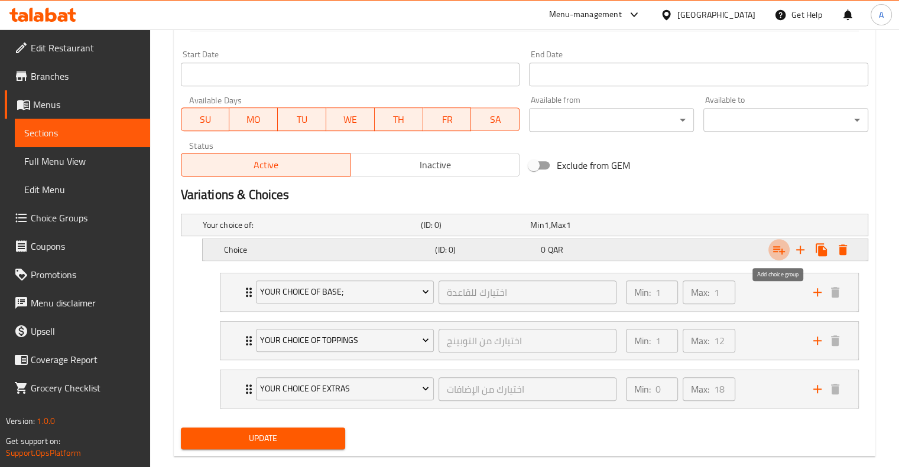
click at [778, 248] on icon "Expand" at bounding box center [779, 250] width 12 height 8
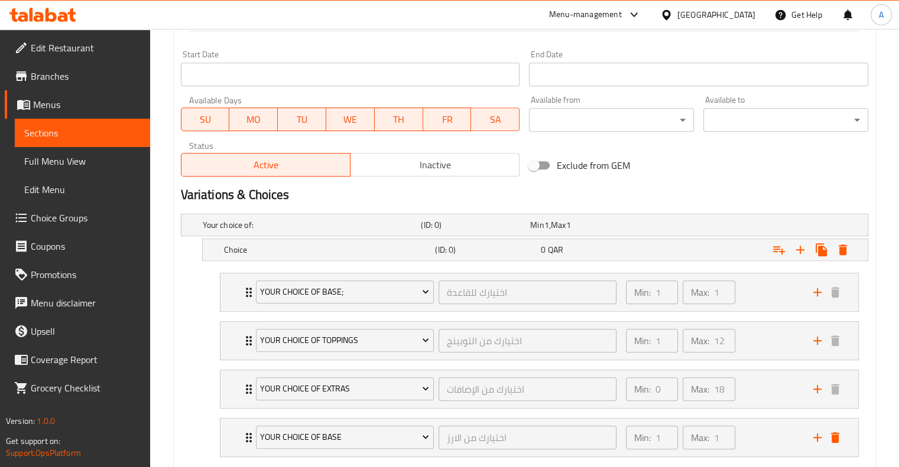
scroll to position [569, 0]
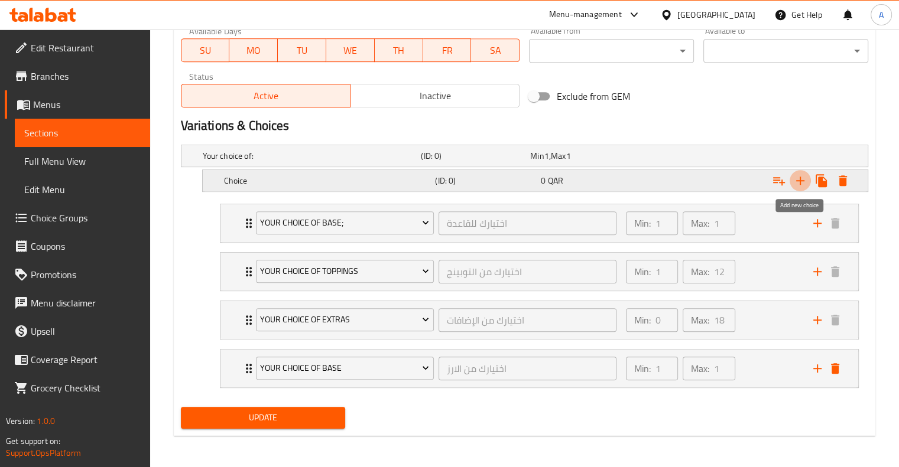
click at [799, 177] on icon "Expand" at bounding box center [800, 181] width 8 height 8
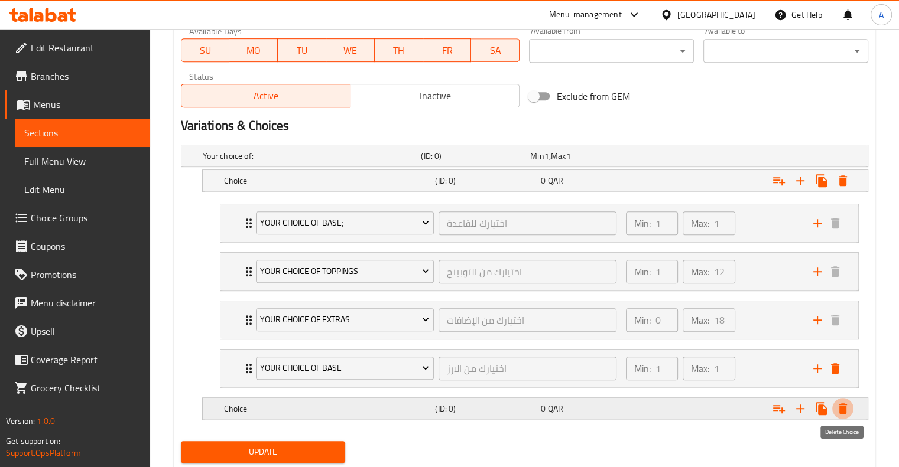
click at [845, 404] on icon "Expand" at bounding box center [842, 409] width 8 height 11
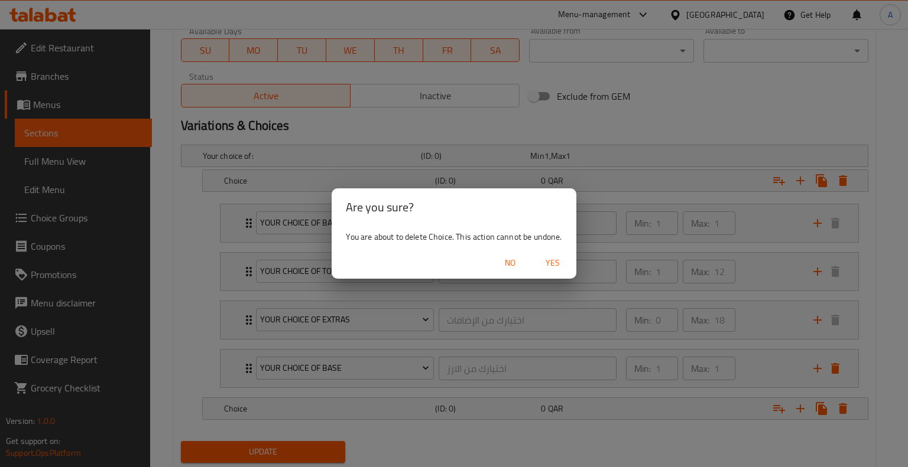
click at [563, 268] on span "Yes" at bounding box center [552, 263] width 28 height 15
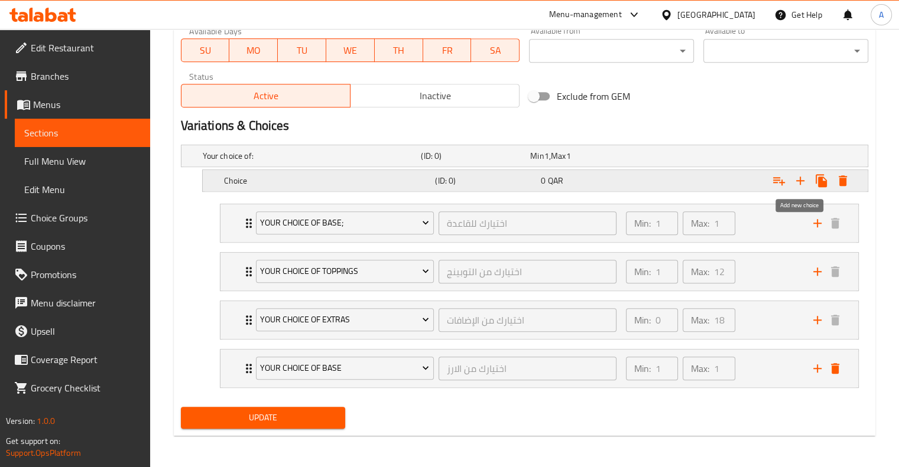
click at [798, 178] on icon "Expand" at bounding box center [800, 181] width 14 height 14
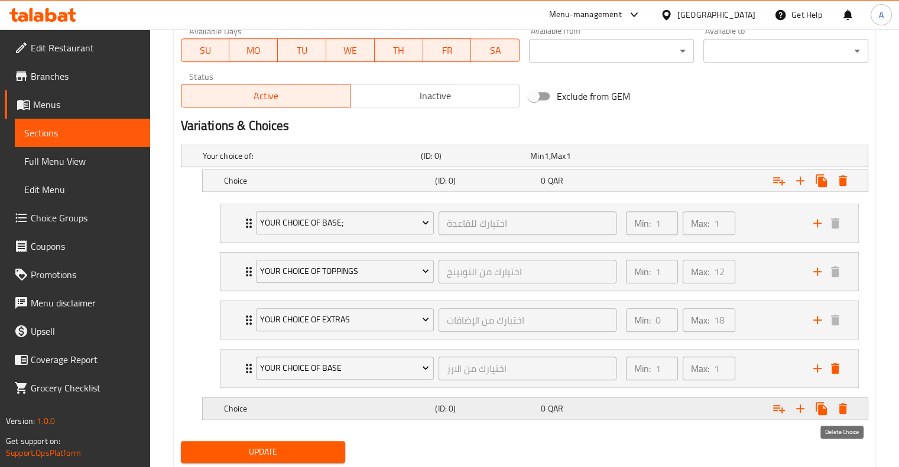
click at [846, 405] on icon "Expand" at bounding box center [842, 409] width 8 height 11
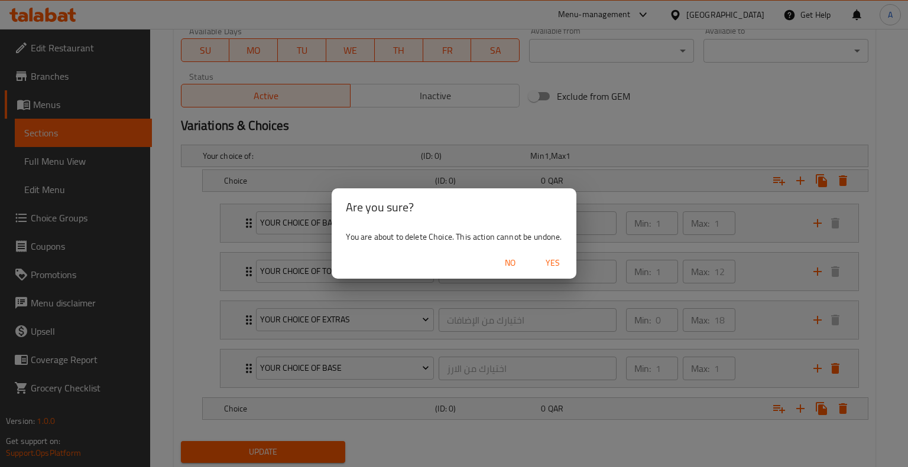
click at [561, 264] on span "Yes" at bounding box center [552, 263] width 28 height 15
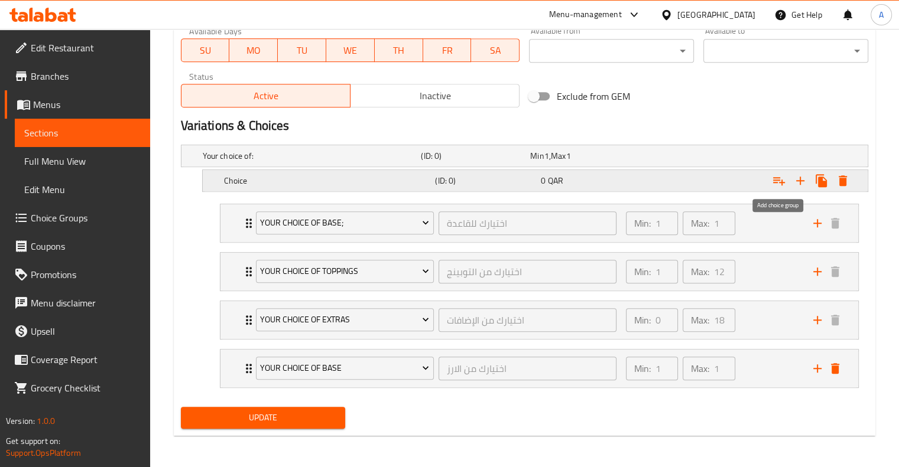
click at [775, 179] on icon "Expand" at bounding box center [779, 181] width 12 height 8
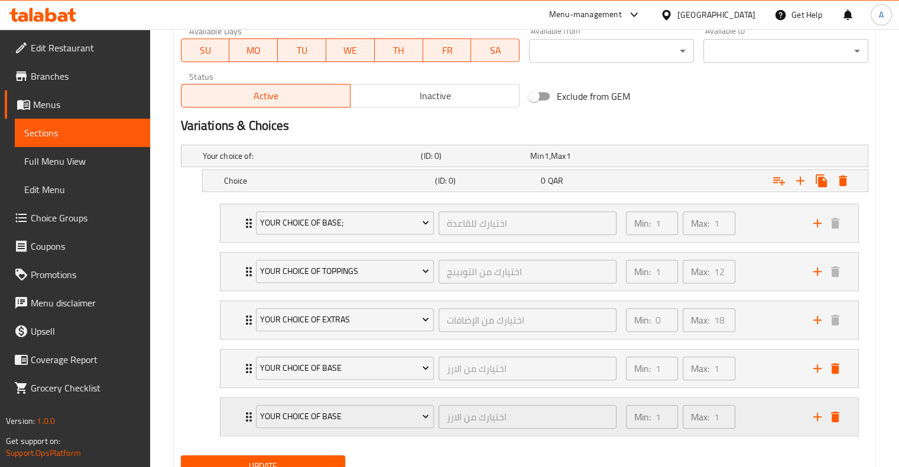
click at [343, 403] on div "Your Choice Of Base" at bounding box center [344, 417] width 183 height 28
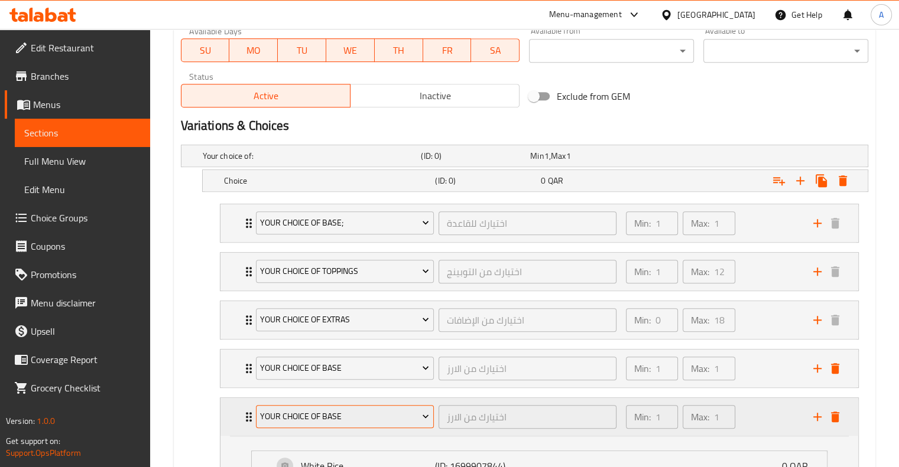
click at [349, 418] on span "Your Choice Of Base" at bounding box center [344, 416] width 169 height 15
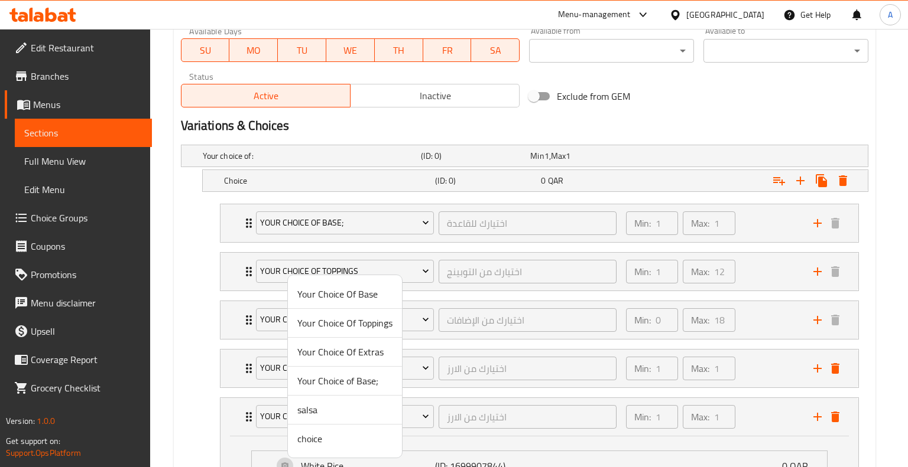
click at [352, 326] on span "Your Choice Of Toppings" at bounding box center [344, 323] width 95 height 14
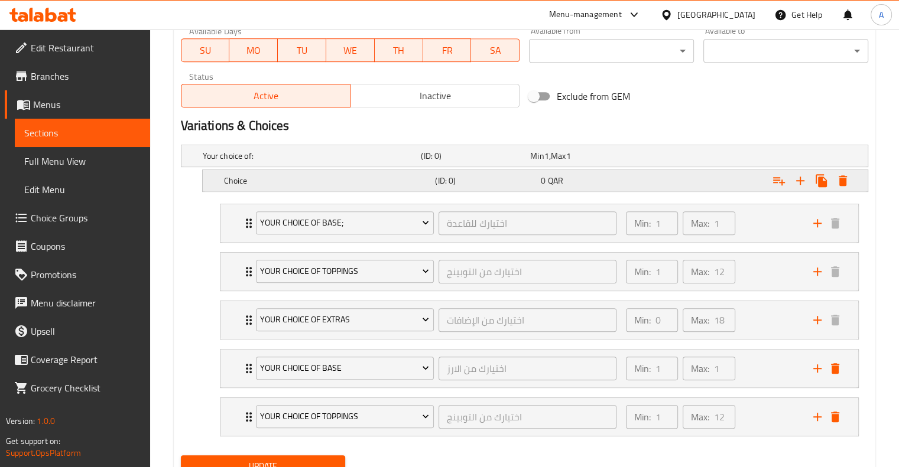
click at [775, 174] on icon "Expand" at bounding box center [779, 181] width 14 height 14
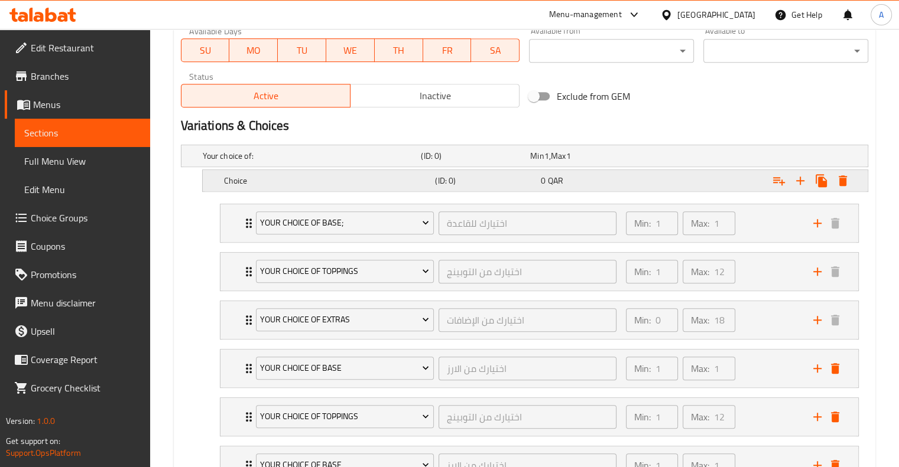
scroll to position [665, 0]
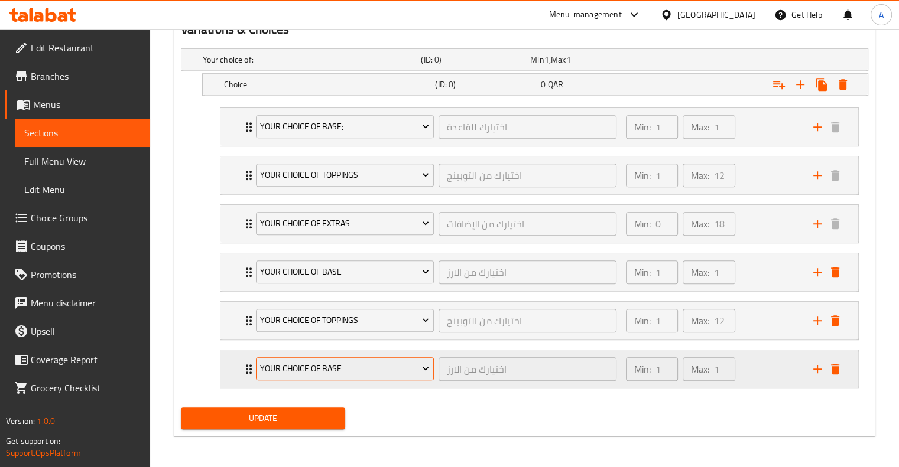
click at [329, 367] on span "Your Choice Of Base" at bounding box center [344, 369] width 169 height 15
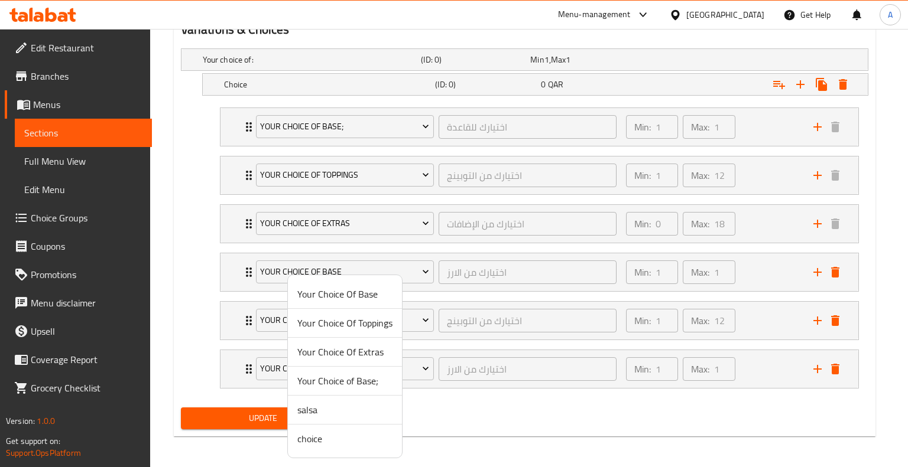
click at [327, 356] on span "Your Choice Of Extras" at bounding box center [344, 352] width 95 height 14
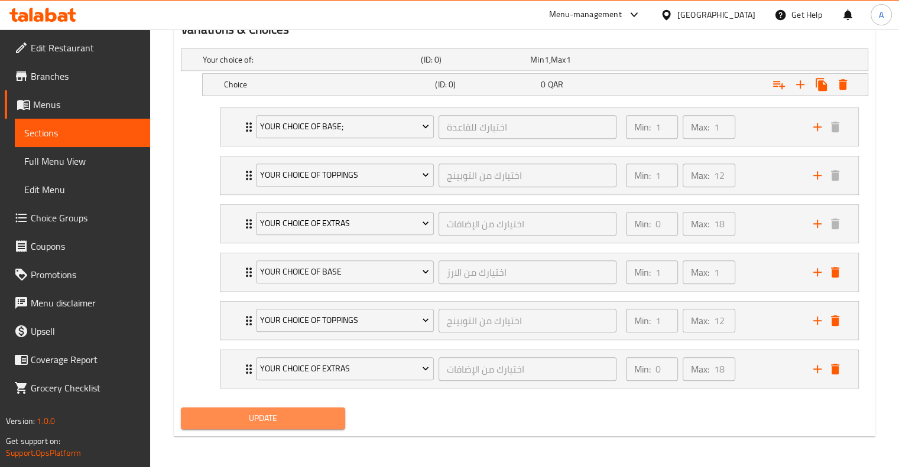
click at [310, 419] on span "Update" at bounding box center [263, 418] width 146 height 15
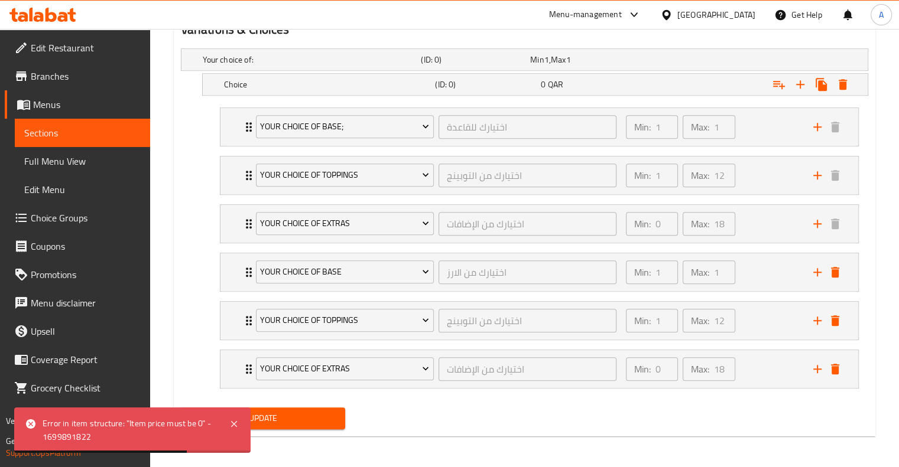
click at [242, 426] on div "Error in item structure: "Item price must be 0" - 1699891822" at bounding box center [132, 430] width 236 height 45
click at [238, 426] on icon at bounding box center [234, 424] width 14 height 14
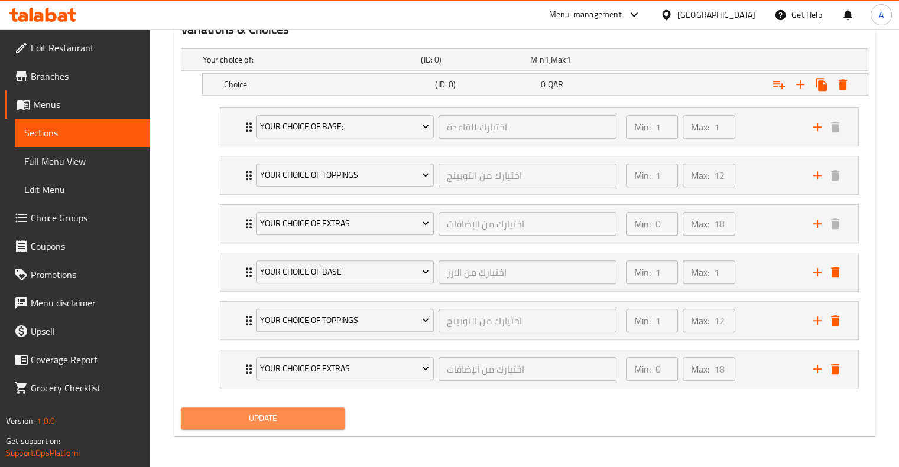
click at [320, 414] on span "Update" at bounding box center [263, 418] width 146 height 15
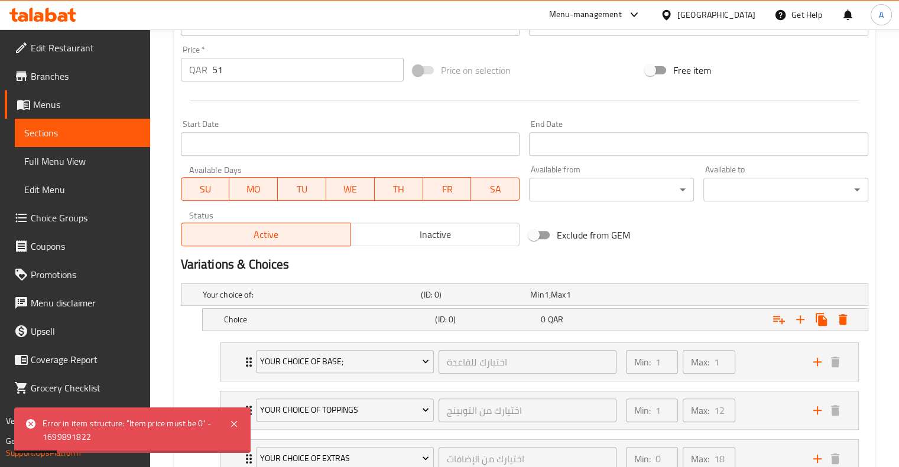
scroll to position [440, 0]
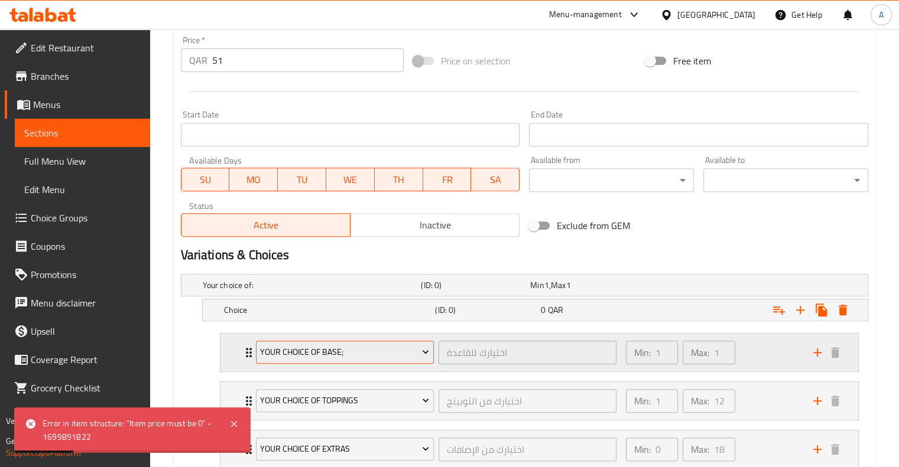
click at [357, 352] on span "Your Choice of Base;" at bounding box center [344, 352] width 169 height 15
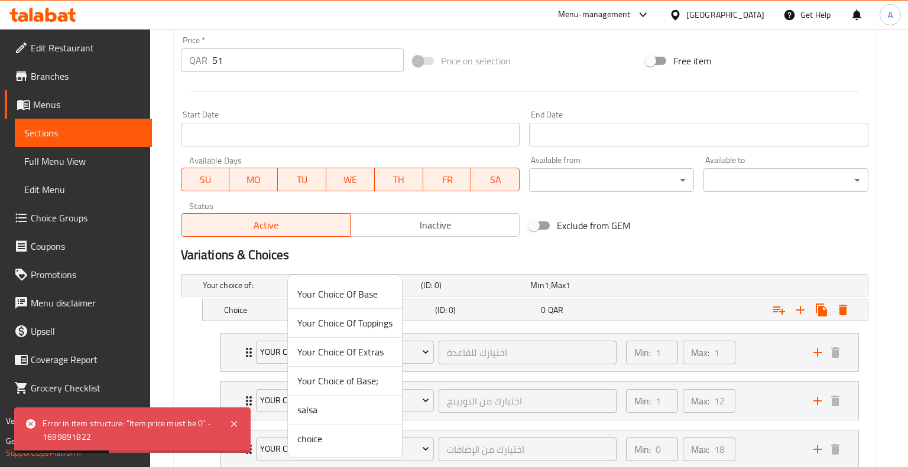
click at [421, 321] on div at bounding box center [454, 233] width 908 height 467
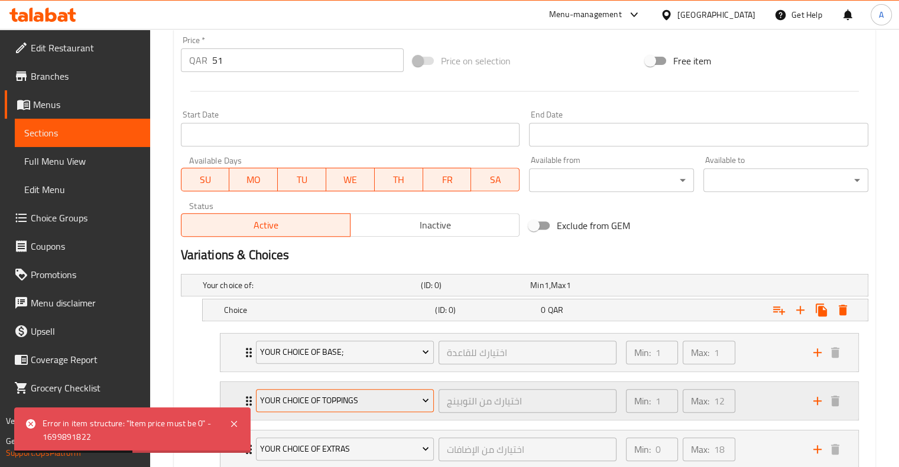
click at [356, 394] on span "Your Choice Of Toppings" at bounding box center [344, 401] width 169 height 15
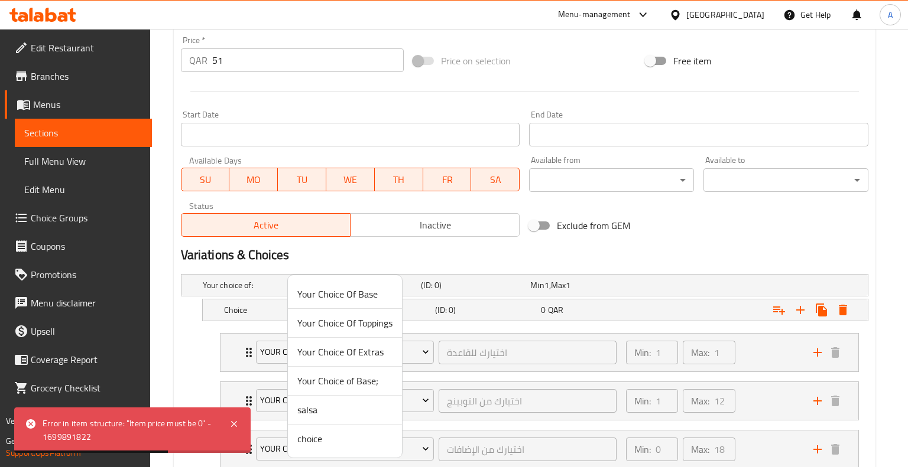
click at [411, 250] on div at bounding box center [454, 233] width 908 height 467
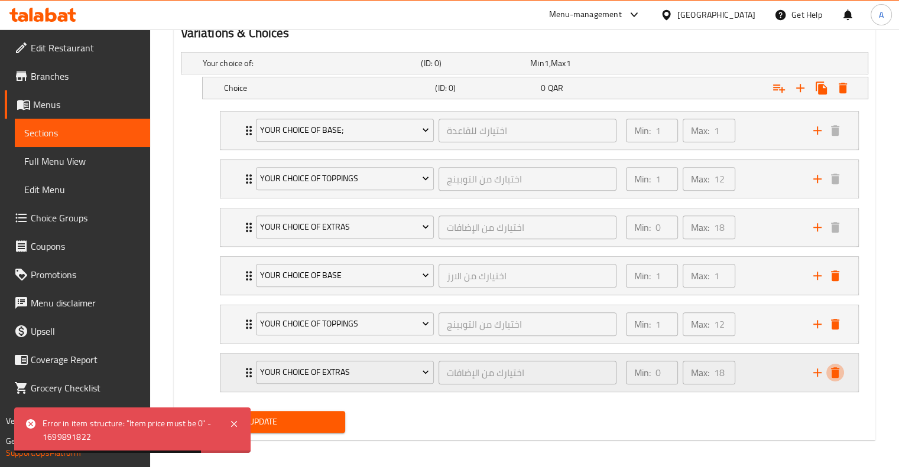
click at [830, 366] on icon "delete" at bounding box center [835, 373] width 14 height 14
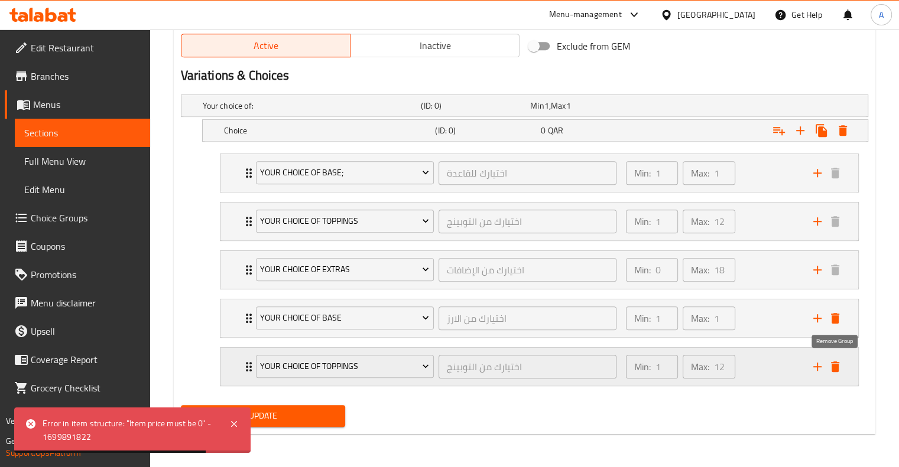
scroll to position [617, 0]
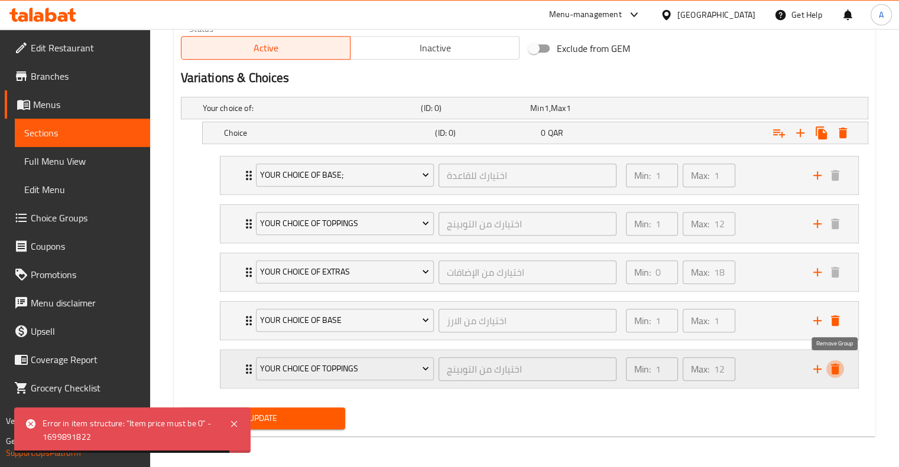
click at [831, 368] on icon "delete" at bounding box center [835, 369] width 14 height 14
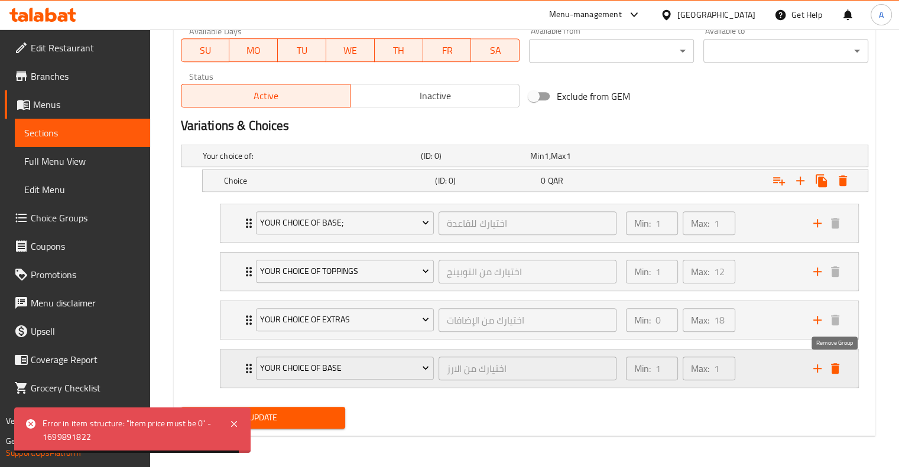
click at [831, 367] on icon "delete" at bounding box center [835, 369] width 14 height 14
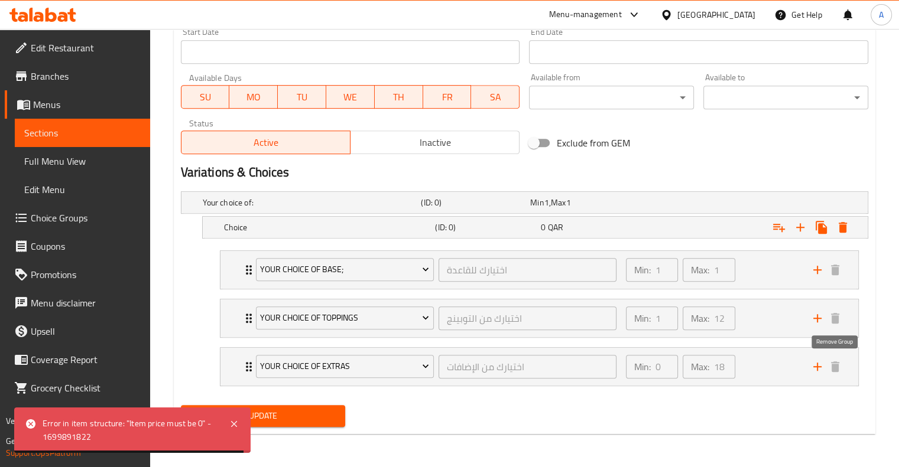
scroll to position [521, 0]
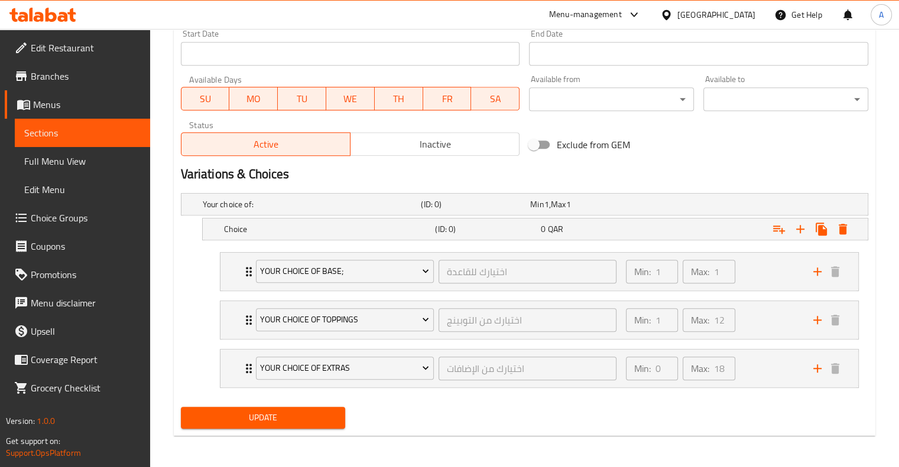
click at [265, 416] on span "Update" at bounding box center [263, 418] width 146 height 15
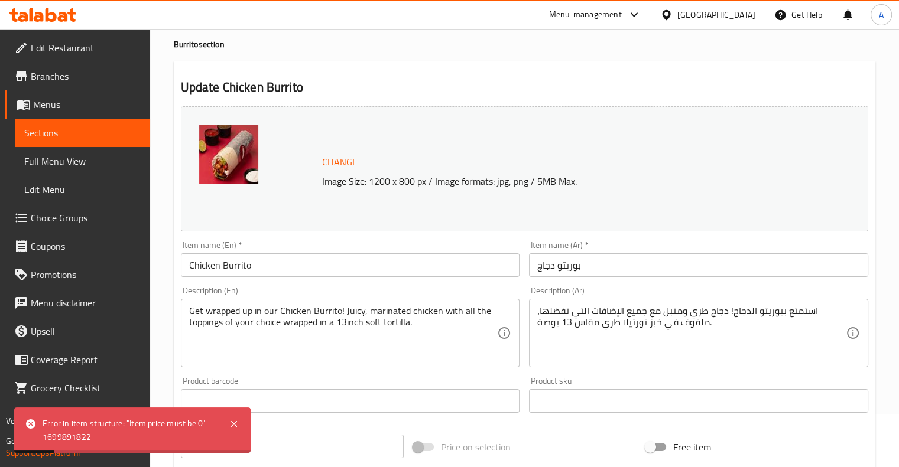
scroll to position [0, 0]
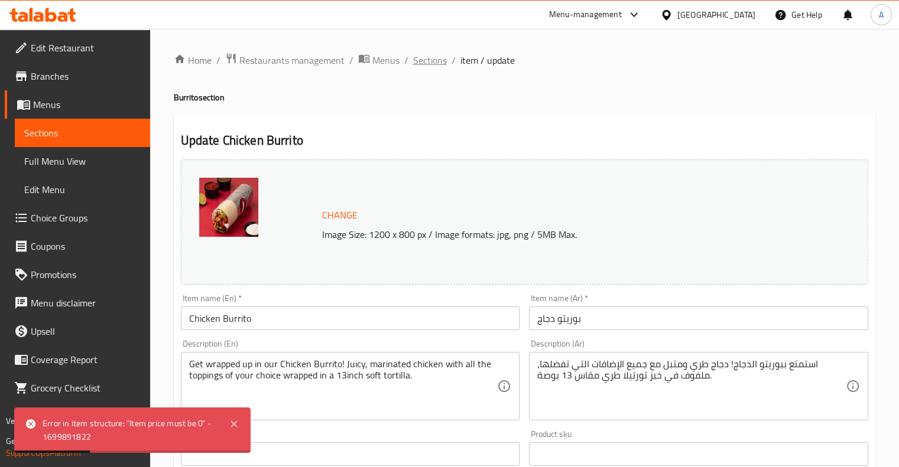
click at [430, 61] on span "Sections" at bounding box center [430, 60] width 34 height 14
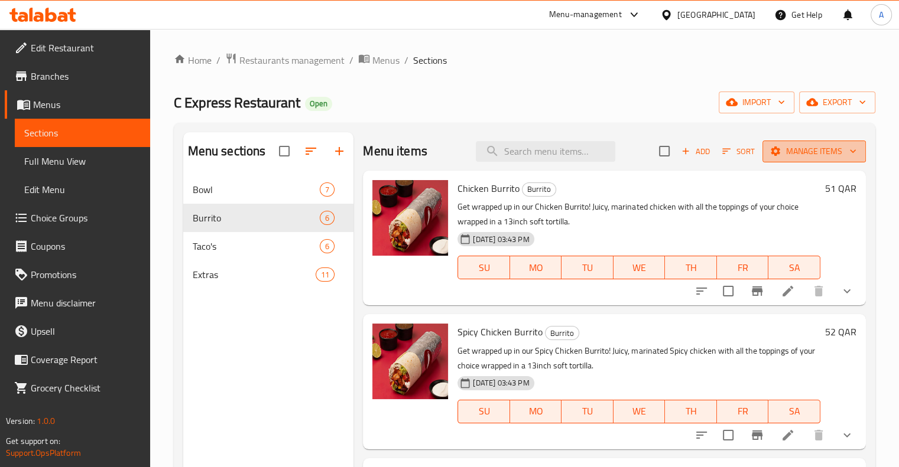
click at [819, 157] on span "Manage items" at bounding box center [814, 151] width 84 height 15
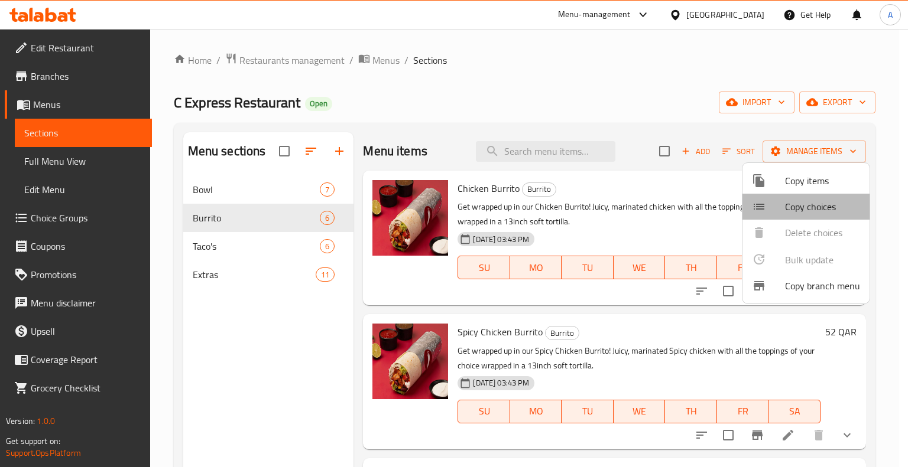
click at [805, 206] on span "Copy choices" at bounding box center [822, 207] width 75 height 14
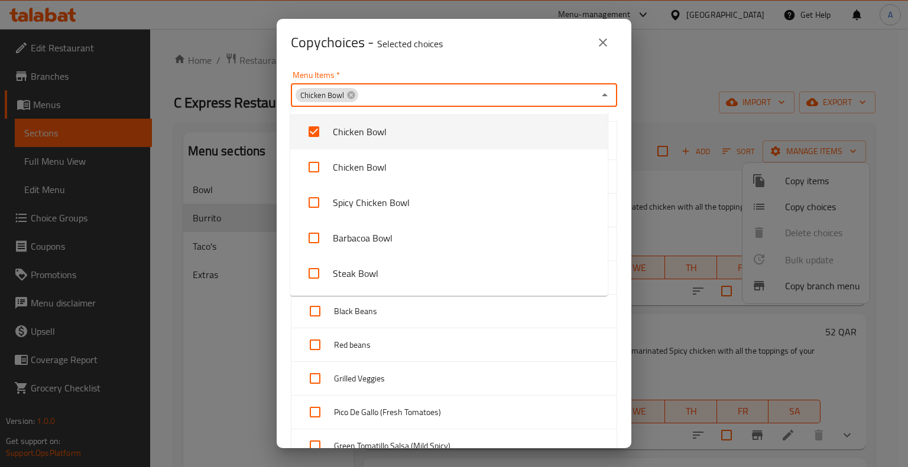
click at [381, 93] on input "Menu Items   *" at bounding box center [476, 95] width 235 height 17
click at [307, 137] on input "checkbox" at bounding box center [314, 132] width 28 height 28
checkbox input "false"
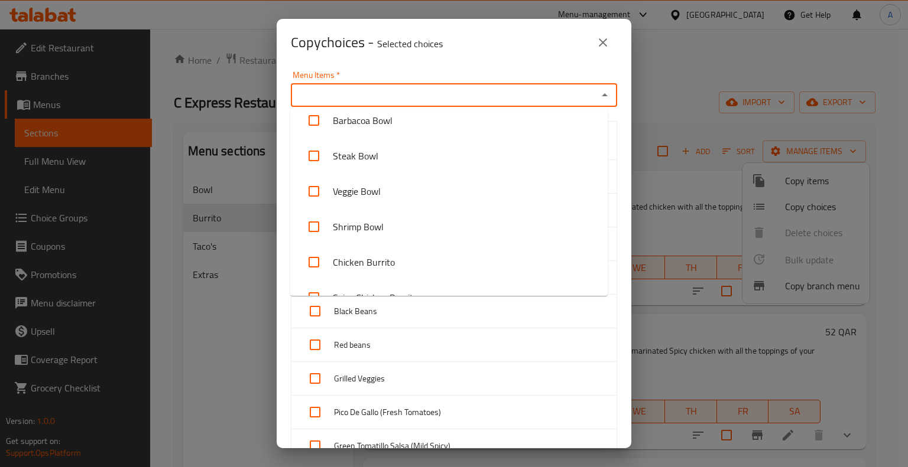
scroll to position [116, 0]
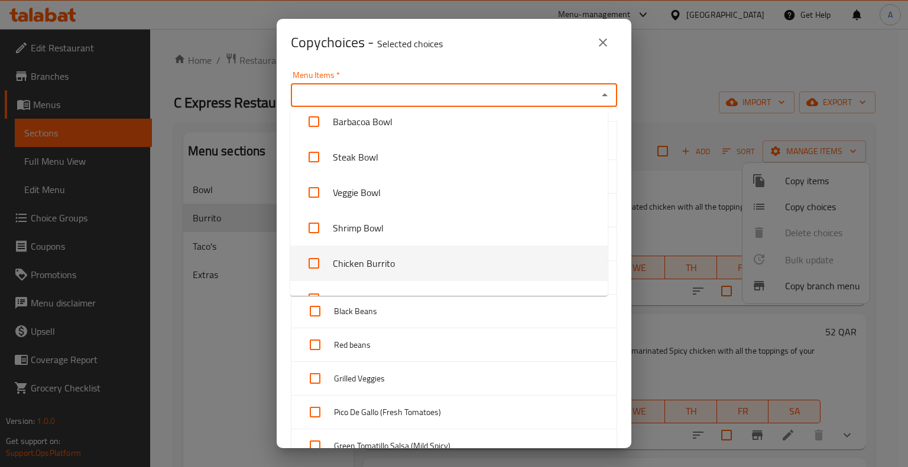
click at [396, 264] on li "Chicken Burrito" at bounding box center [448, 263] width 317 height 35
checkbox input "true"
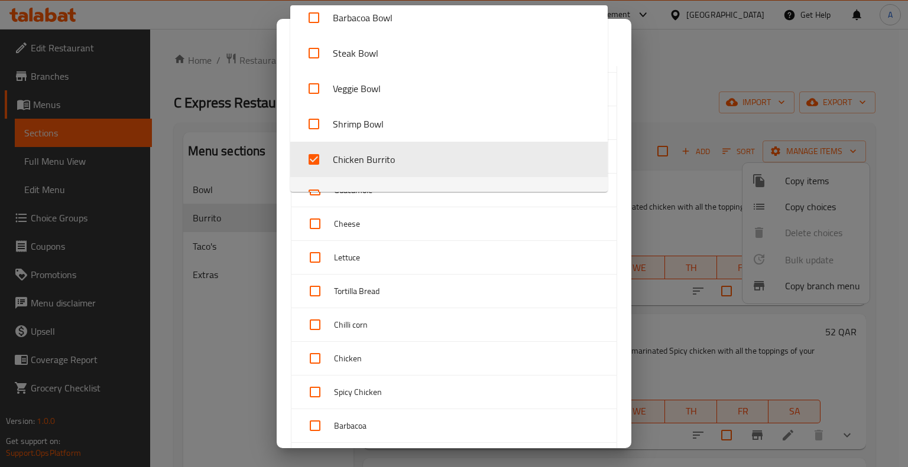
scroll to position [1019, 0]
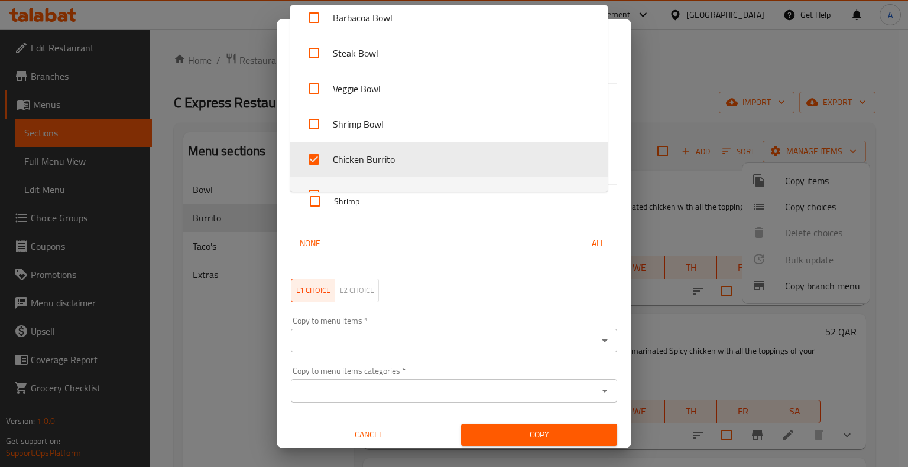
click at [379, 349] on div "Copy to menu items   * Copy to menu items *" at bounding box center [454, 335] width 340 height 50
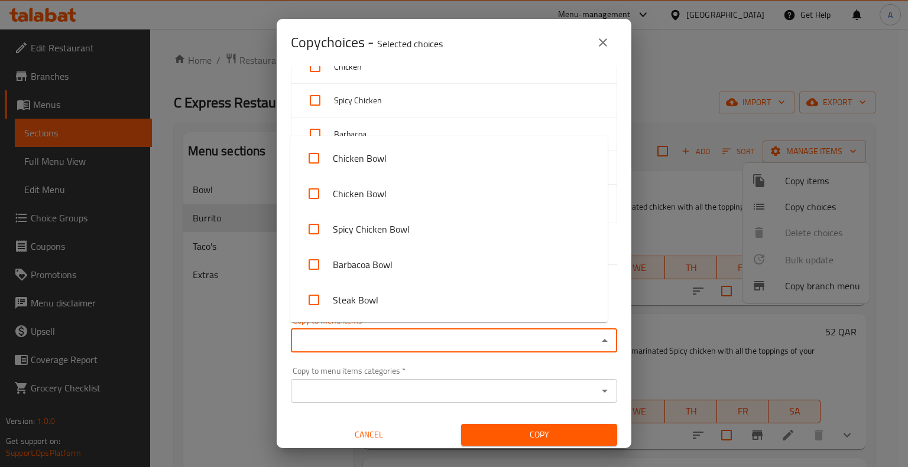
click at [381, 334] on input "Copy to menu items   *" at bounding box center [444, 341] width 300 height 17
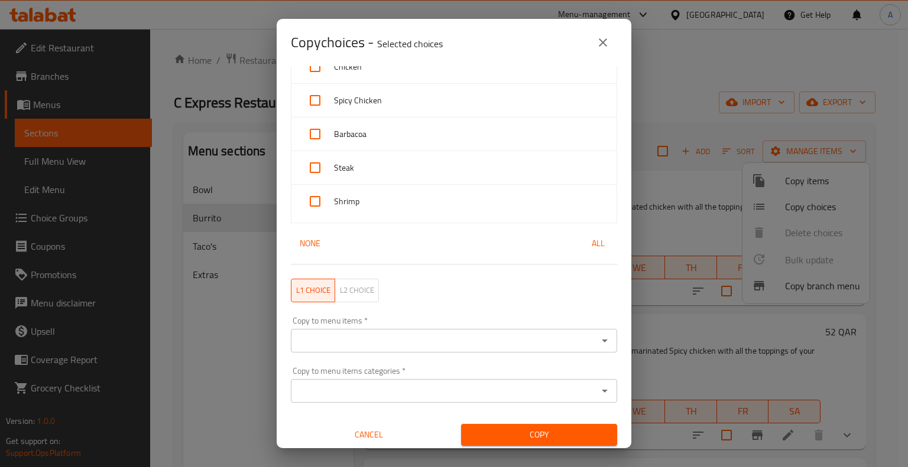
click at [496, 51] on div "Copy choices - Selected choices 0" at bounding box center [454, 42] width 326 height 28
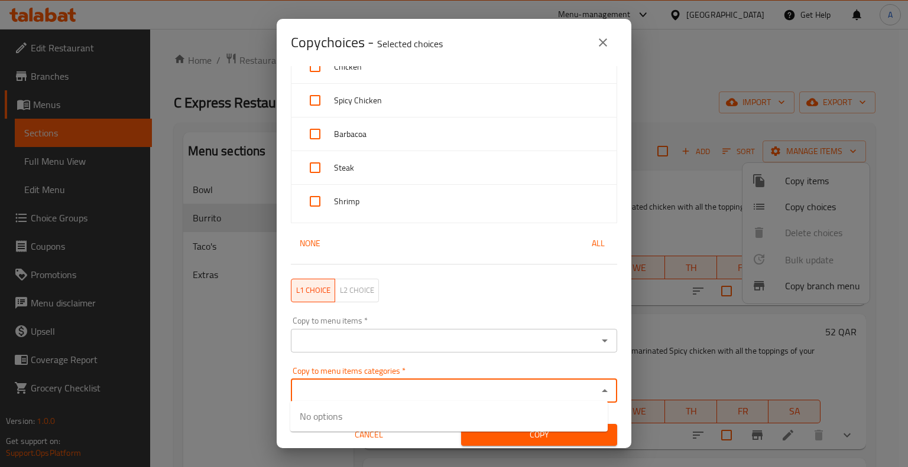
click at [450, 386] on input "Copy to menu items categories   *" at bounding box center [444, 391] width 300 height 17
click at [376, 346] on div "Copy to menu items *" at bounding box center [454, 341] width 326 height 24
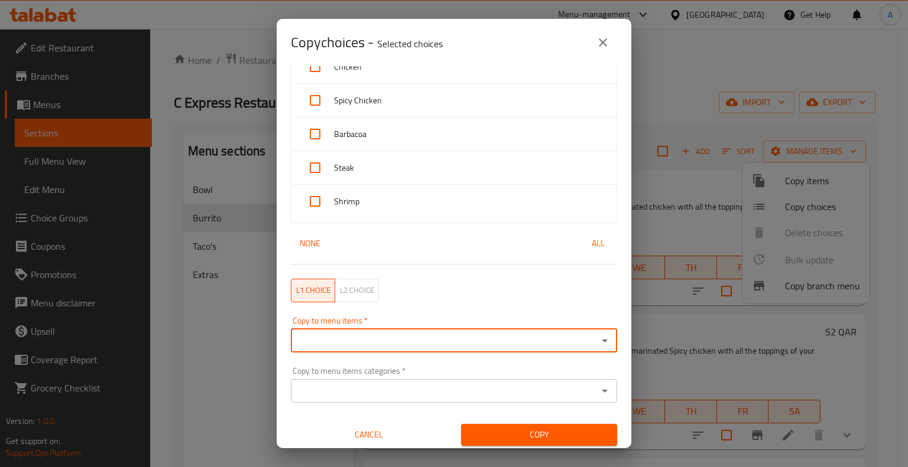
click at [355, 340] on input "Copy to menu items   *" at bounding box center [444, 341] width 300 height 17
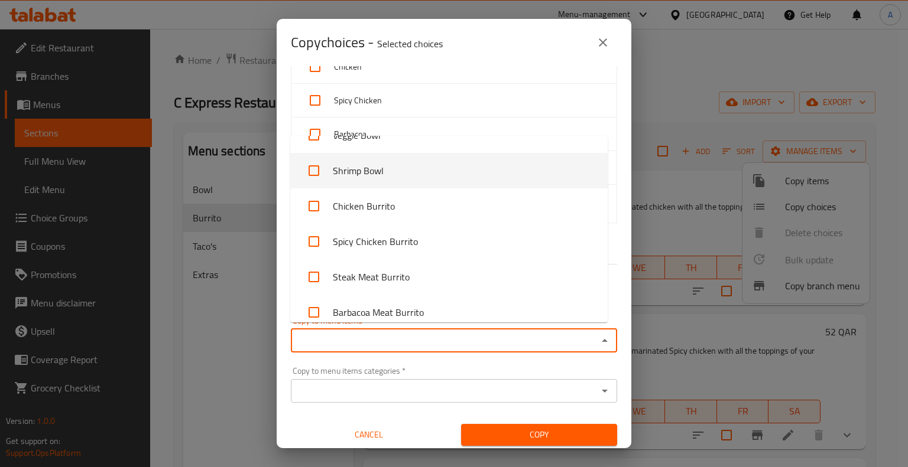
scroll to position [201, 0]
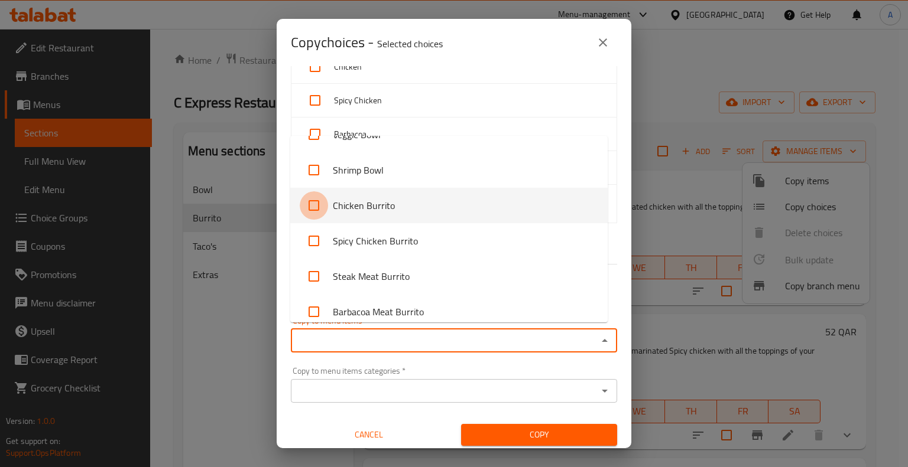
click at [314, 204] on input "checkbox" at bounding box center [314, 205] width 28 height 28
checkbox input "true"
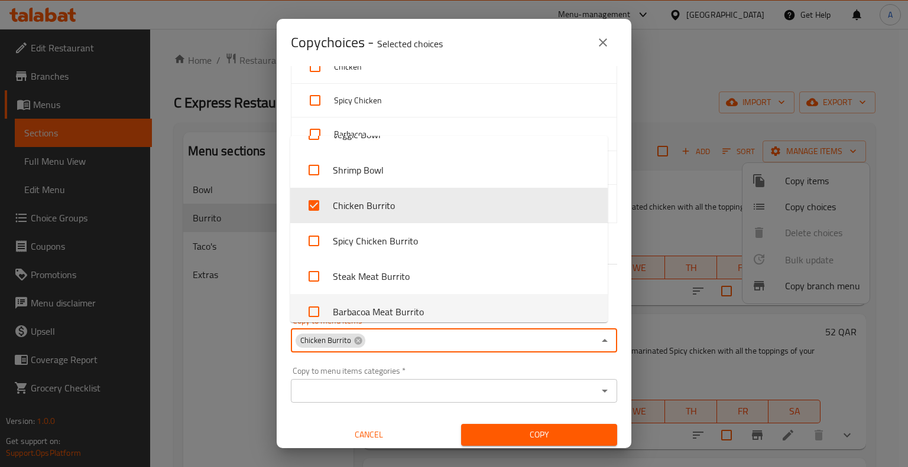
click at [365, 391] on input "Copy to menu items categories   *" at bounding box center [444, 391] width 300 height 17
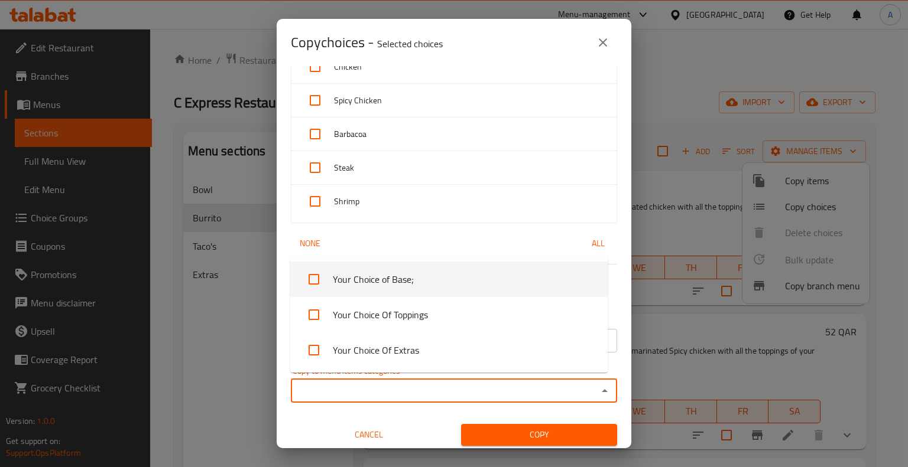
click at [312, 283] on input "checkbox" at bounding box center [314, 279] width 28 height 28
checkbox input "true"
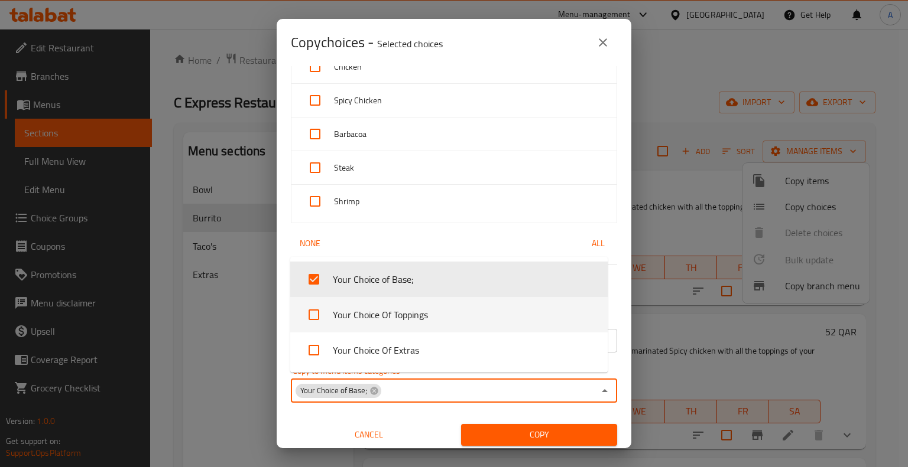
click at [314, 308] on input "checkbox" at bounding box center [314, 315] width 28 height 28
checkbox input "true"
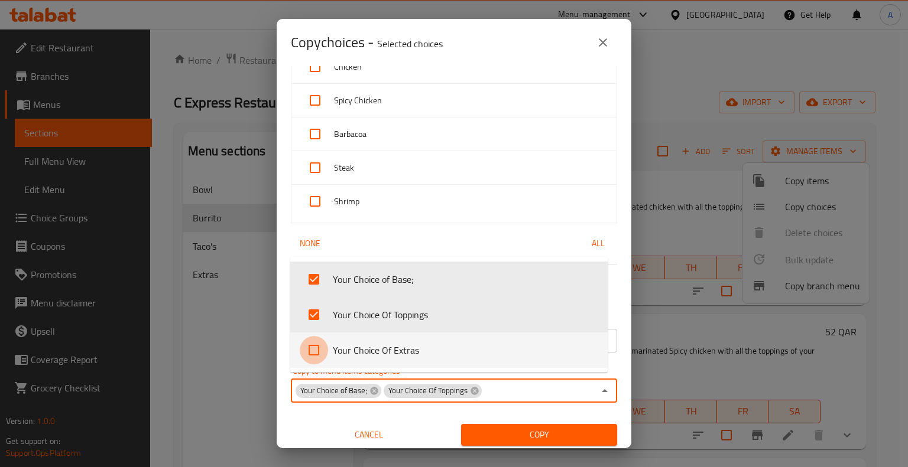
click at [314, 352] on input "checkbox" at bounding box center [314, 350] width 28 height 28
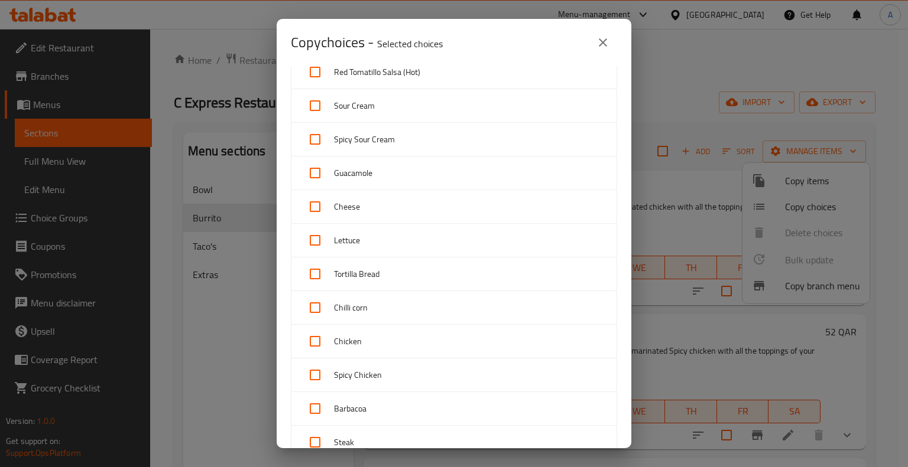
scroll to position [1036, 0]
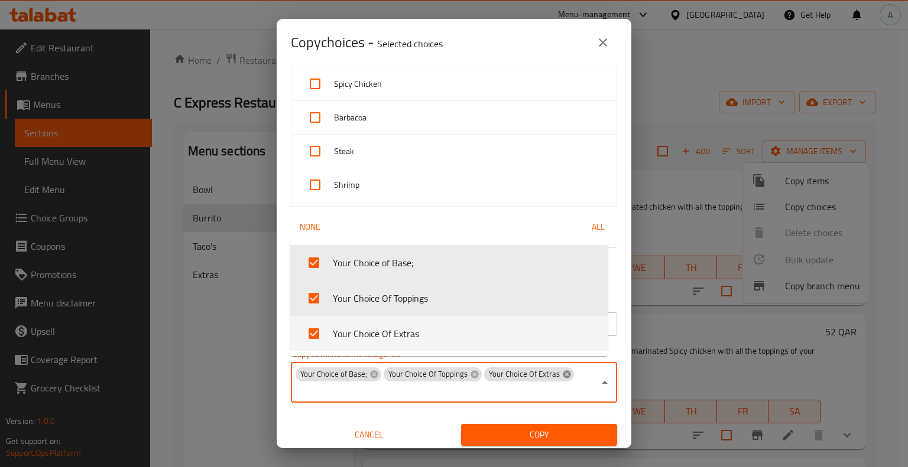
click at [562, 371] on icon at bounding box center [566, 374] width 9 height 9
checkbox input "false"
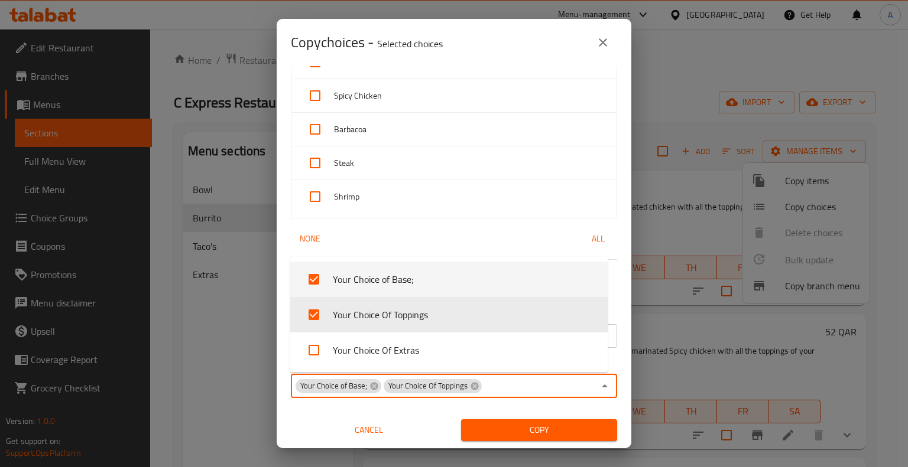
scroll to position [1019, 0]
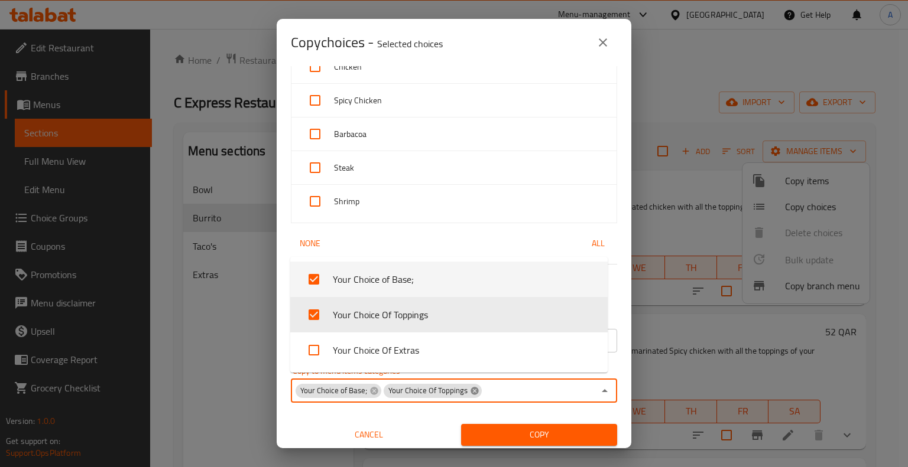
click at [470, 387] on icon at bounding box center [474, 391] width 8 height 8
checkbox input "false"
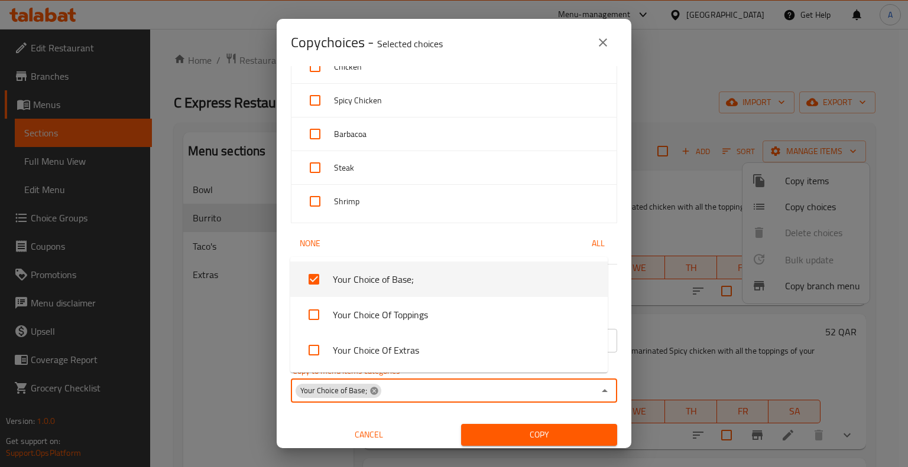
click at [372, 387] on icon at bounding box center [374, 391] width 8 height 8
checkbox input "false"
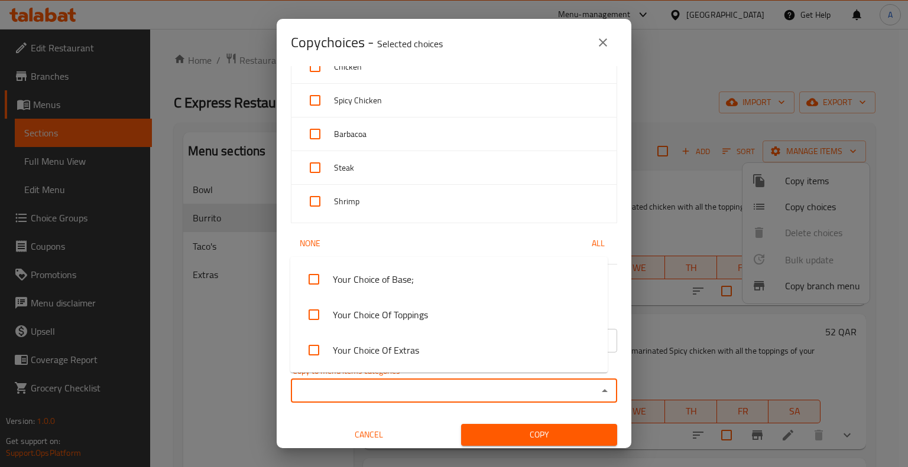
click at [371, 433] on span "Cancel" at bounding box center [368, 435] width 147 height 15
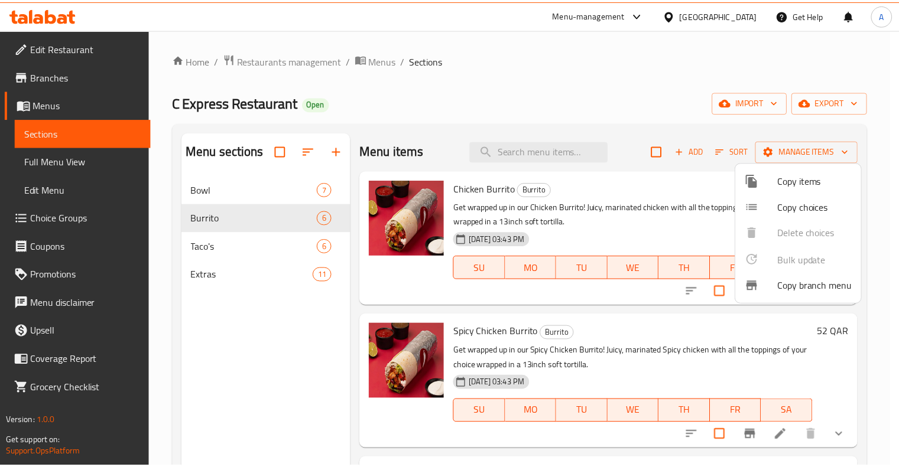
scroll to position [2, 0]
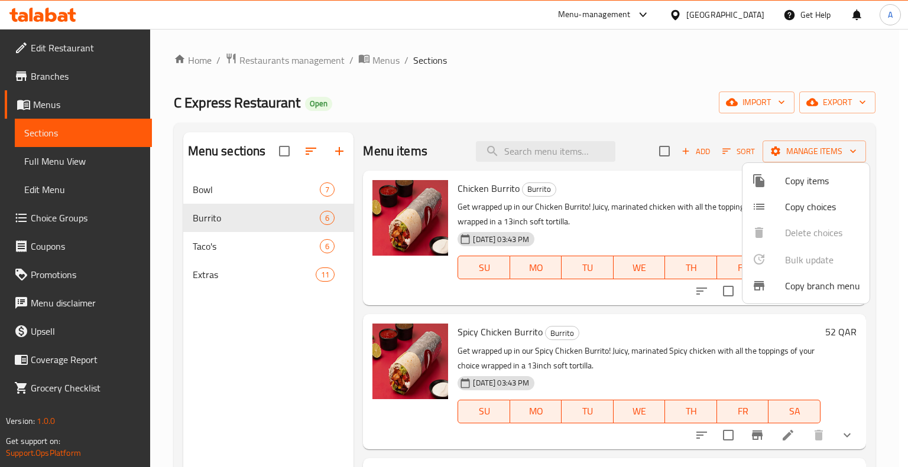
click at [643, 77] on div at bounding box center [454, 233] width 908 height 467
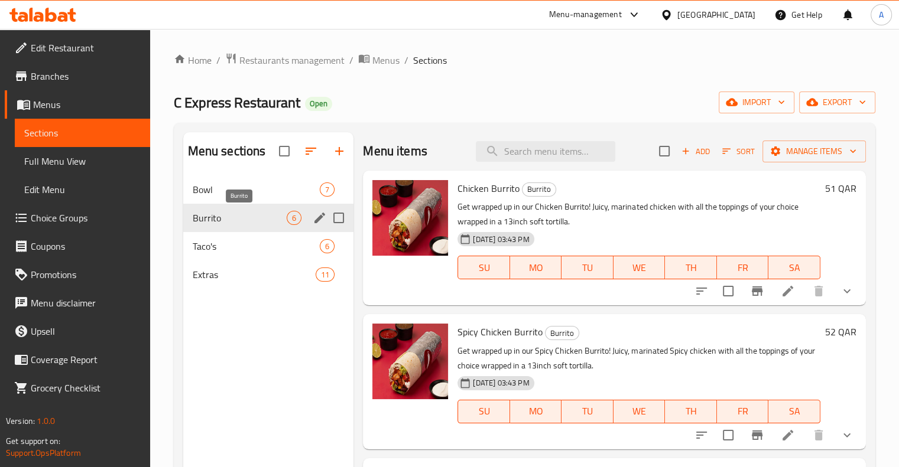
click at [257, 212] on span "Burrito" at bounding box center [240, 218] width 95 height 14
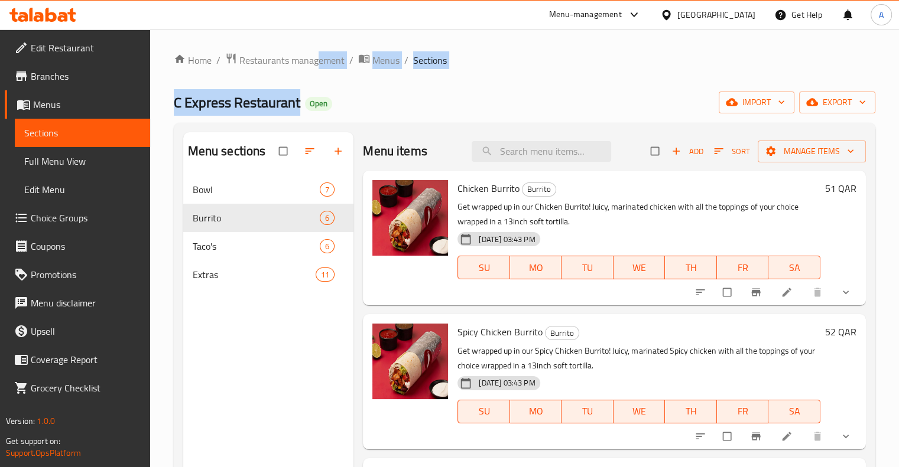
drag, startPoint x: 317, startPoint y: 48, endPoint x: 310, endPoint y: 73, distance: 25.1
click at [310, 73] on div "Home / Restaurants management / Menus / Sections C Express Restaurant Open impo…" at bounding box center [524, 331] width 749 height 604
click at [292, 64] on span "Restaurants management" at bounding box center [291, 60] width 105 height 14
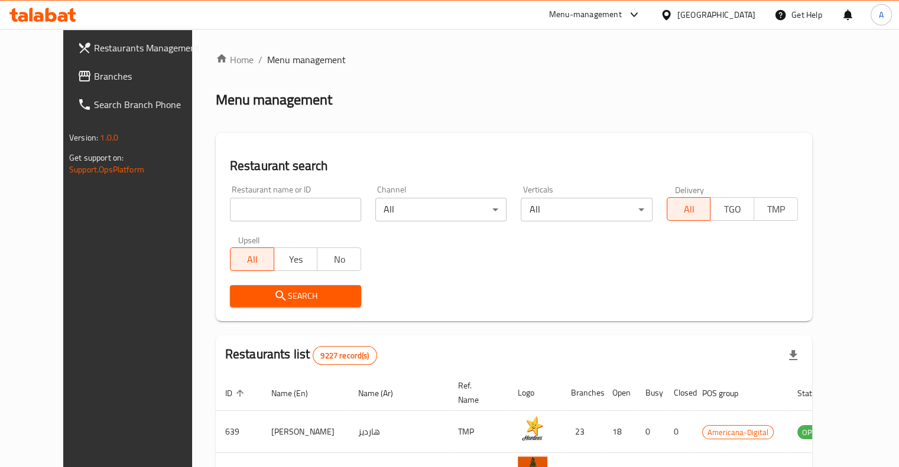
click at [283, 230] on div "Upsell All Yes No" at bounding box center [295, 254] width 145 height 50
click at [298, 209] on input "search" at bounding box center [295, 210] width 131 height 24
click at [216, 66] on link "Home" at bounding box center [235, 60] width 38 height 14
